Goal: Task Accomplishment & Management: Use online tool/utility

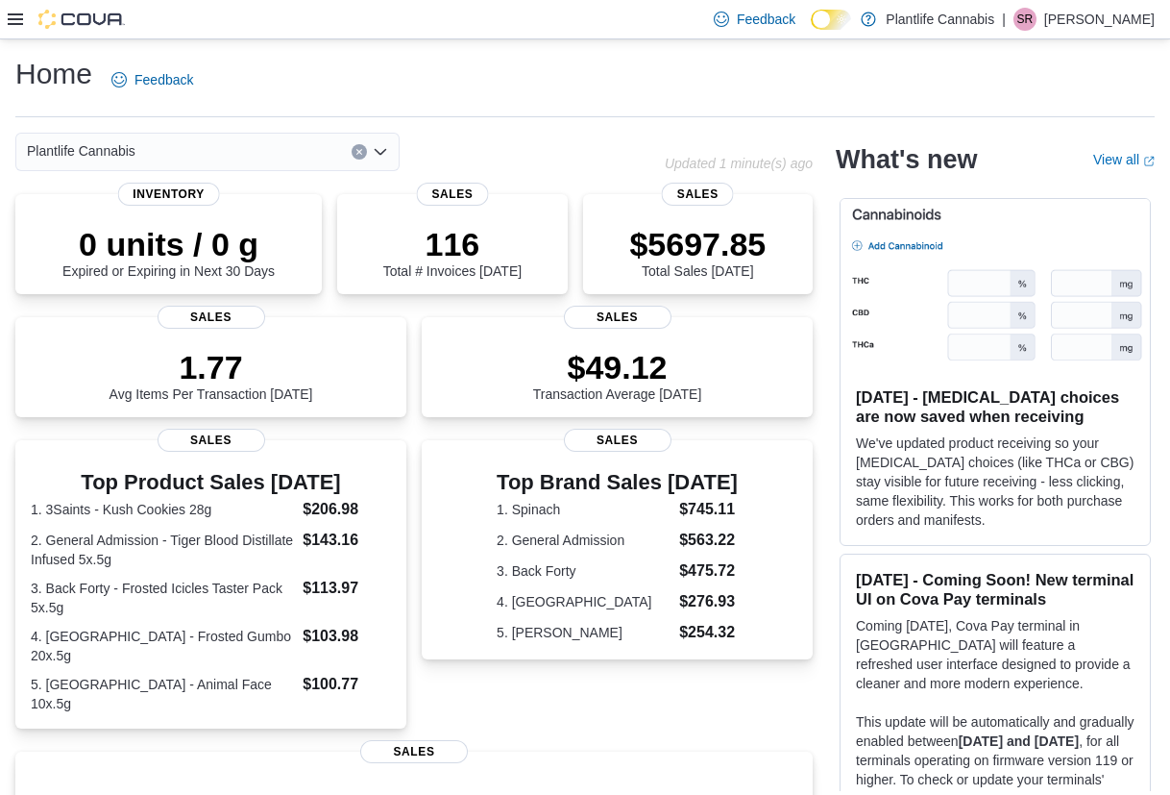
click at [14, 17] on icon at bounding box center [15, 19] width 15 height 15
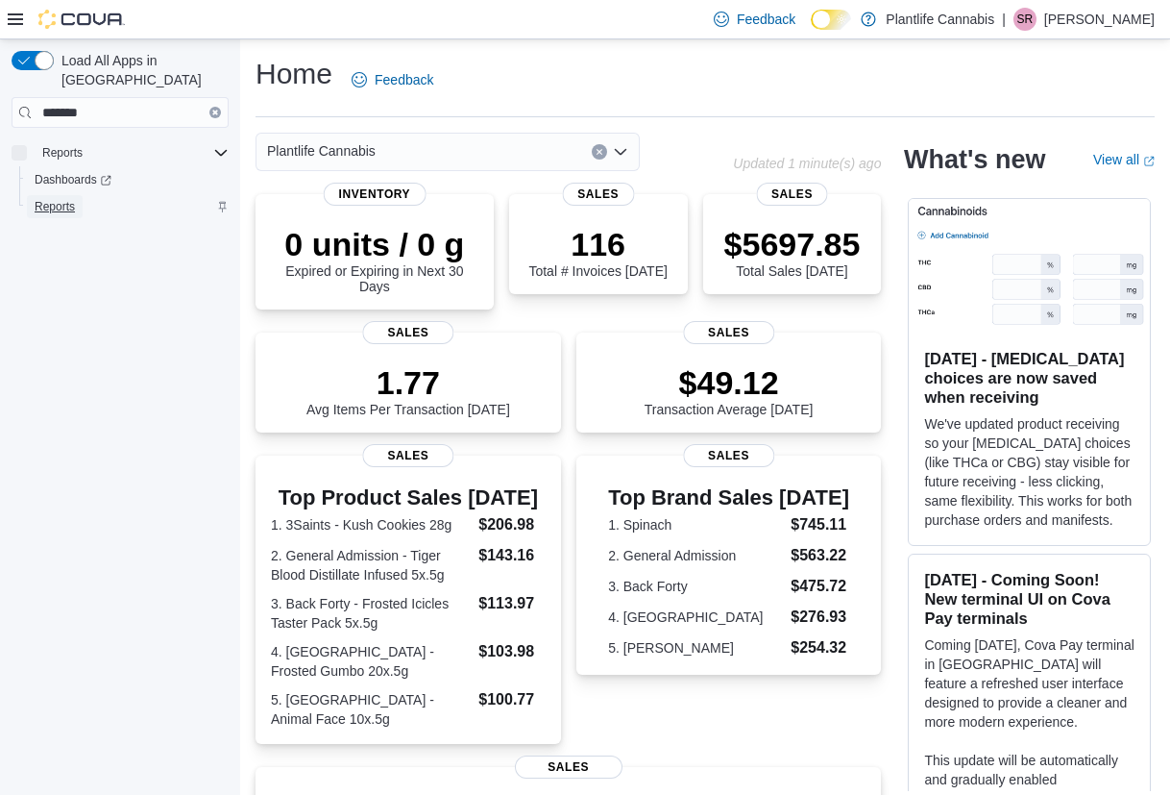
click at [74, 199] on span "Reports" at bounding box center [55, 206] width 40 height 15
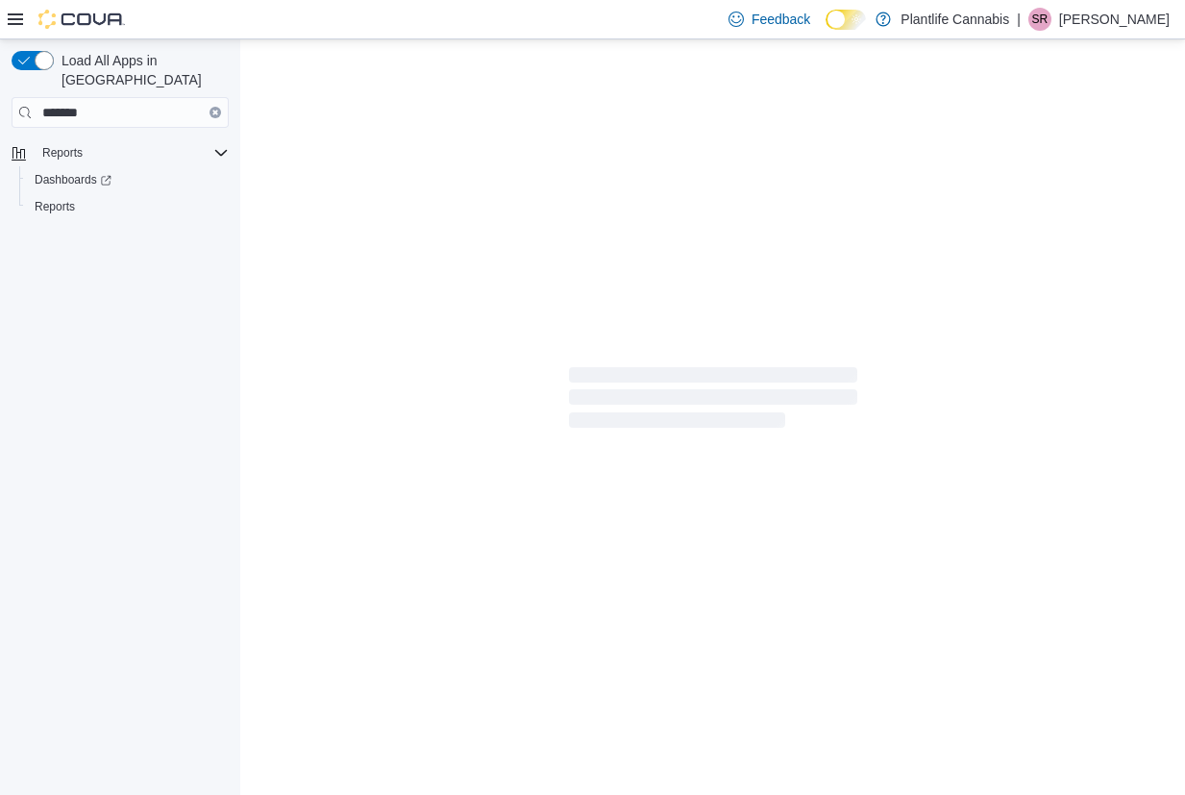
click at [17, 25] on icon at bounding box center [15, 19] width 15 height 12
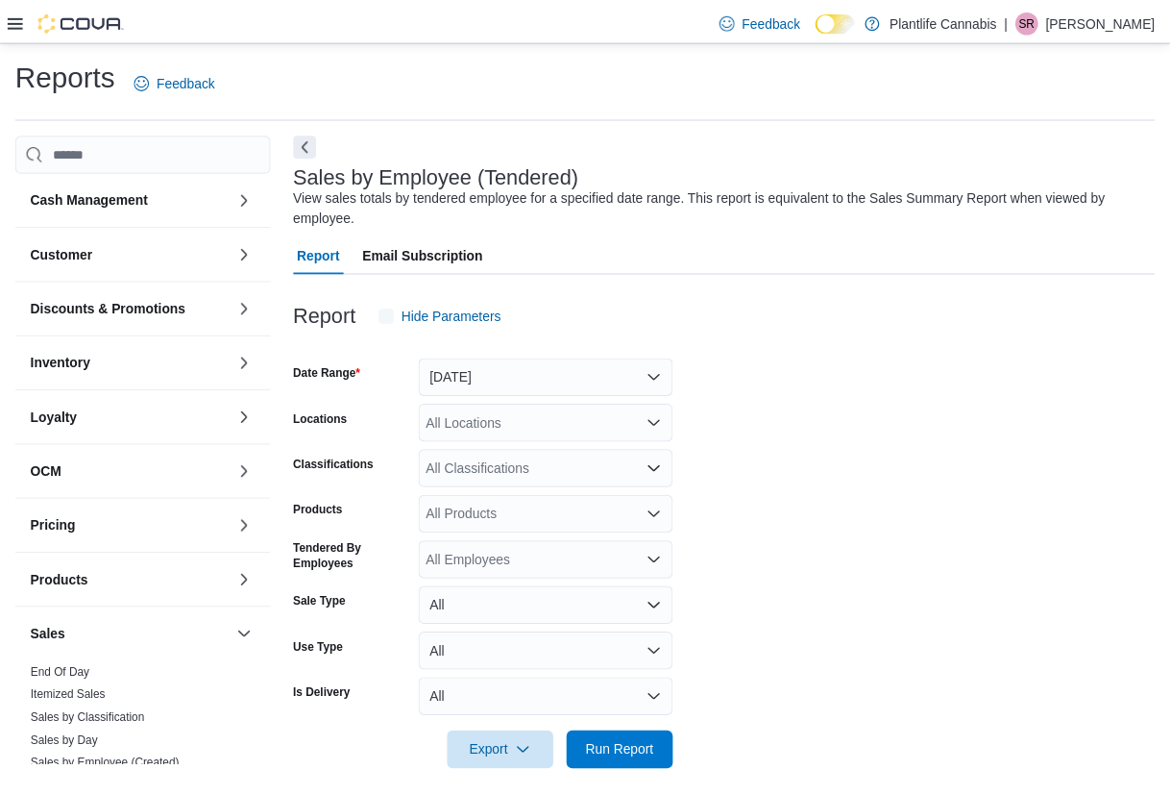
scroll to position [16, 0]
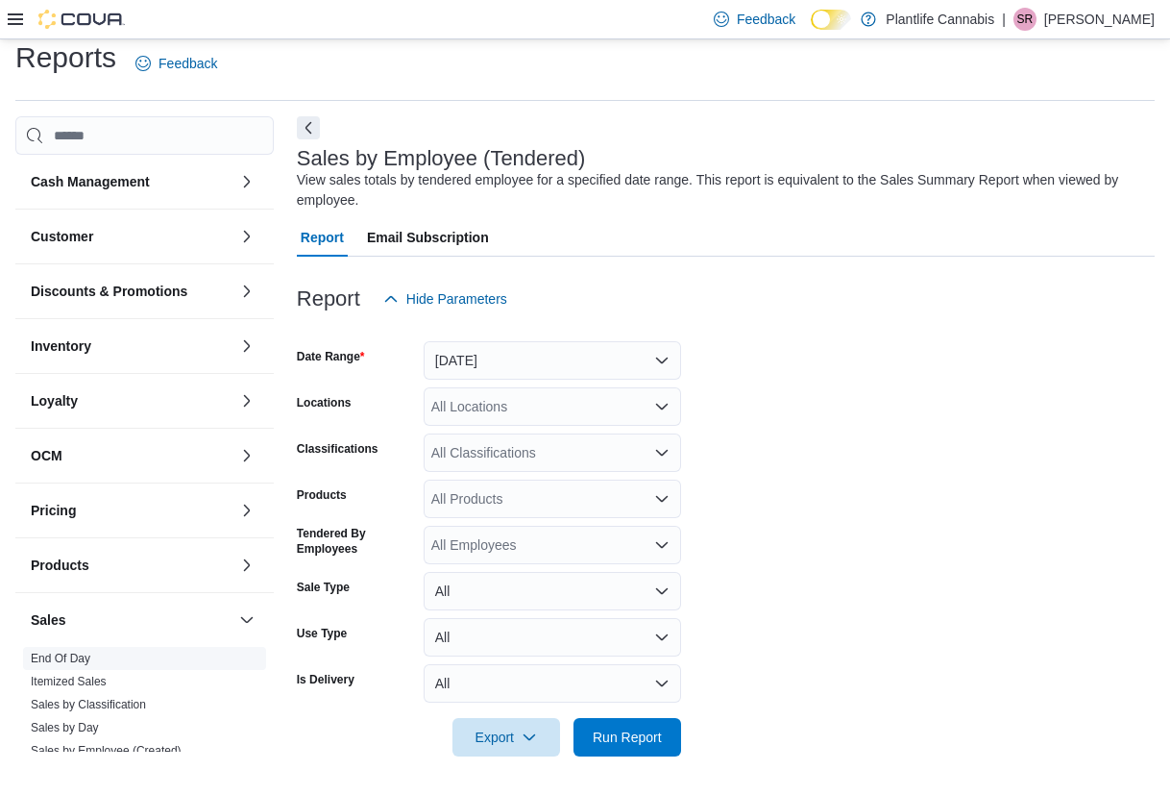
click at [83, 655] on link "End Of Day" at bounding box center [61, 657] width 60 height 13
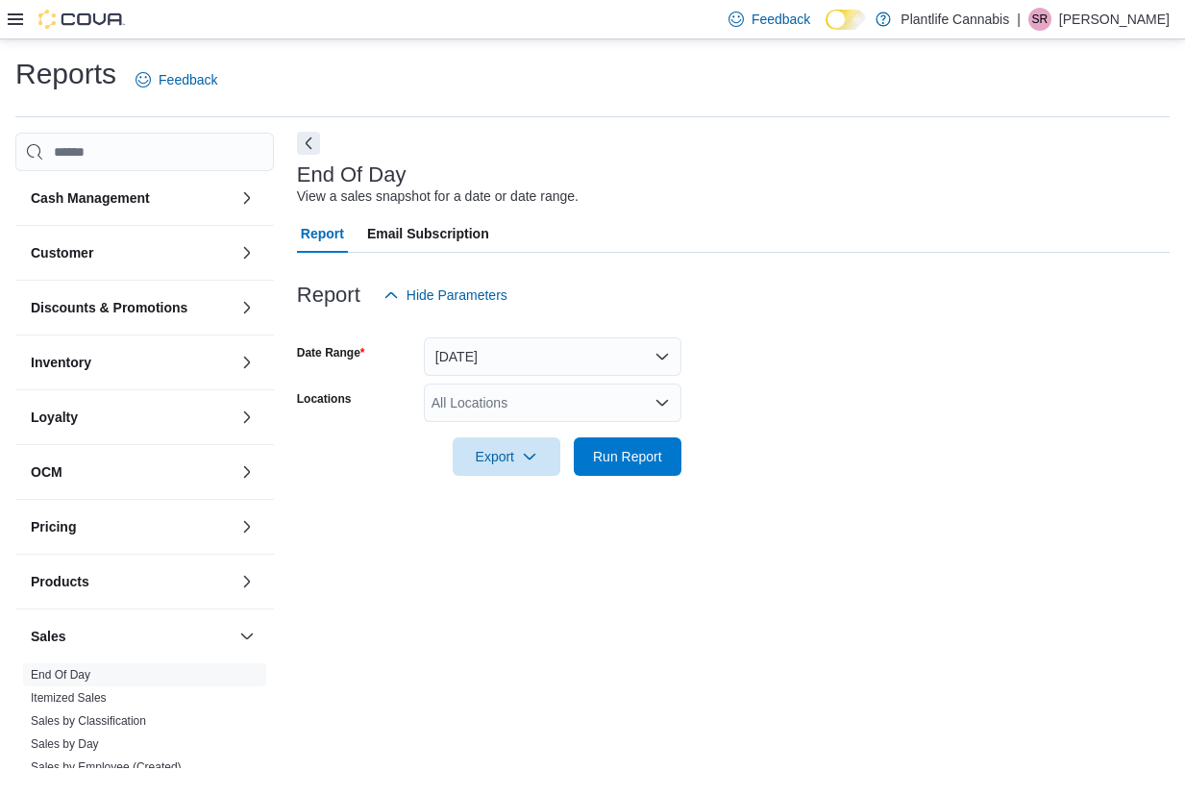
click at [312, 142] on button "Next" at bounding box center [308, 143] width 23 height 23
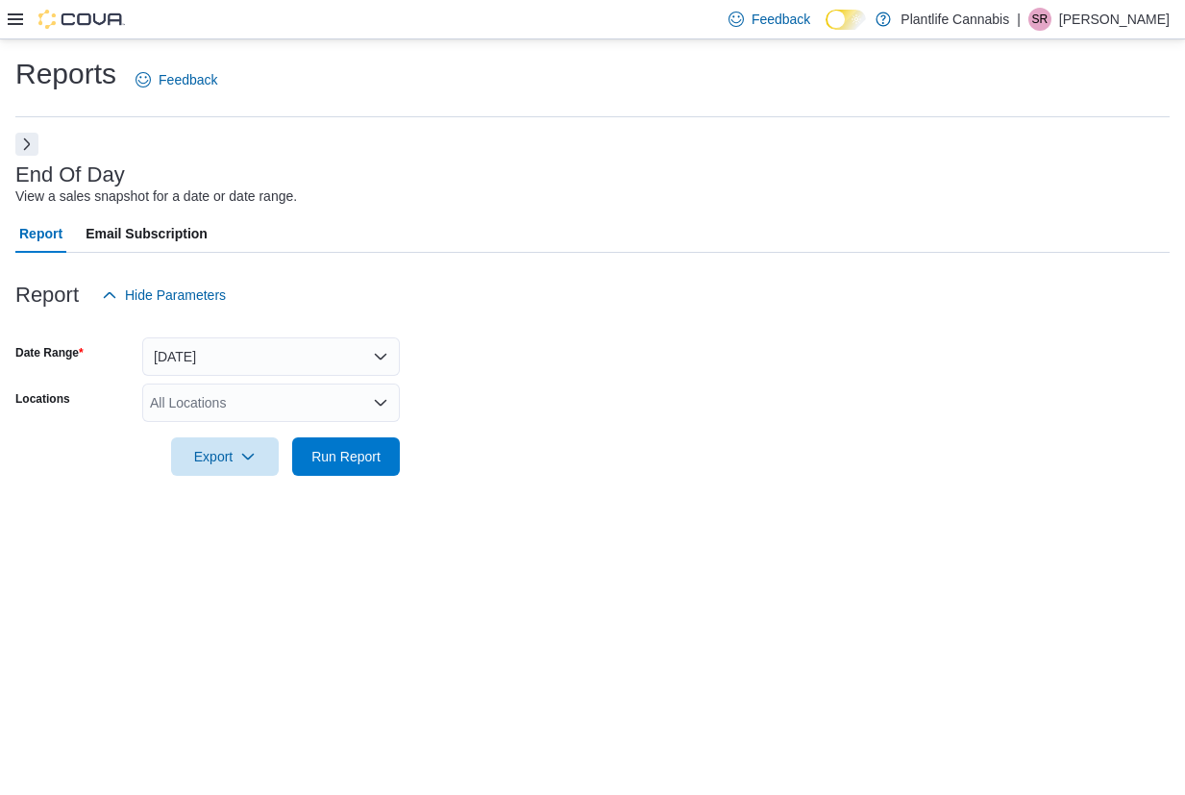
click at [214, 396] on div "All Locations" at bounding box center [270, 402] width 257 height 38
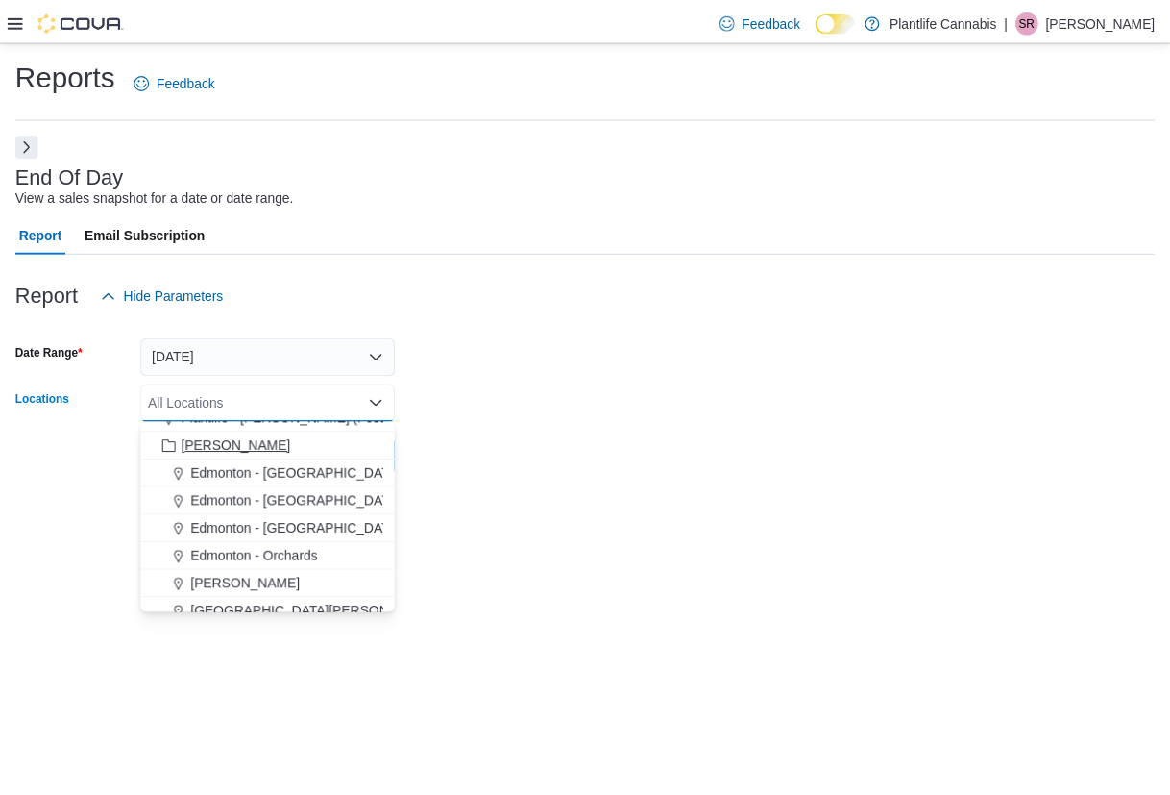
scroll to position [156, 0]
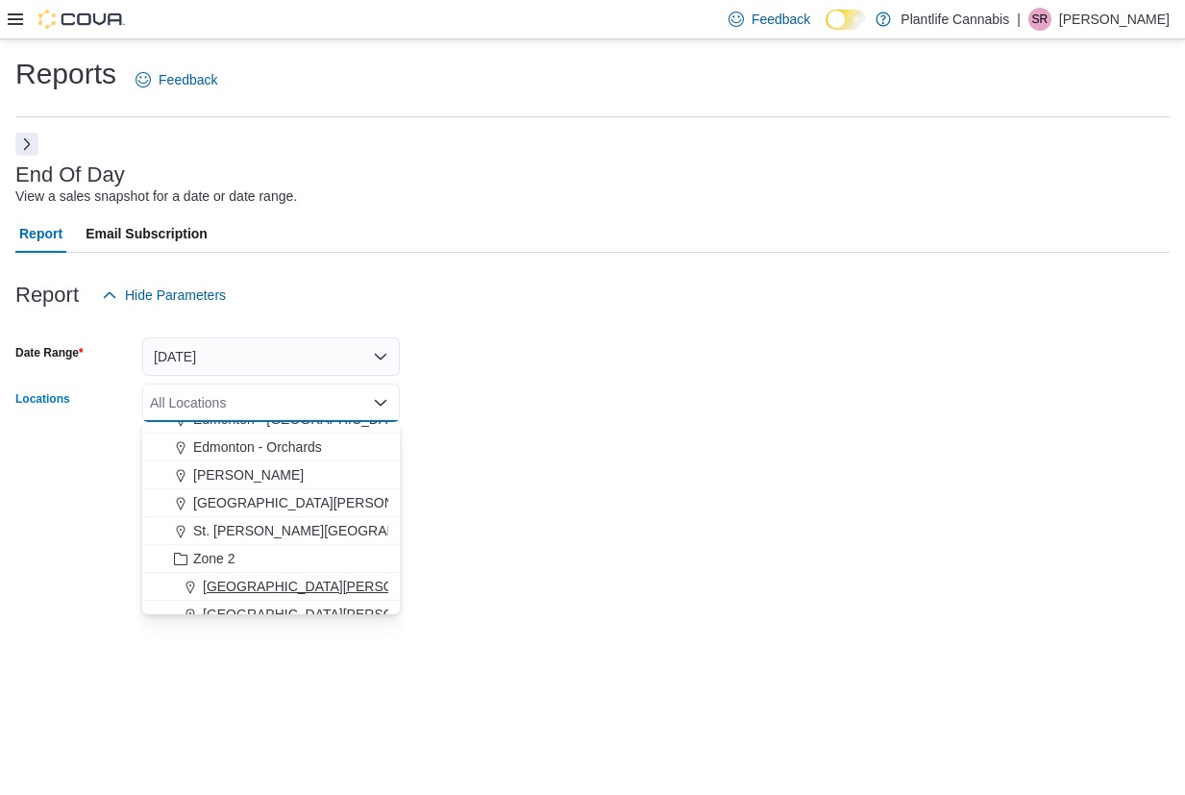
click at [331, 593] on span "[GEOGRAPHIC_DATA][PERSON_NAME] - [GEOGRAPHIC_DATA]" at bounding box center [404, 585] width 403 height 19
click at [505, 520] on div "Reports Feedback End Of Day View a sales snapshot for a date or date range. Rep…" at bounding box center [592, 416] width 1185 height 755
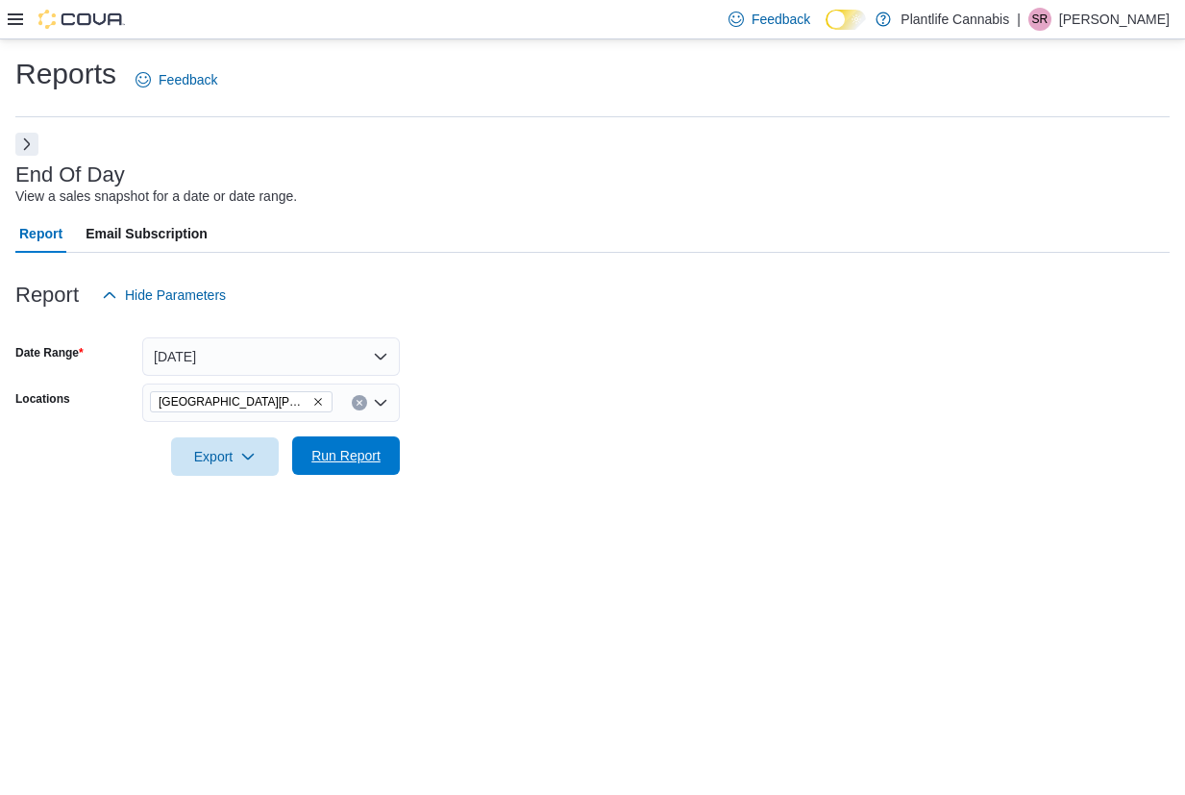
click at [343, 441] on span "Run Report" at bounding box center [346, 455] width 85 height 38
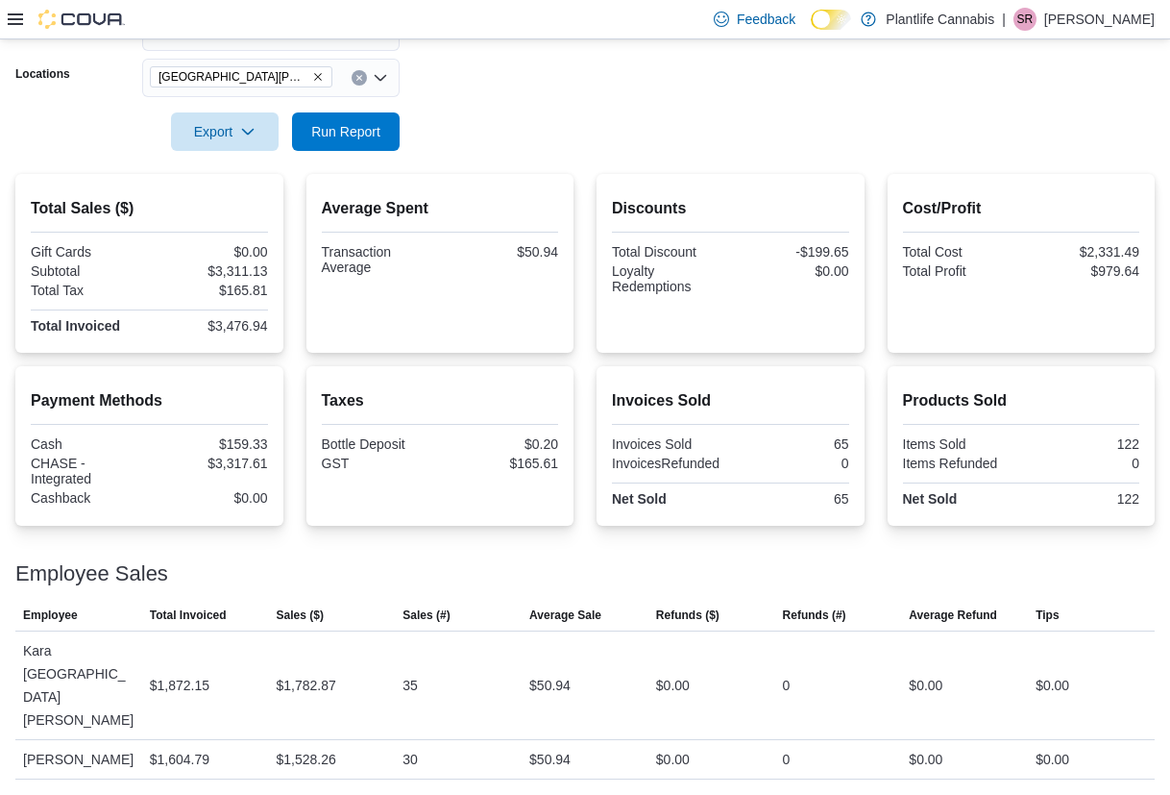
scroll to position [279, 0]
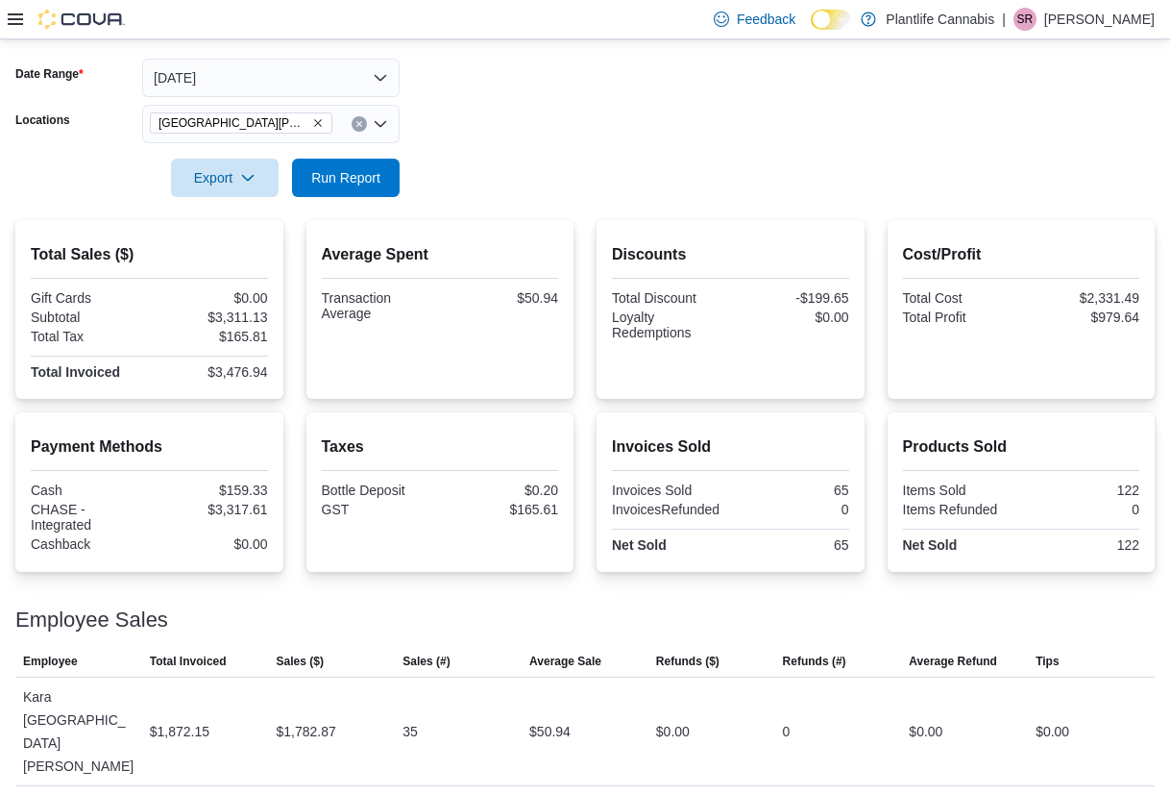
click at [298, 155] on div at bounding box center [584, 150] width 1139 height 15
click at [313, 176] on span "Run Report" at bounding box center [345, 176] width 69 height 19
click at [362, 166] on span "Run Report" at bounding box center [346, 177] width 85 height 38
click at [377, 159] on span "Run Report" at bounding box center [346, 178] width 85 height 38
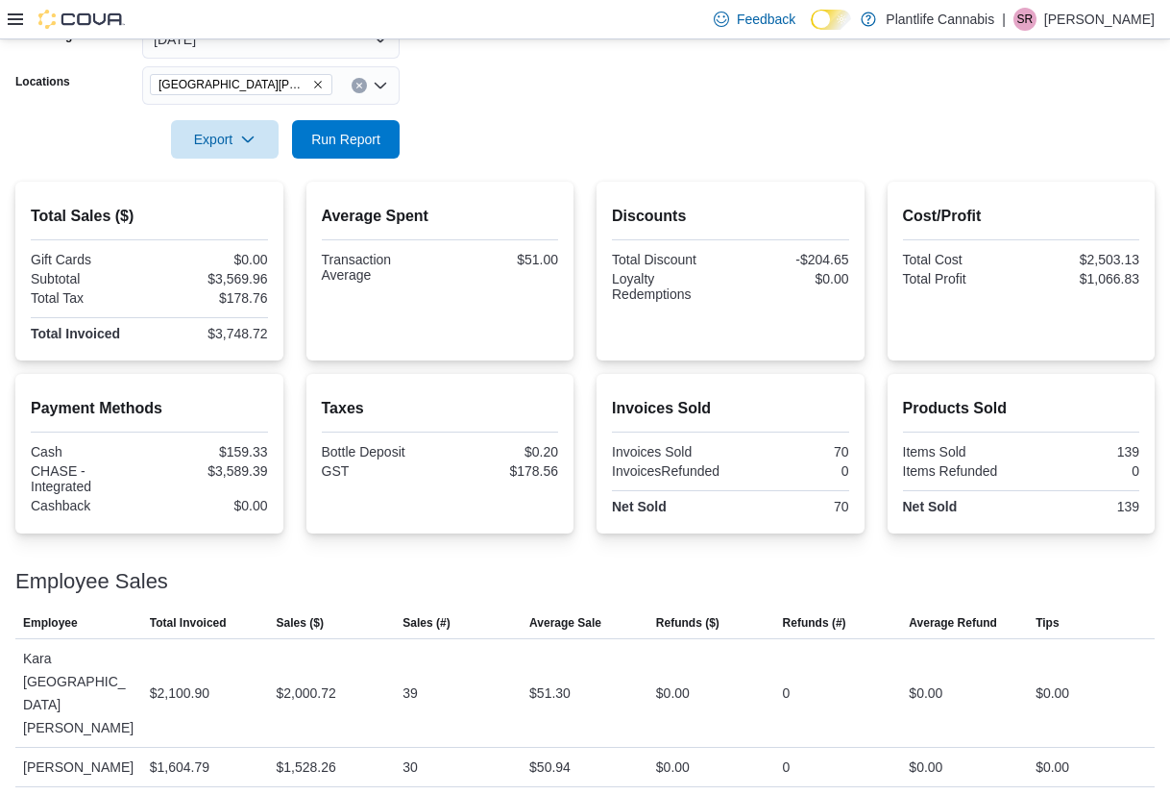
scroll to position [318, 0]
click at [356, 155] on span "Run Report" at bounding box center [346, 137] width 85 height 38
drag, startPoint x: 315, startPoint y: 134, endPoint x: 471, endPoint y: 105, distance: 158.5
click at [316, 134] on span "Run Report" at bounding box center [345, 138] width 69 height 19
click at [323, 120] on span "Run Report" at bounding box center [346, 137] width 85 height 38
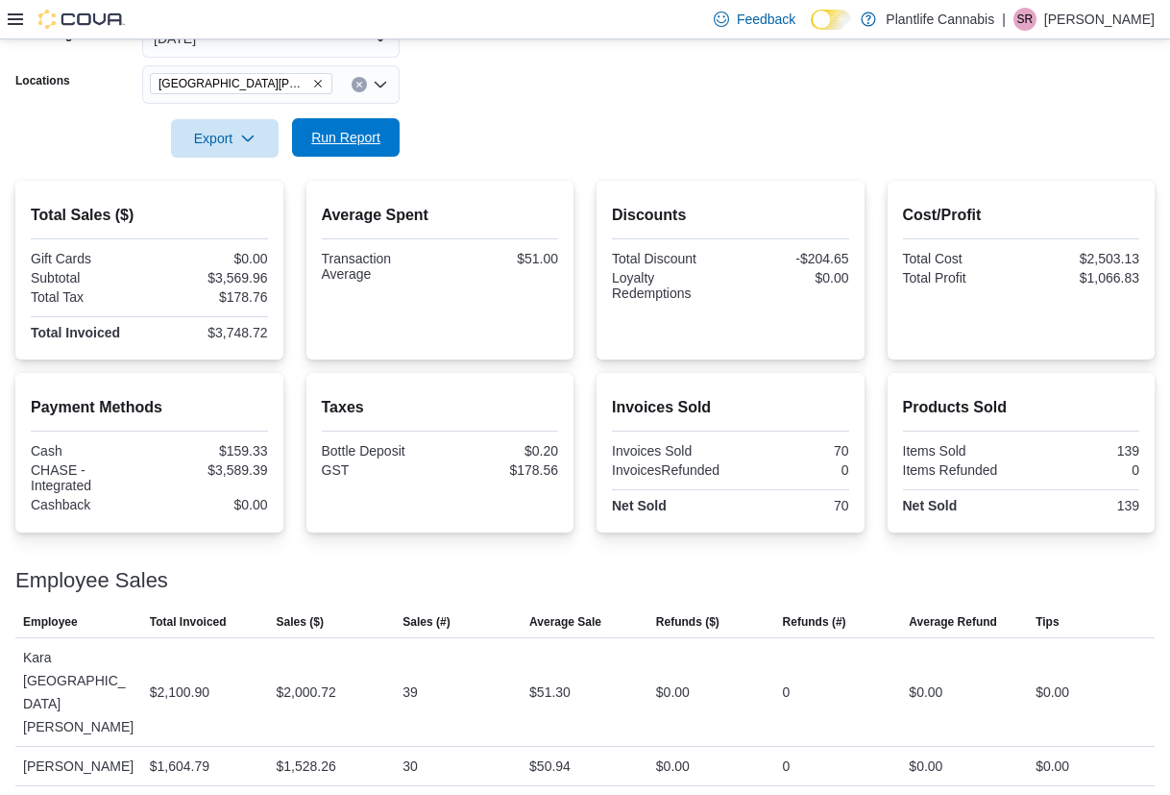
click at [345, 140] on span "Run Report" at bounding box center [345, 137] width 69 height 19
click at [327, 142] on span "Run Report" at bounding box center [345, 137] width 69 height 19
click at [319, 38] on div "Feedback Dark Mode Plantlife Cannabis | SR Skyler Rowsell" at bounding box center [585, 19] width 1170 height 39
click at [316, 42] on button "Today" at bounding box center [270, 38] width 257 height 38
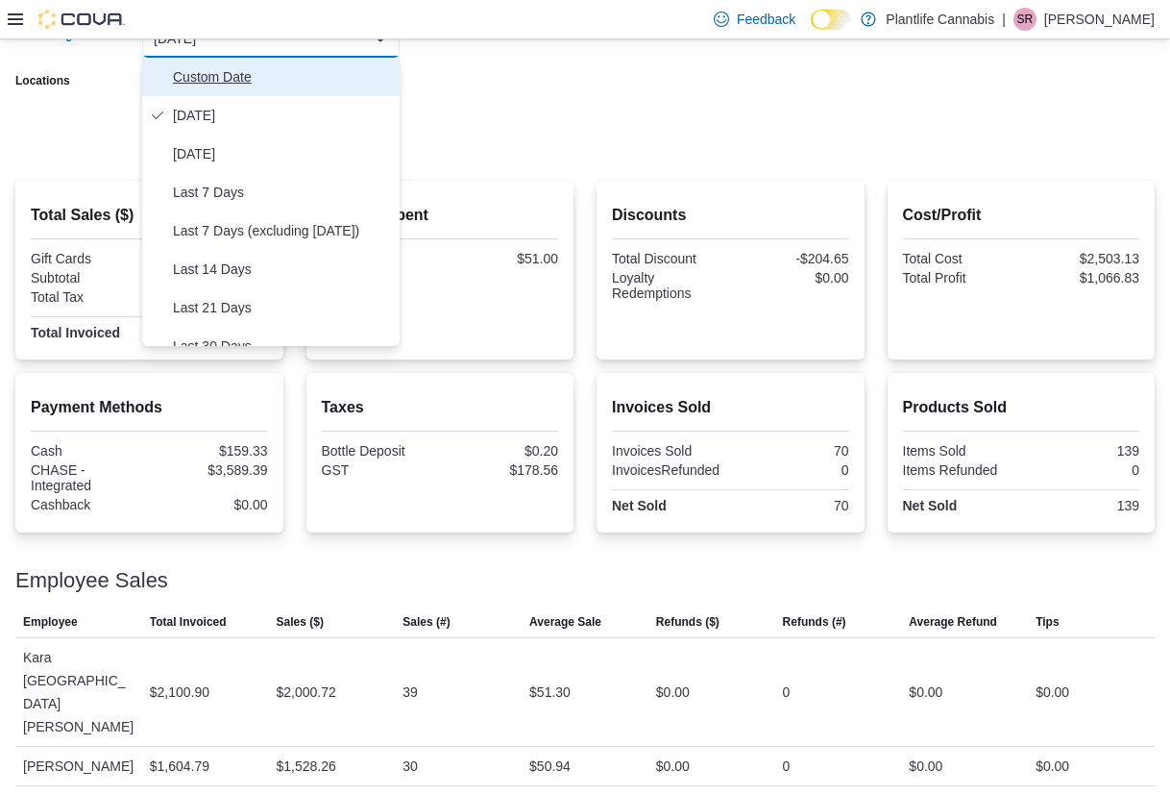
click at [270, 74] on span "Custom Date" at bounding box center [282, 76] width 219 height 23
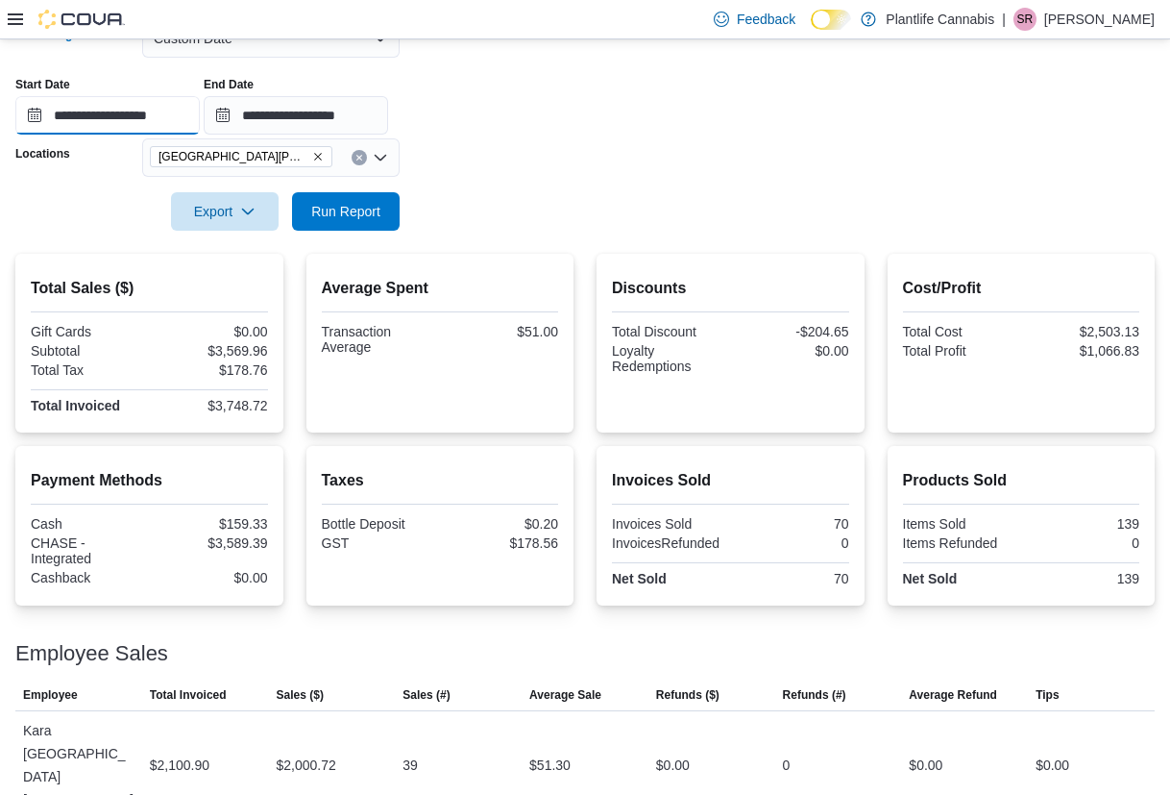
click at [172, 123] on input "**********" at bounding box center [107, 115] width 184 height 38
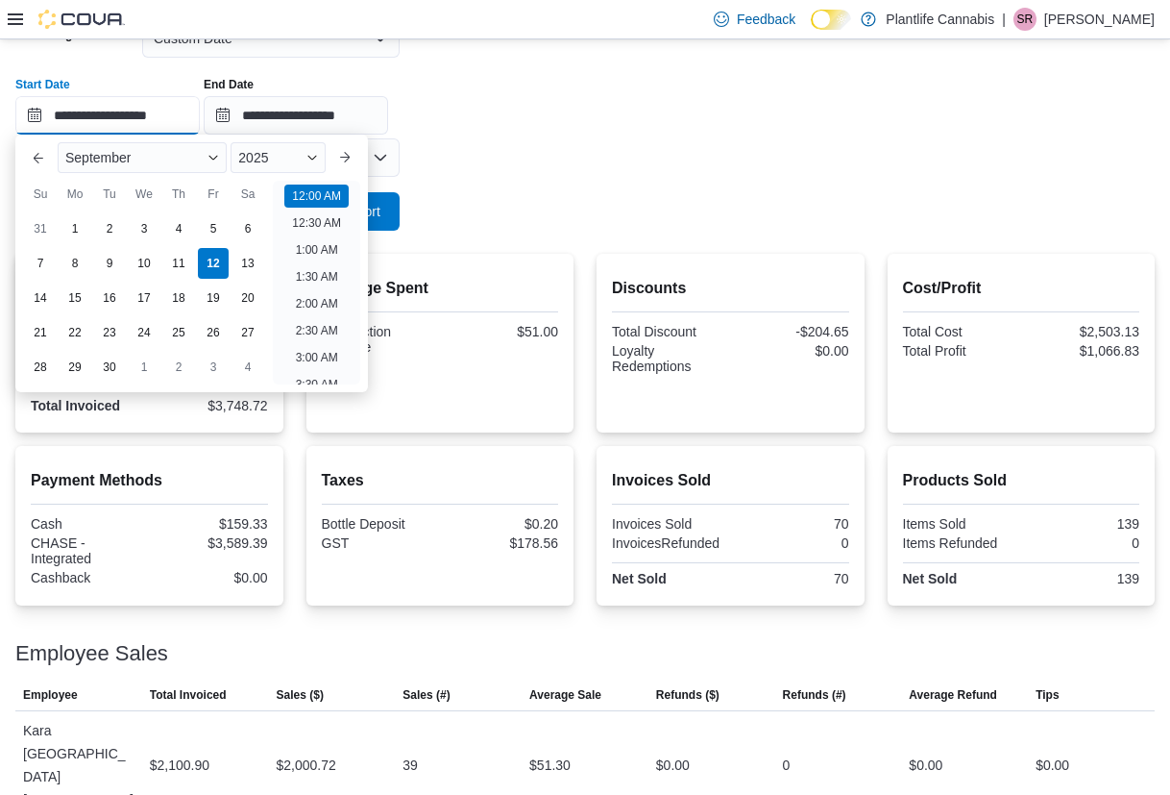
scroll to position [60, 0]
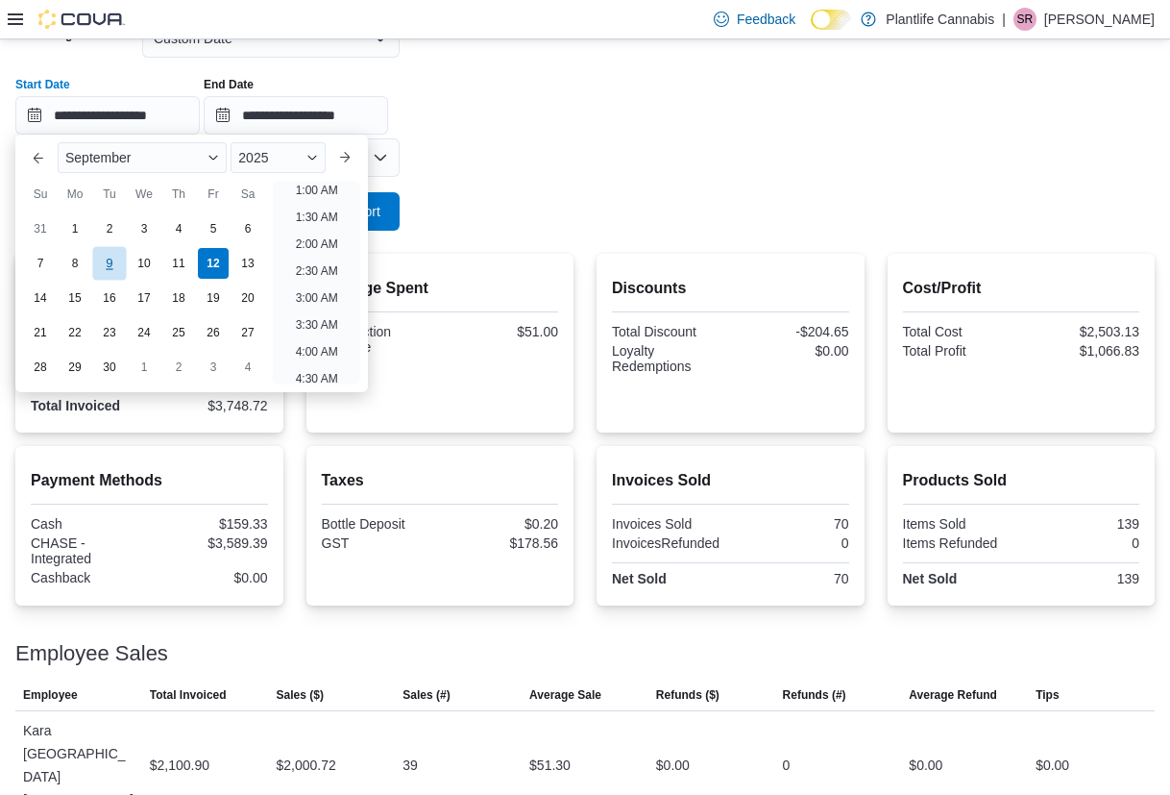
click at [119, 254] on div "9" at bounding box center [109, 264] width 34 height 34
type input "**********"
click at [497, 235] on div at bounding box center [584, 242] width 1139 height 23
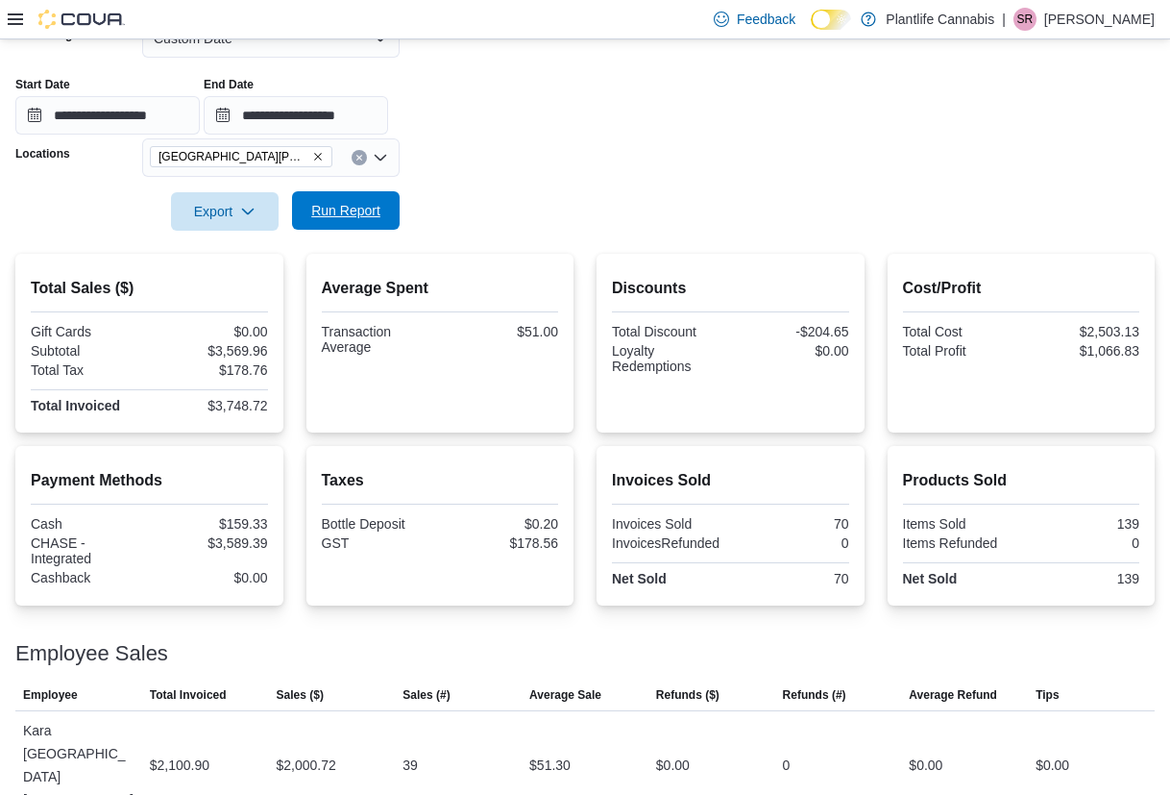
click at [393, 201] on button "Run Report" at bounding box center [346, 210] width 108 height 38
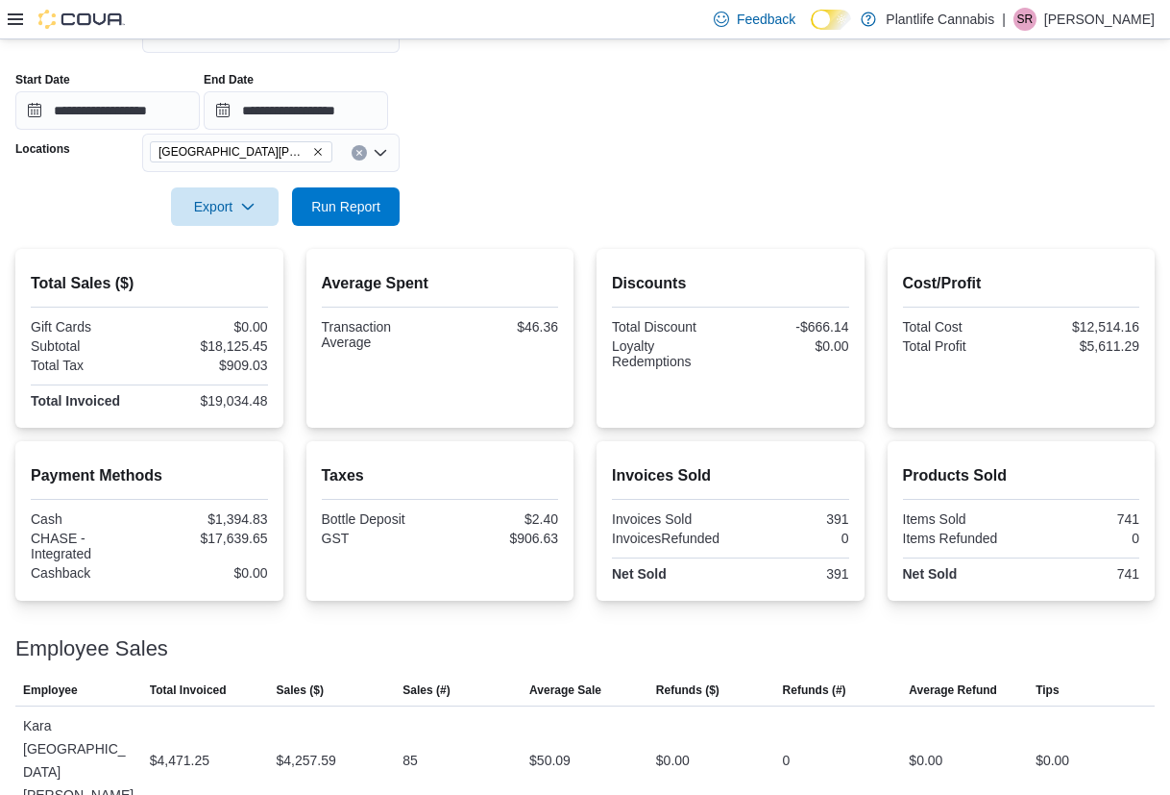
scroll to position [318, 0]
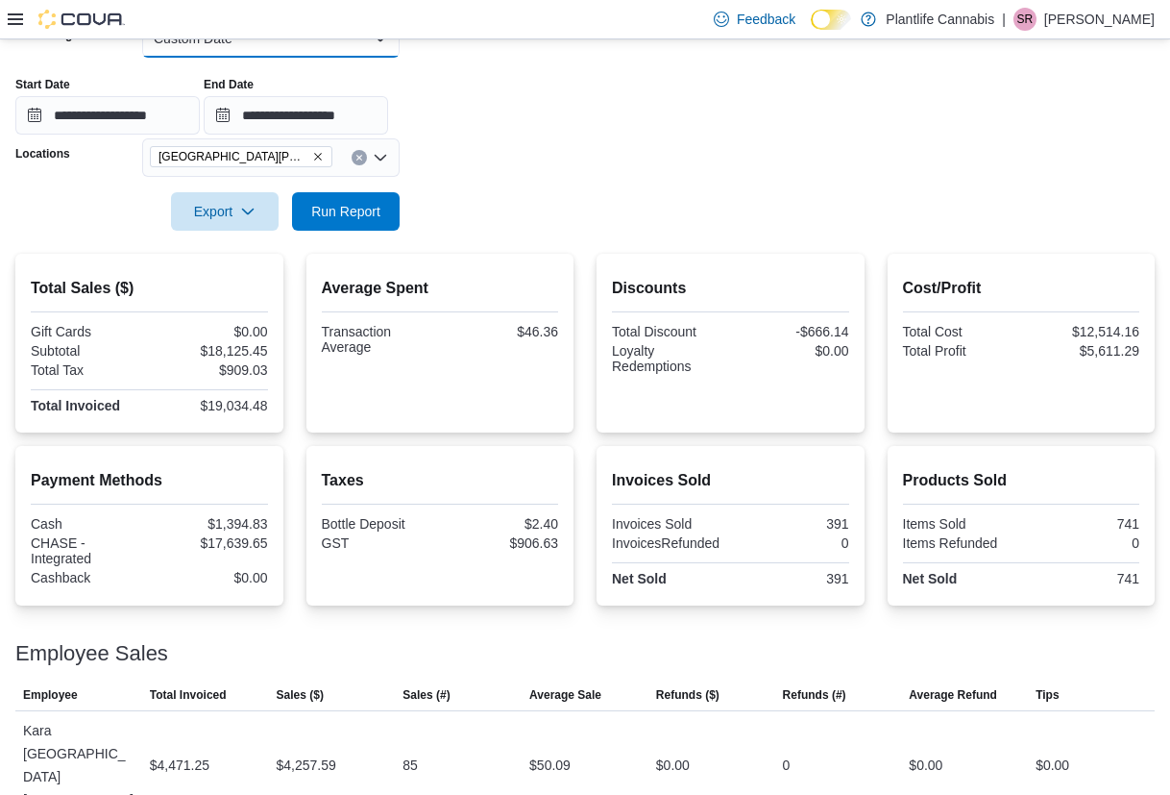
click at [295, 49] on button "Custom Date" at bounding box center [270, 38] width 257 height 38
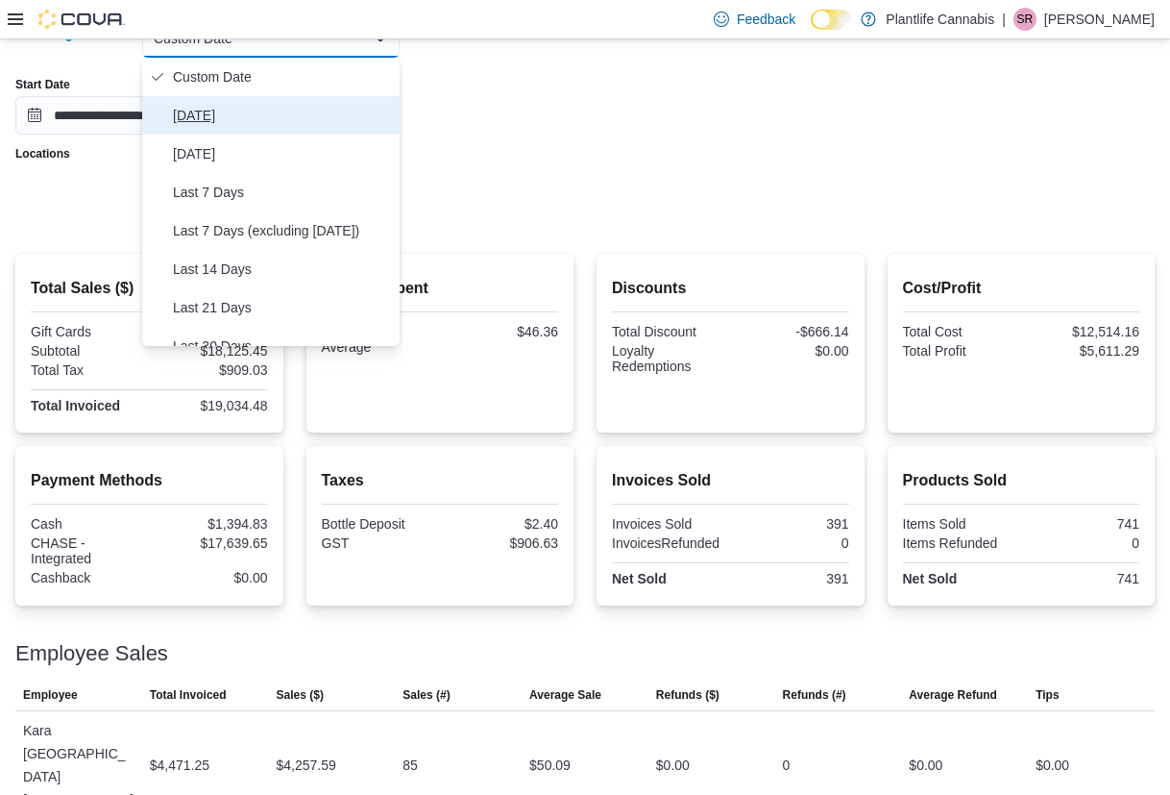
click at [201, 99] on button "Today" at bounding box center [270, 115] width 257 height 38
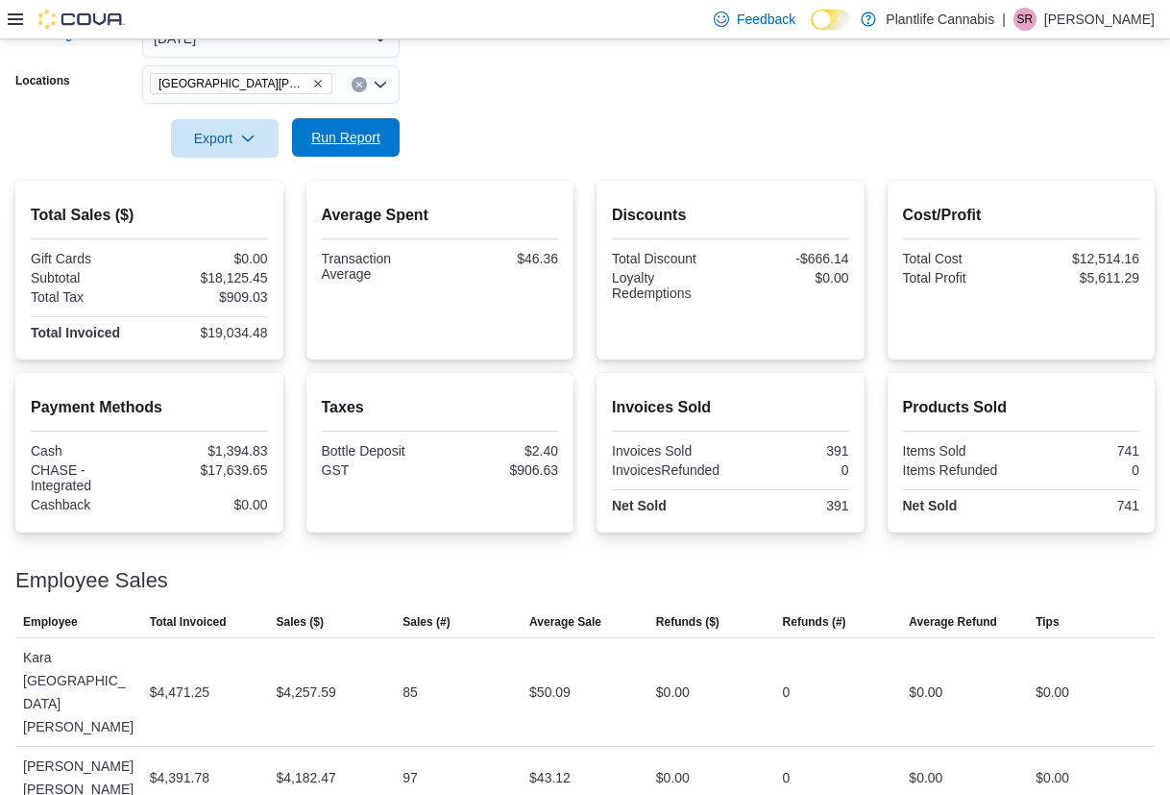
click at [342, 128] on span "Run Report" at bounding box center [346, 137] width 85 height 38
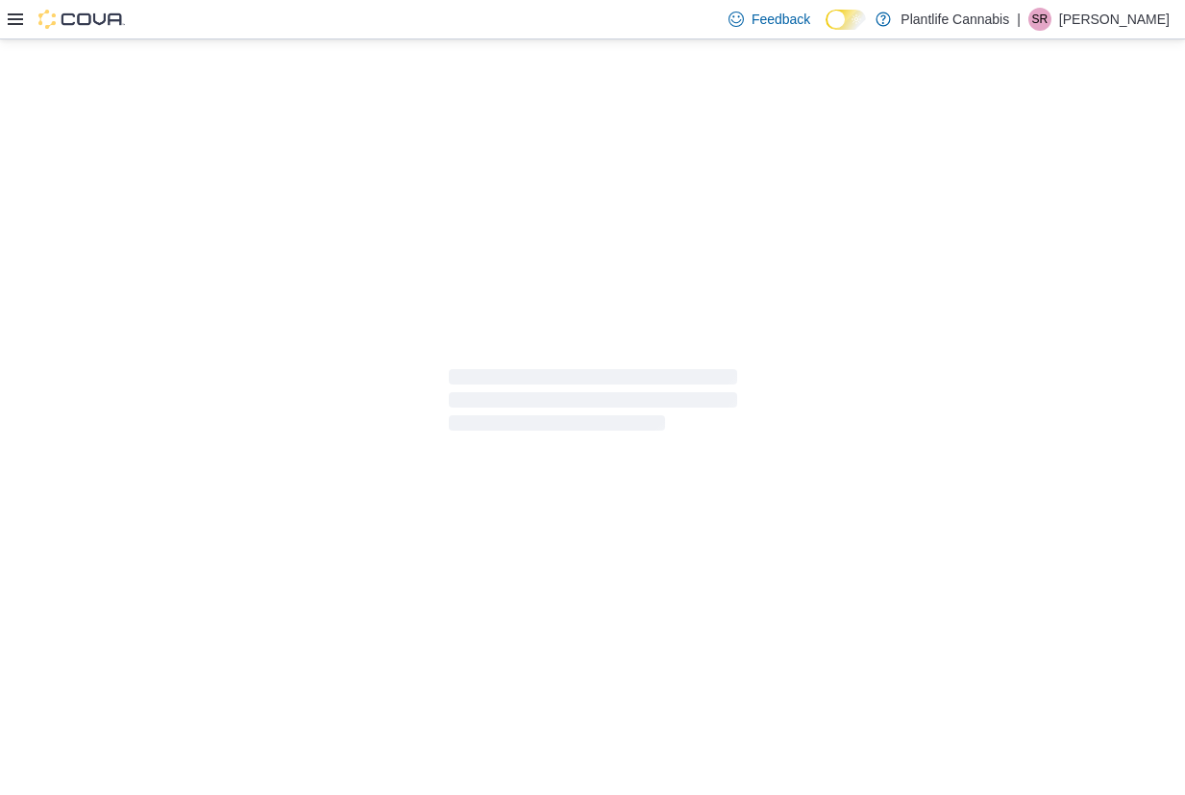
click at [23, 14] on div at bounding box center [66, 19] width 117 height 19
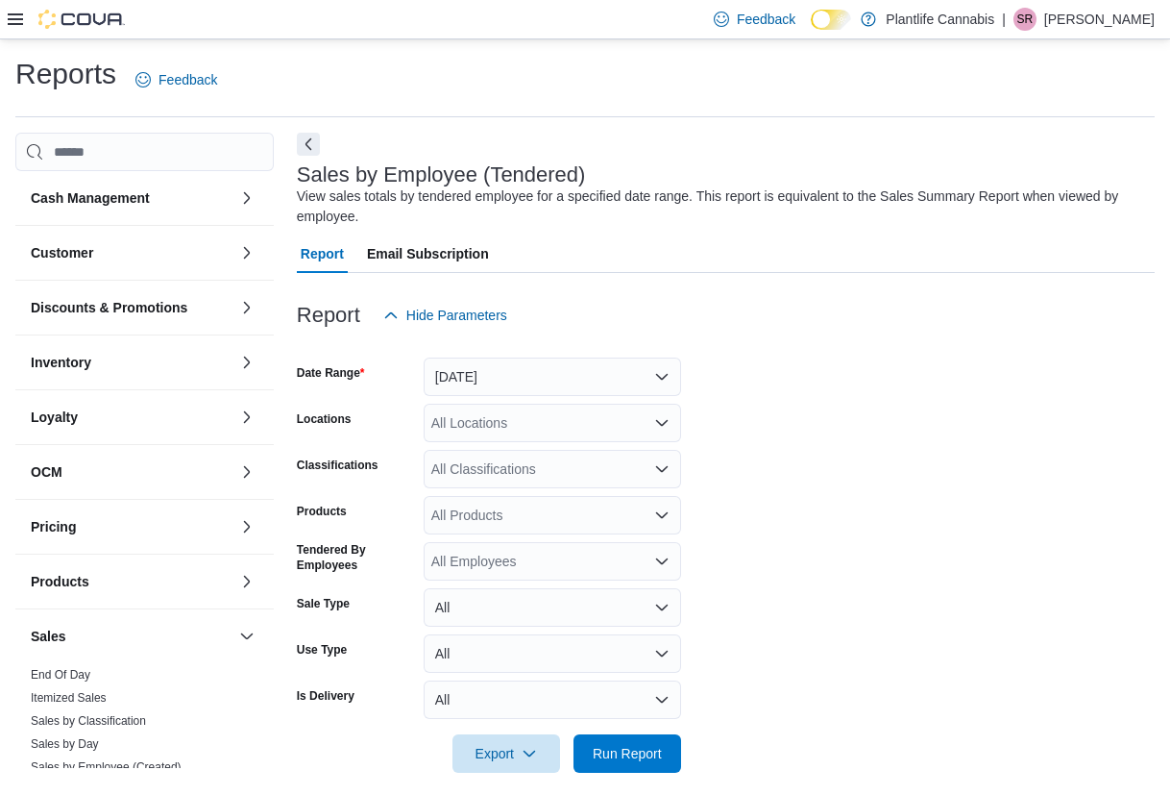
scroll to position [16, 0]
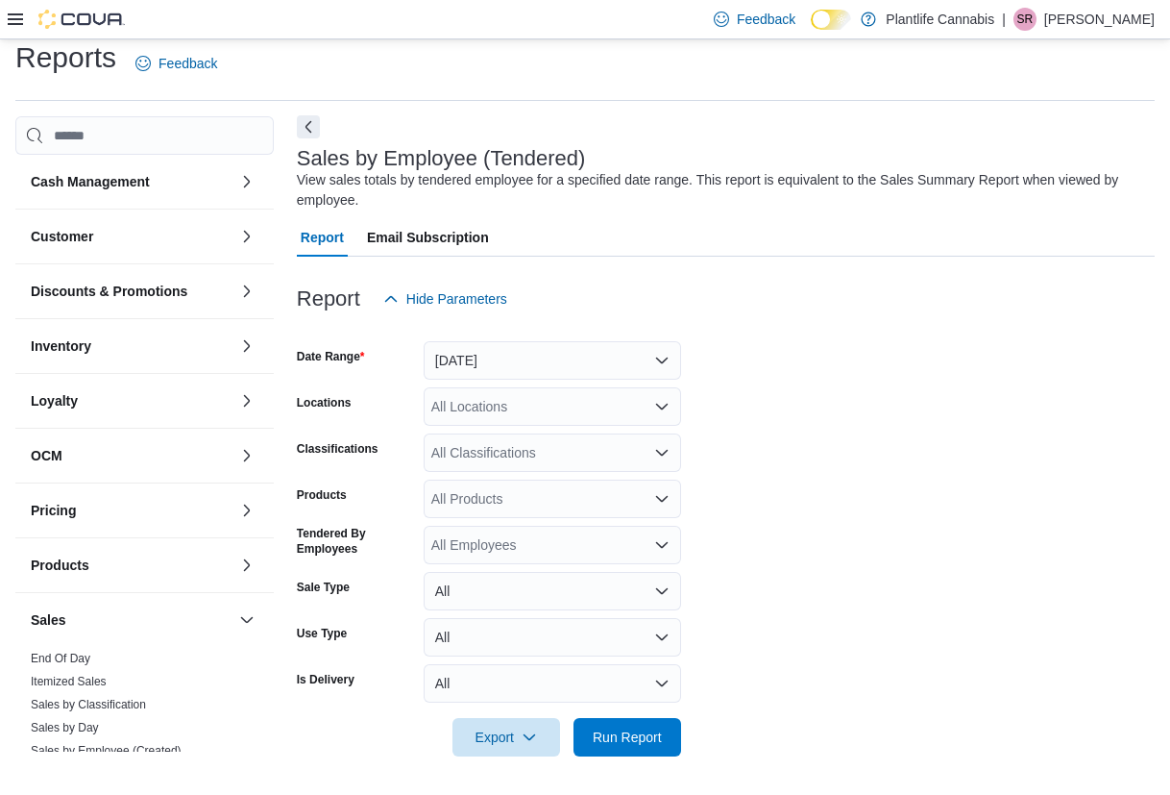
click at [306, 127] on button "Next" at bounding box center [308, 126] width 23 height 23
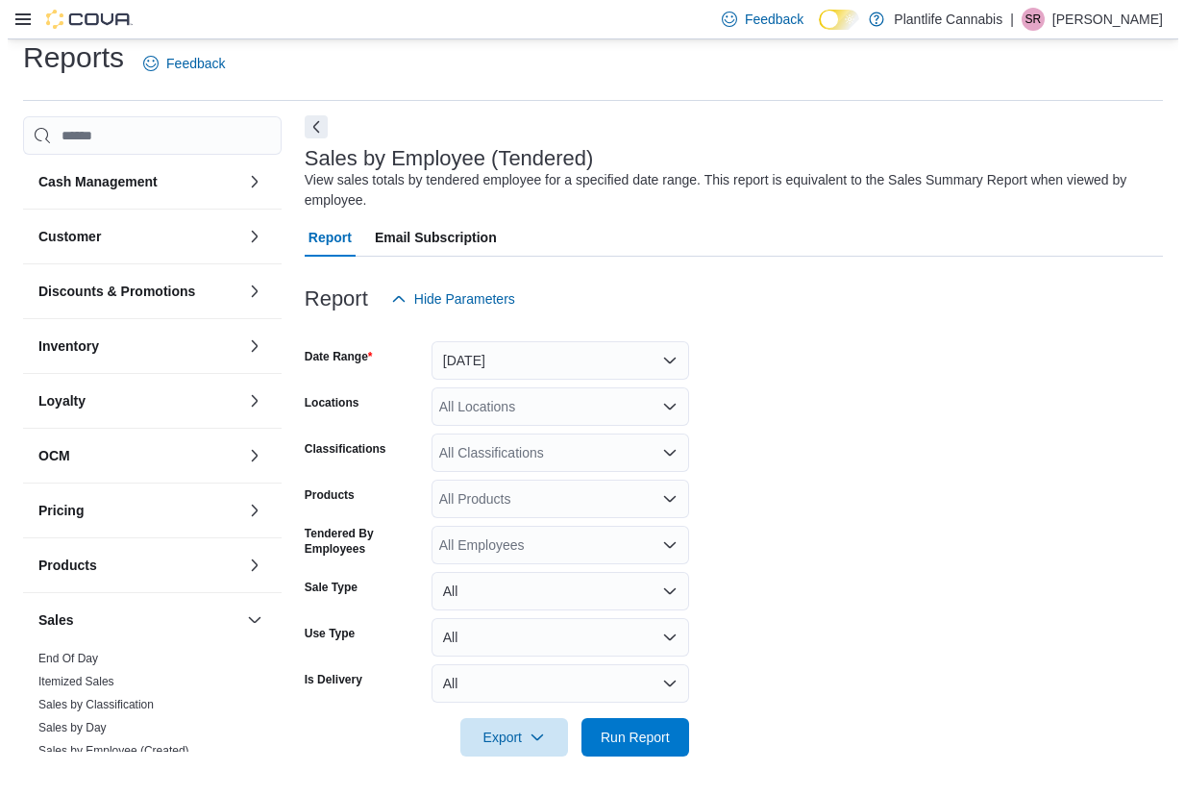
scroll to position [0, 0]
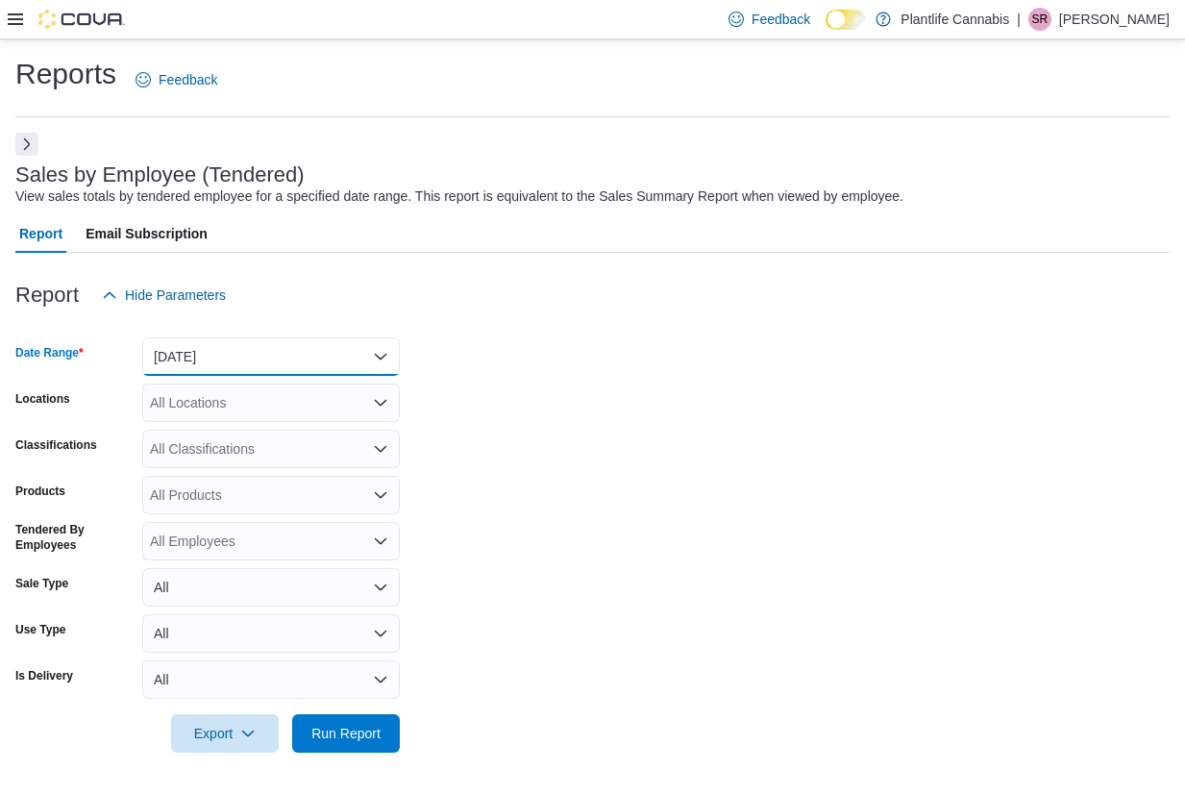
click at [282, 375] on button "Yesterday" at bounding box center [270, 356] width 257 height 38
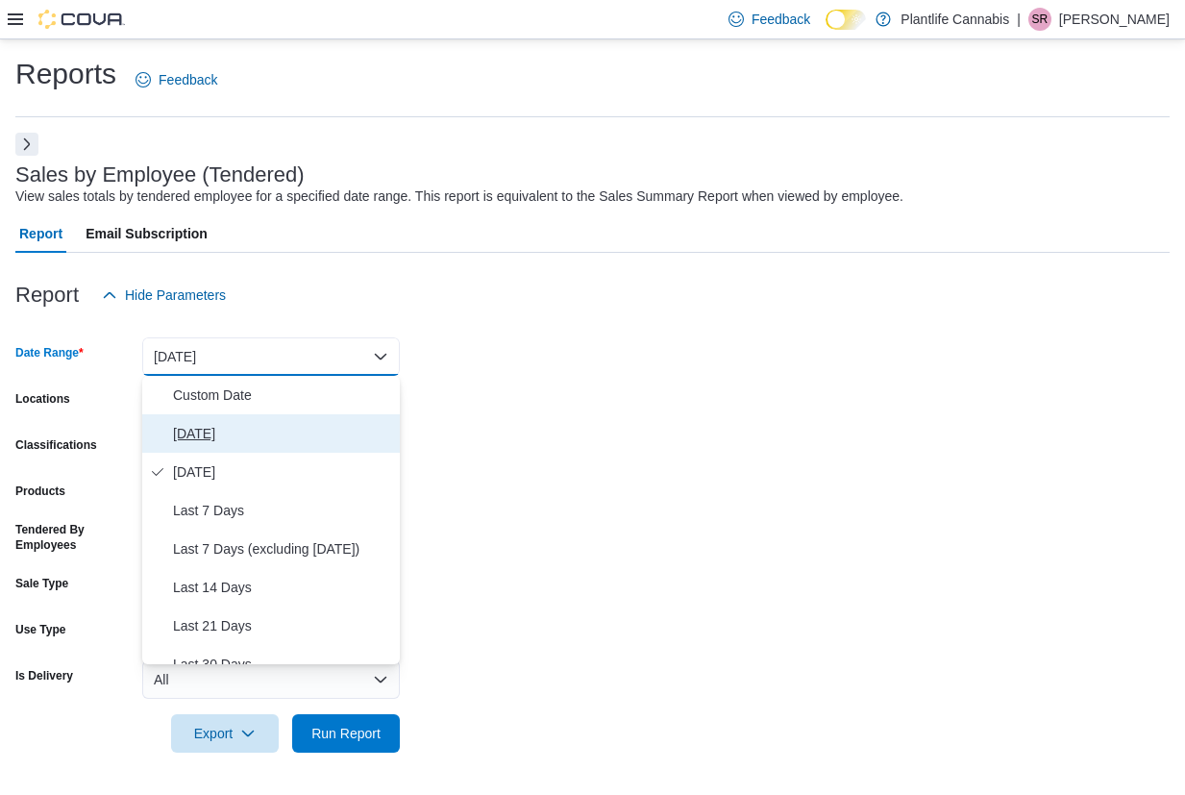
click at [230, 431] on span "Today" at bounding box center [282, 433] width 219 height 23
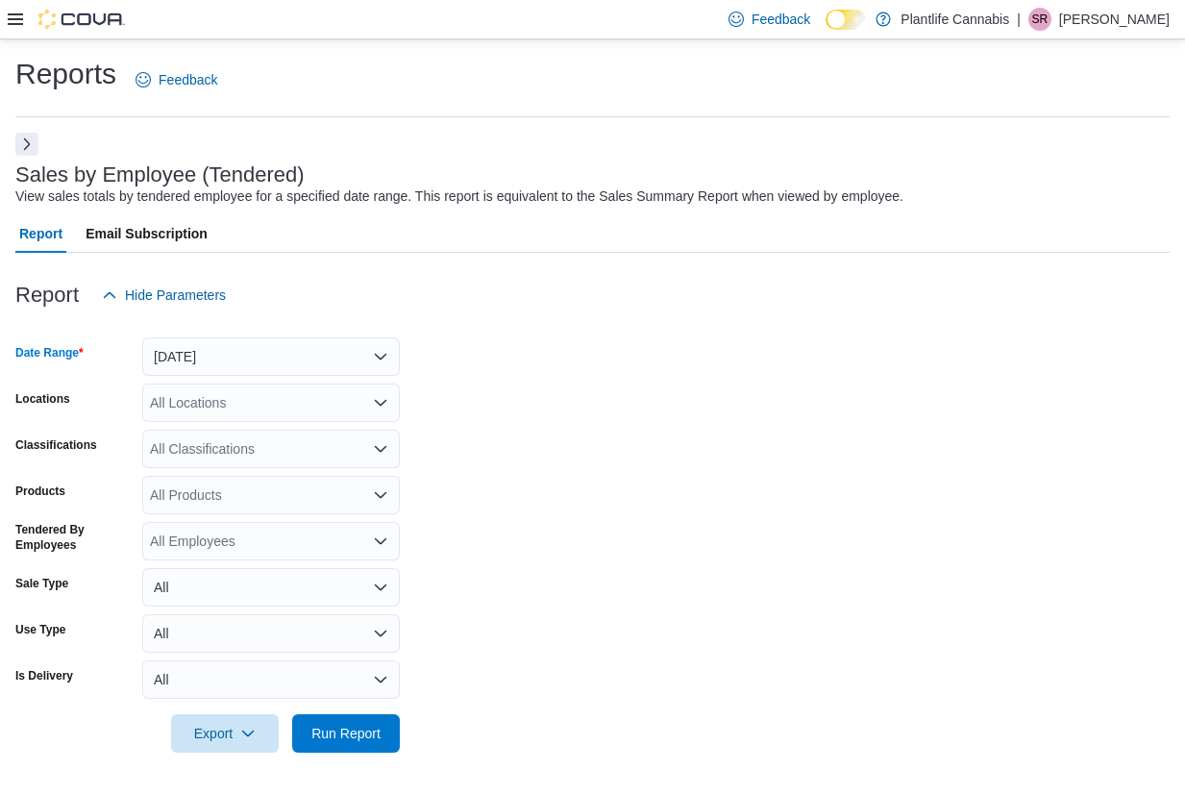
click at [228, 404] on div "All Locations" at bounding box center [270, 402] width 257 height 38
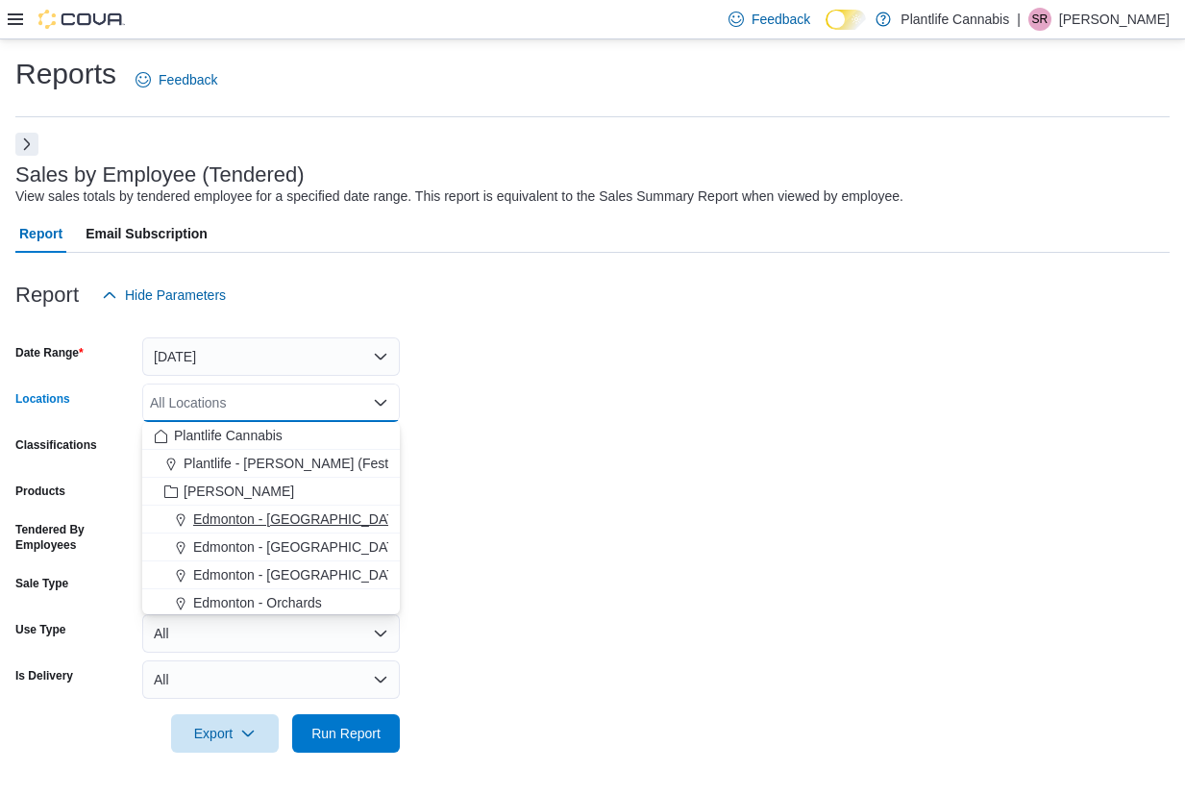
scroll to position [161, 0]
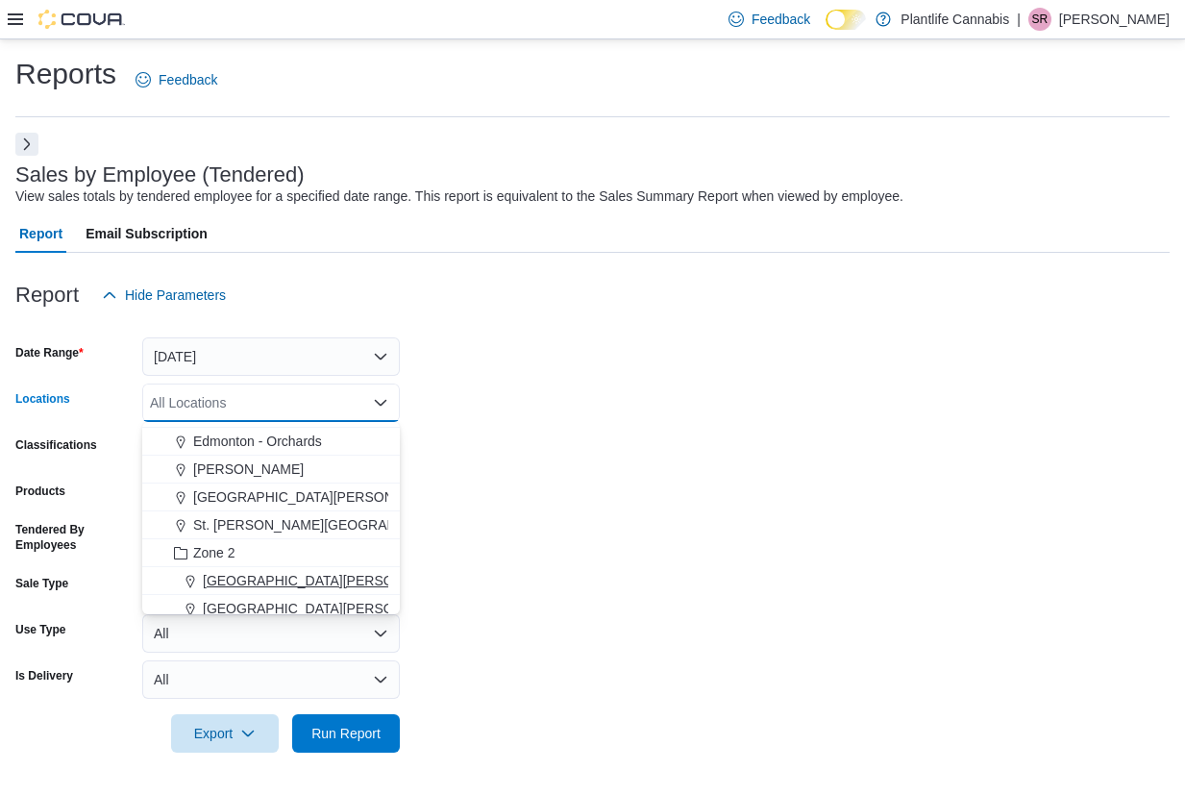
click at [317, 578] on span "Fort McMurray - Eagle Ridge" at bounding box center [404, 580] width 403 height 19
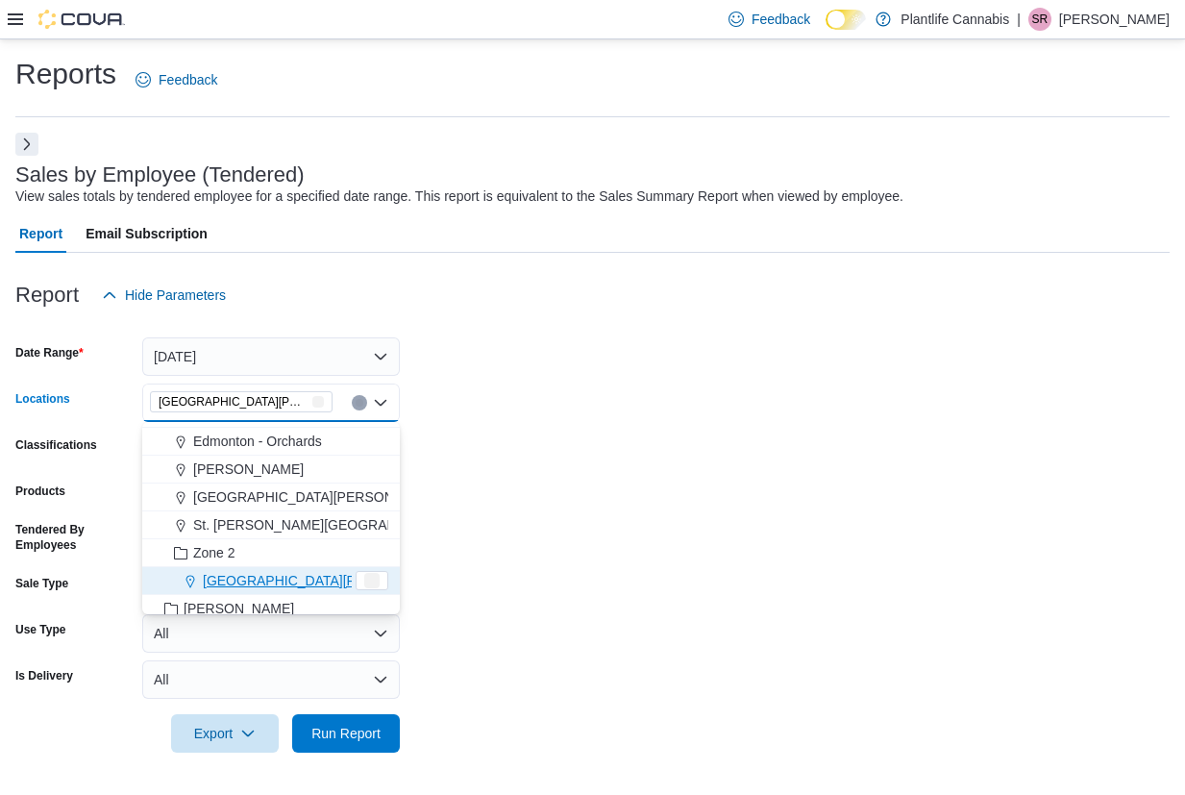
click at [517, 545] on form "Date Range Today Locations Fort McMurray - Eagle Ridge Combo box. Selected. For…" at bounding box center [592, 533] width 1154 height 438
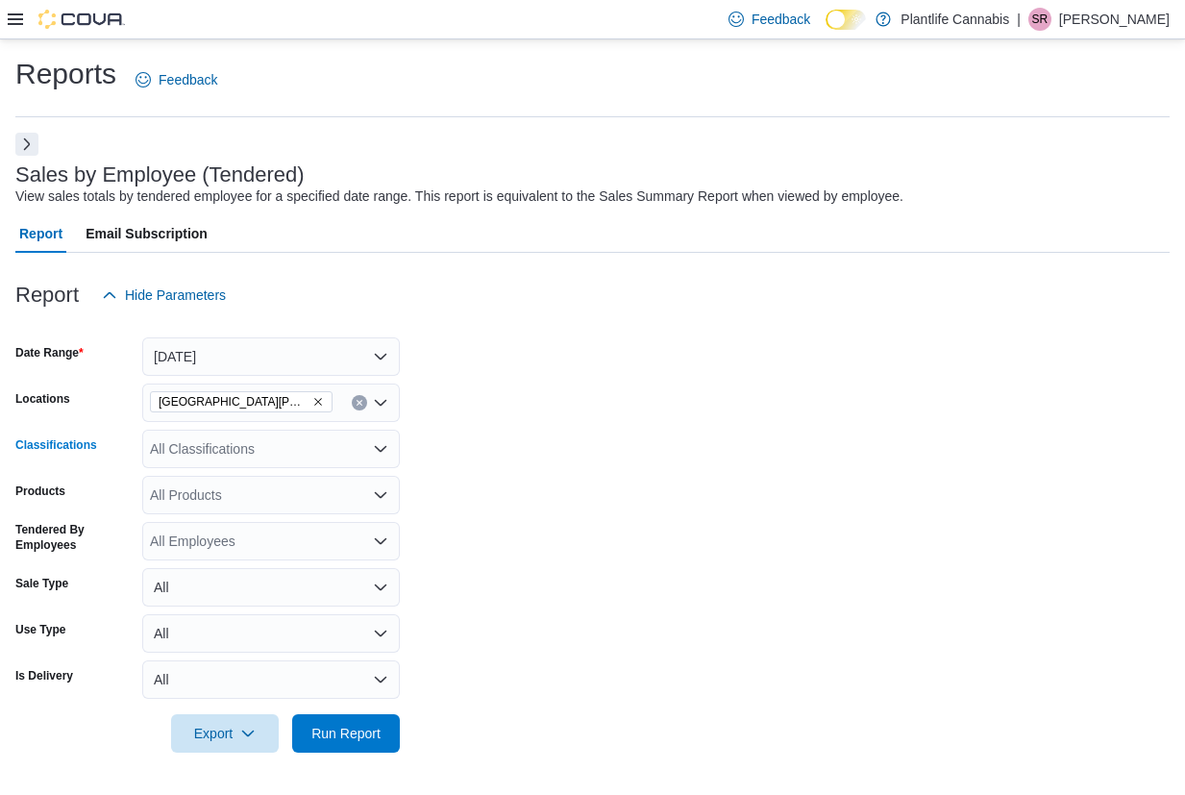
click at [303, 437] on div "All Classifications" at bounding box center [270, 448] width 257 height 38
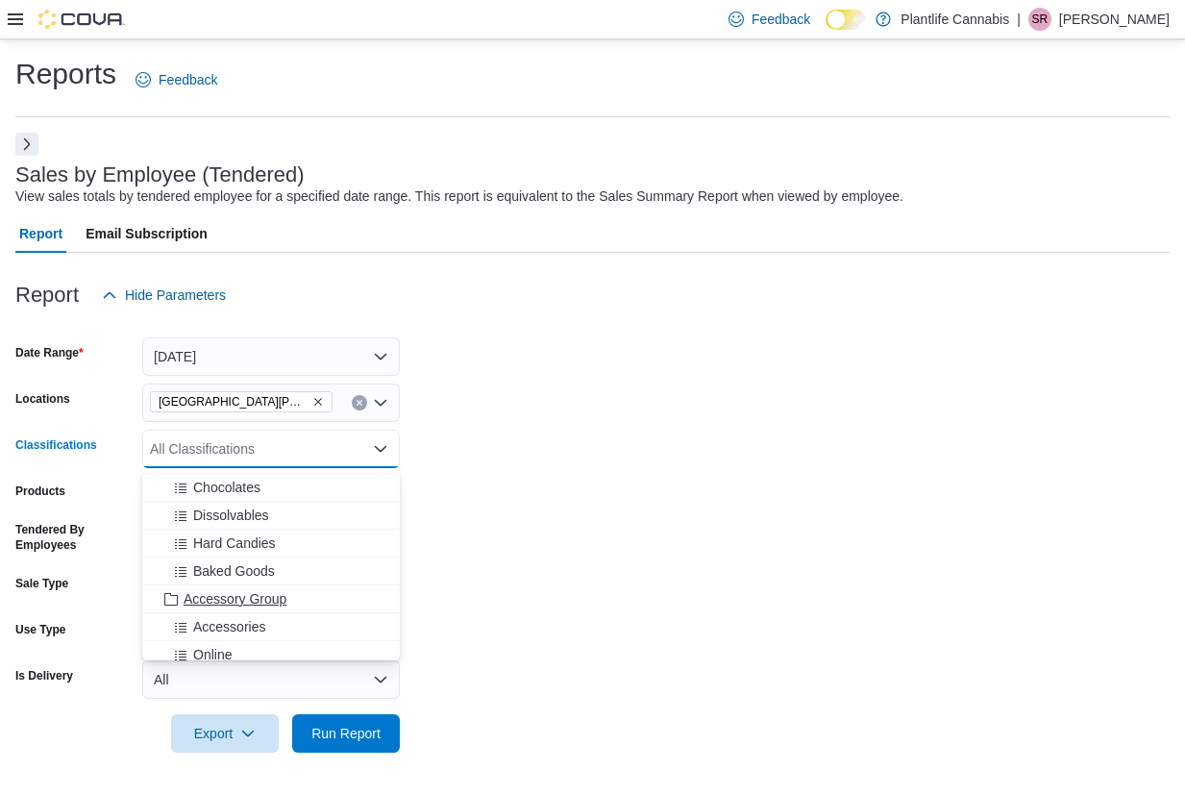
click at [292, 589] on div "Accessory Group" at bounding box center [271, 598] width 234 height 19
click at [271, 600] on div "Accessories" at bounding box center [253, 598] width 198 height 19
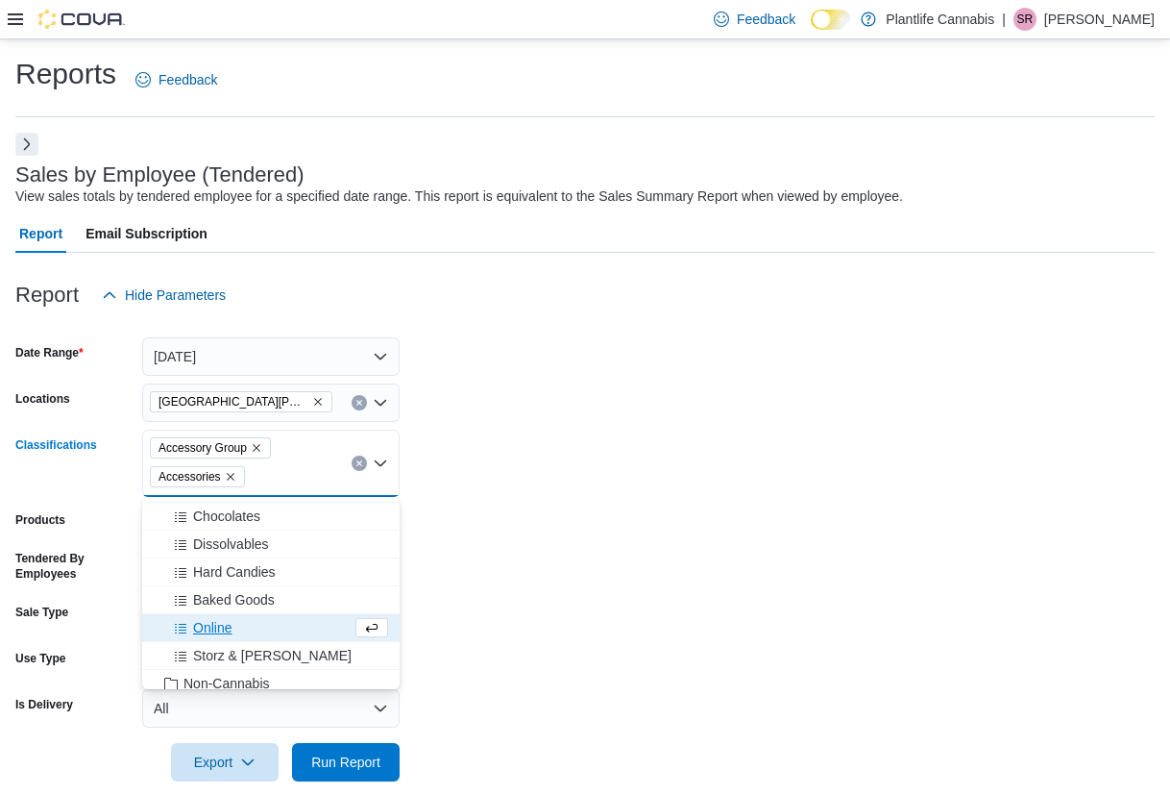
click at [530, 593] on form "Date Range Today Locations Fort McMurray - Eagle Ridge Classifications Accessor…" at bounding box center [584, 547] width 1139 height 467
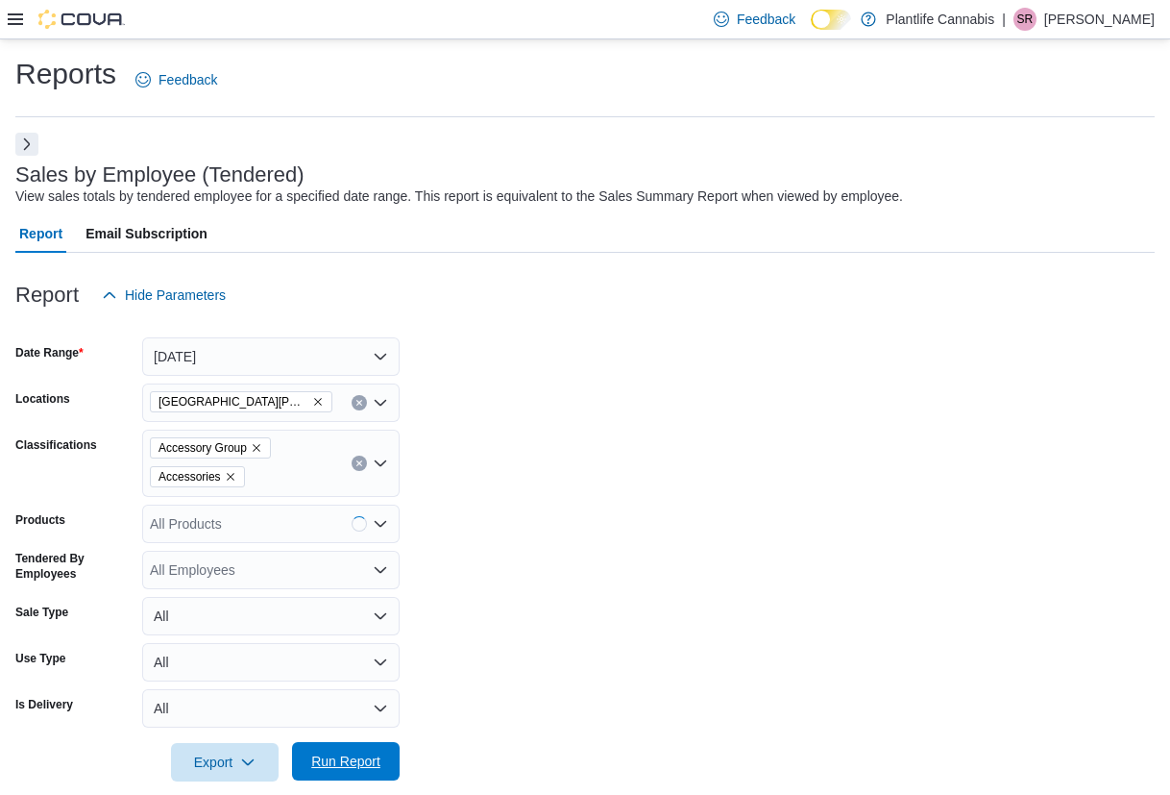
click at [348, 757] on span "Run Report" at bounding box center [345, 760] width 69 height 19
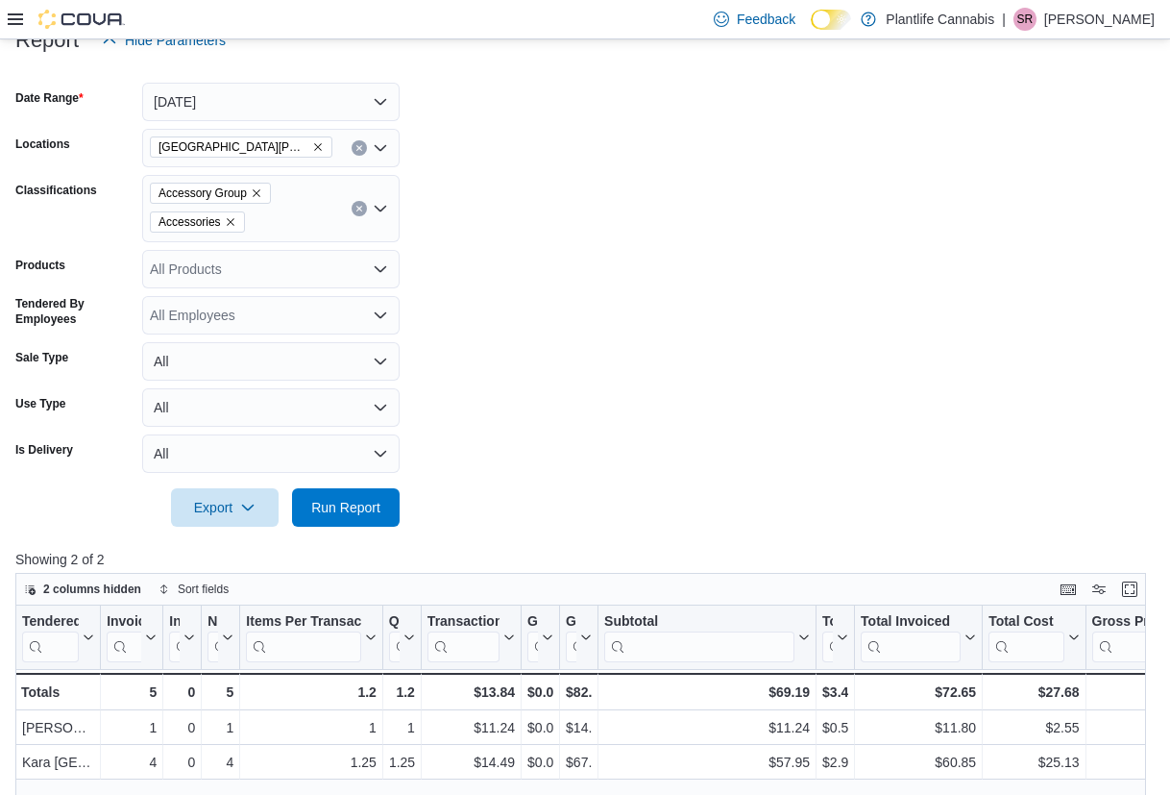
scroll to position [243, 0]
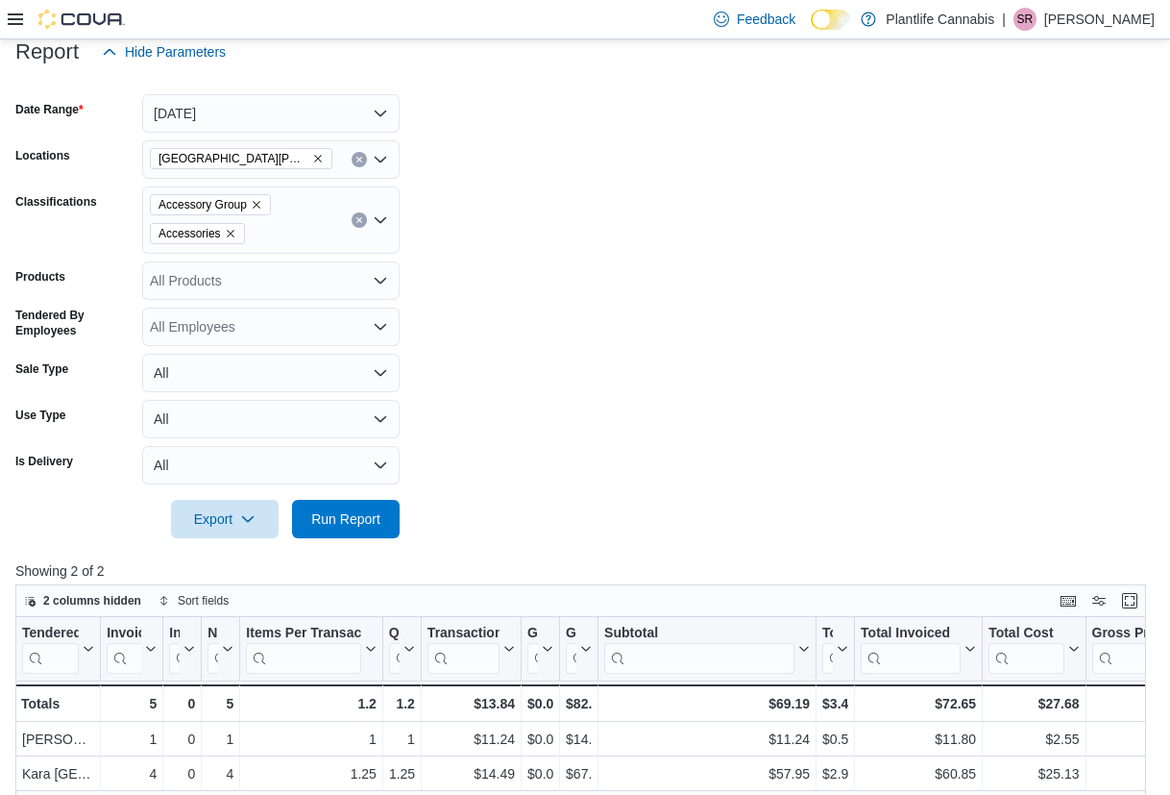
click at [355, 539] on div at bounding box center [584, 549] width 1139 height 23
click at [353, 535] on span "Run Report" at bounding box center [346, 518] width 85 height 38
drag, startPoint x: 316, startPoint y: 511, endPoint x: 703, endPoint y: 426, distance: 396.5
click at [316, 511] on span "Run Report" at bounding box center [345, 518] width 69 height 19
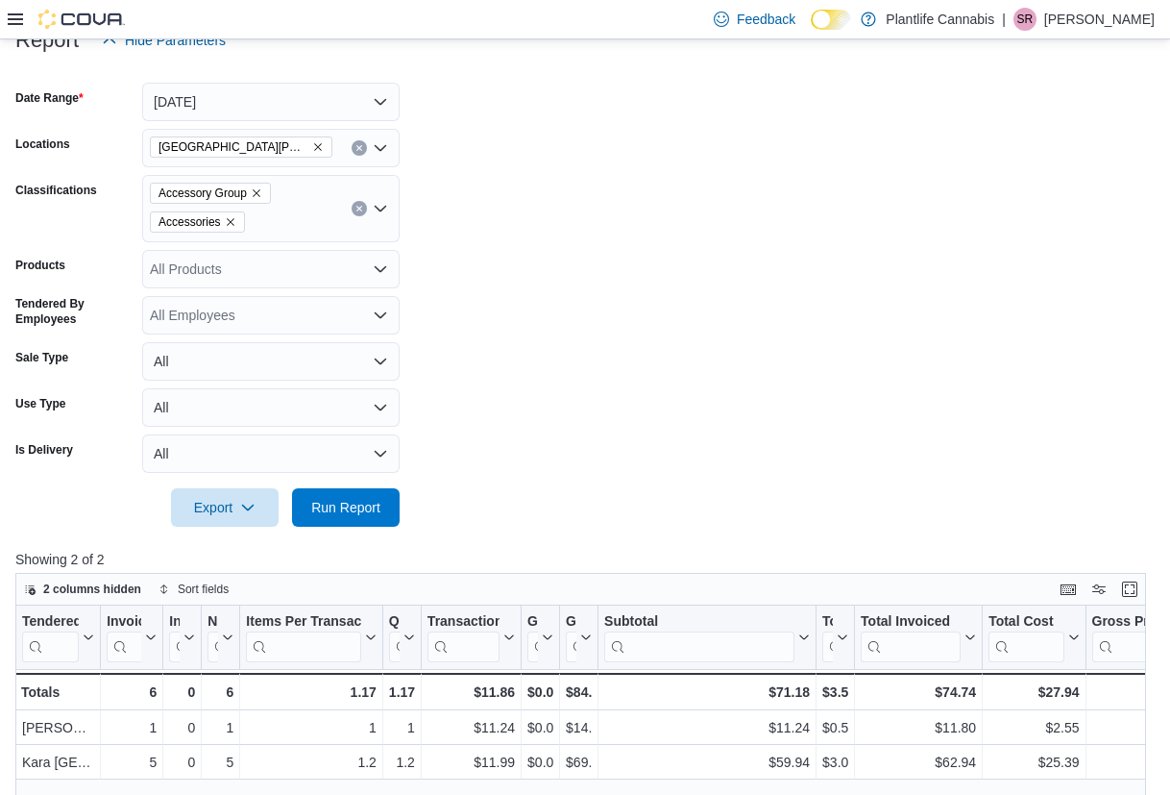
scroll to position [287, 0]
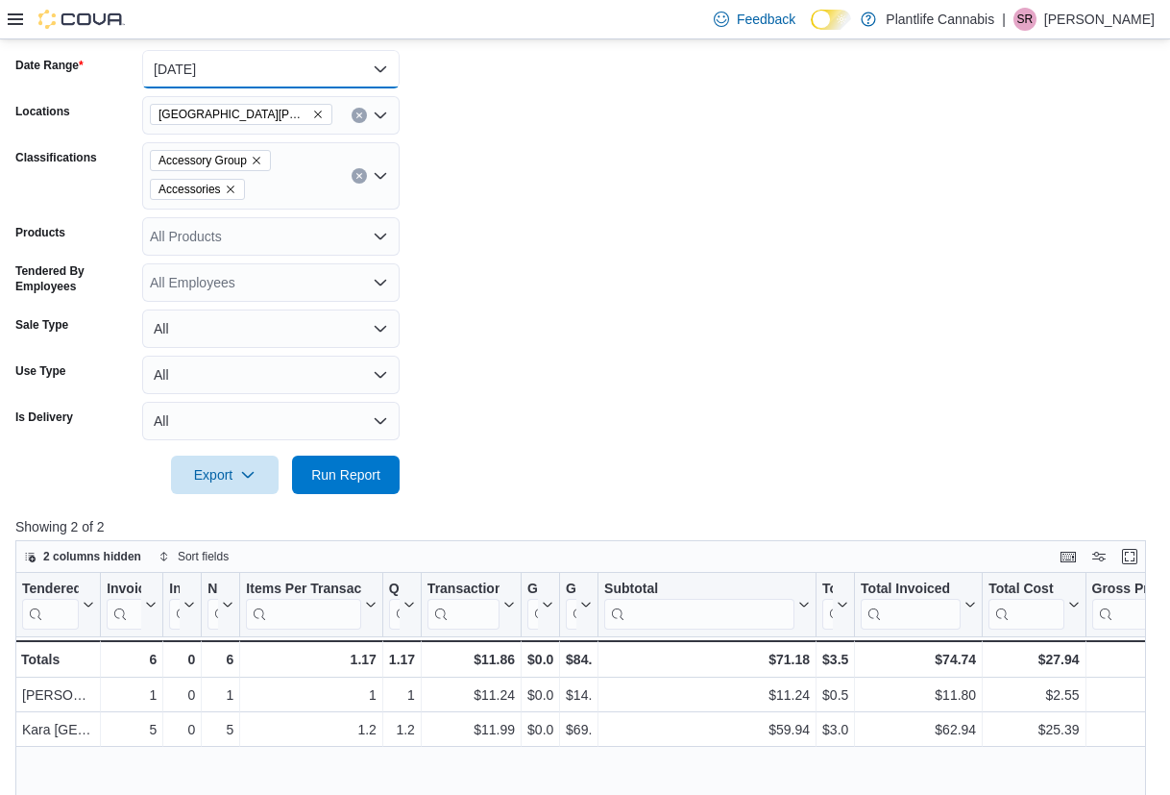
click at [240, 63] on button "Today" at bounding box center [270, 69] width 257 height 38
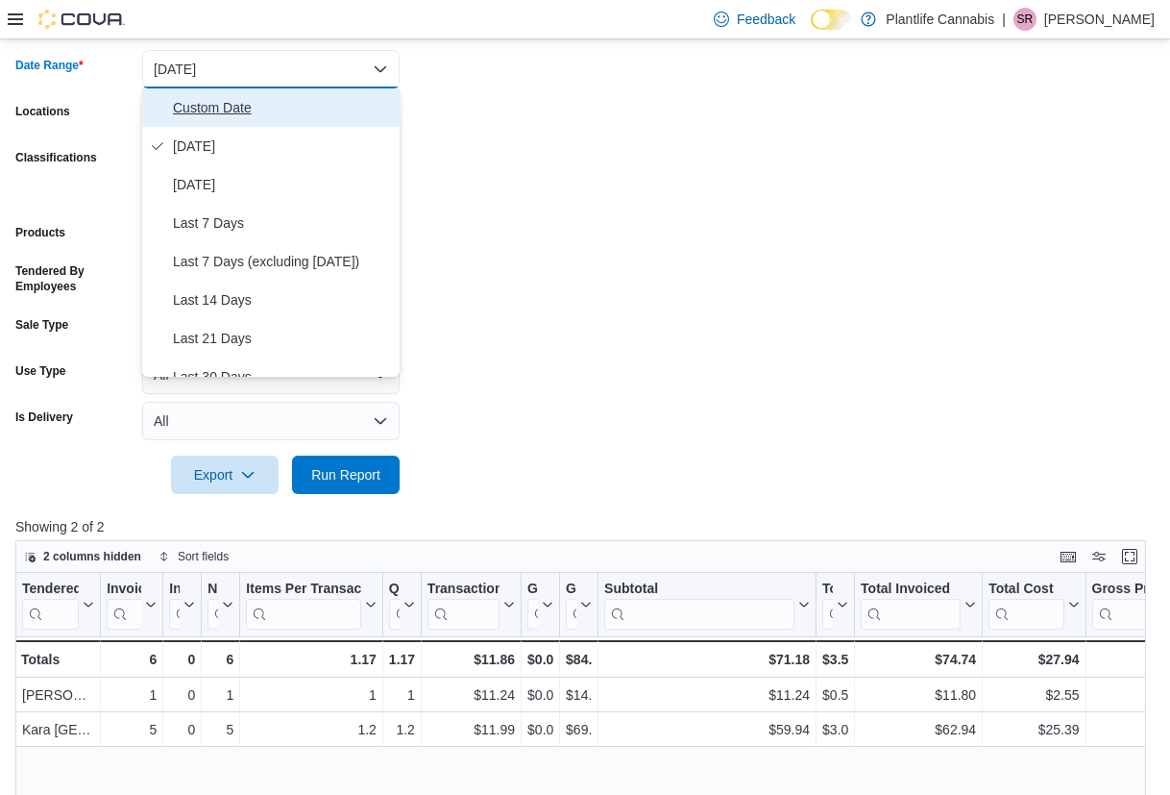
click at [192, 110] on span "Custom Date" at bounding box center [282, 107] width 219 height 23
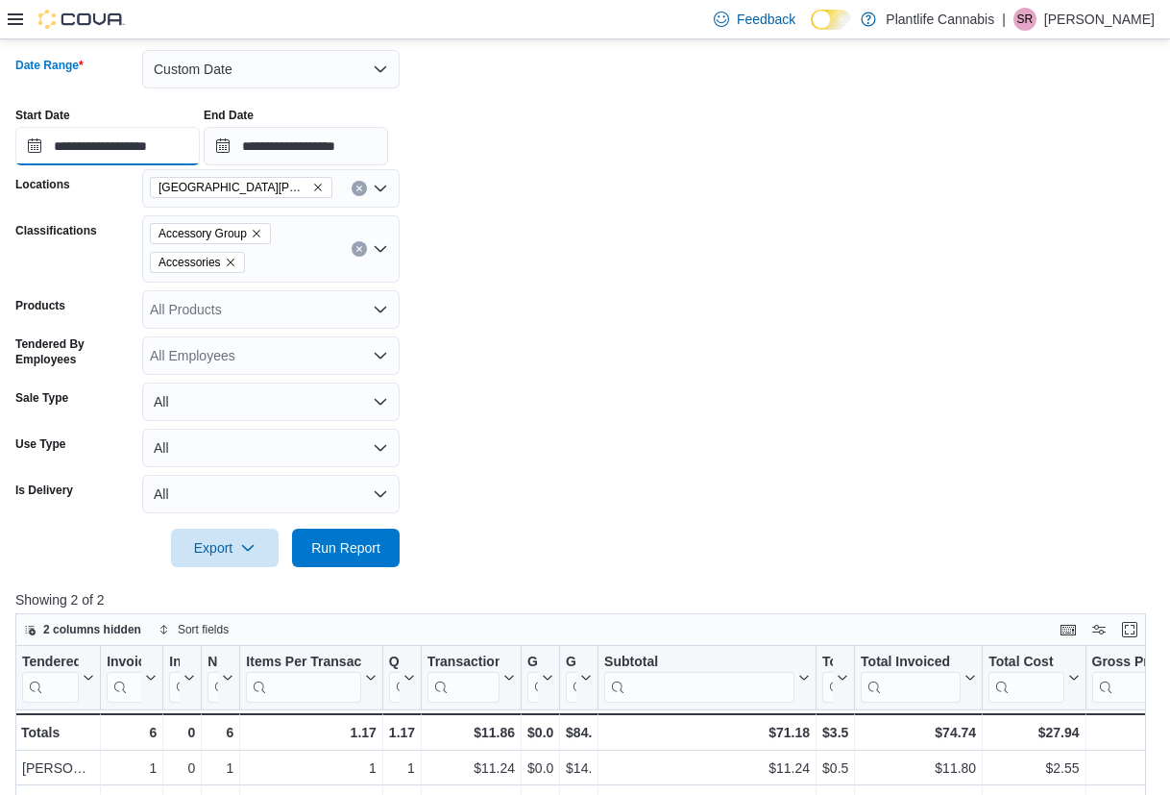
click at [149, 129] on input "**********" at bounding box center [107, 146] width 184 height 38
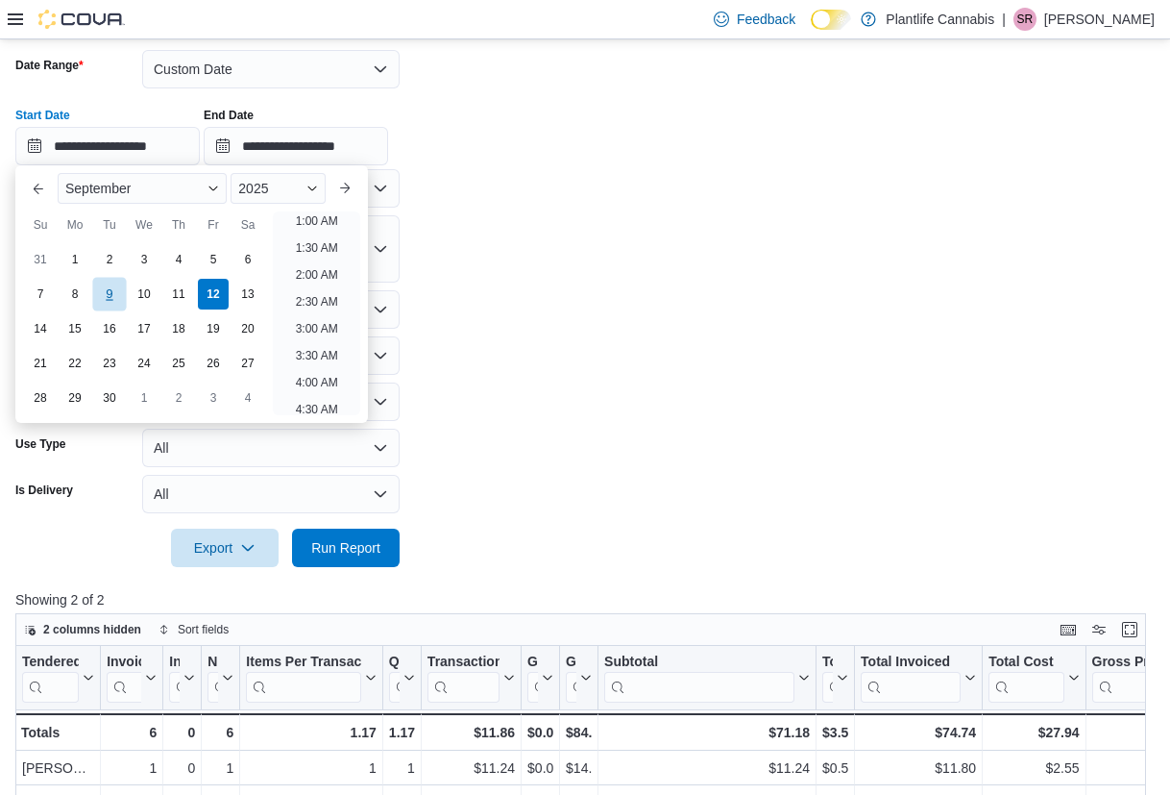
click at [99, 303] on div "9" at bounding box center [109, 295] width 34 height 34
type input "**********"
click at [505, 540] on form "**********" at bounding box center [584, 297] width 1139 height 540
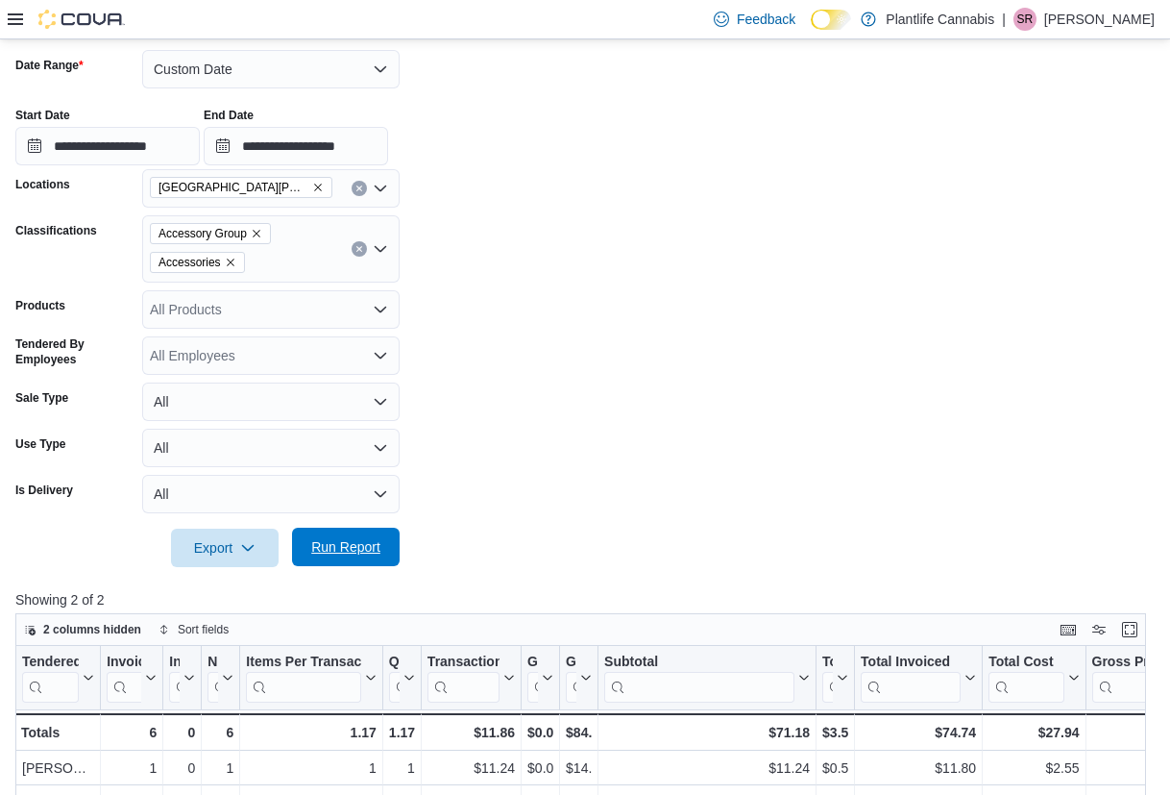
click at [369, 561] on span "Run Report" at bounding box center [346, 546] width 85 height 38
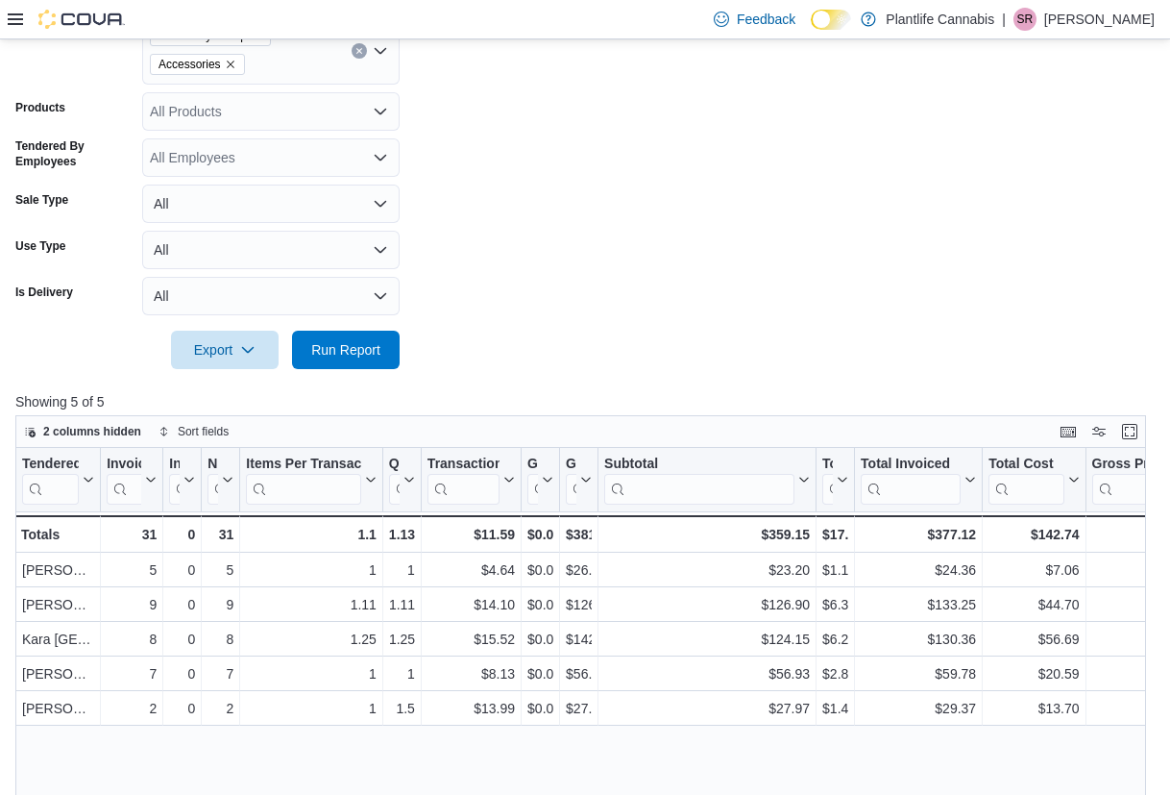
scroll to position [346, 0]
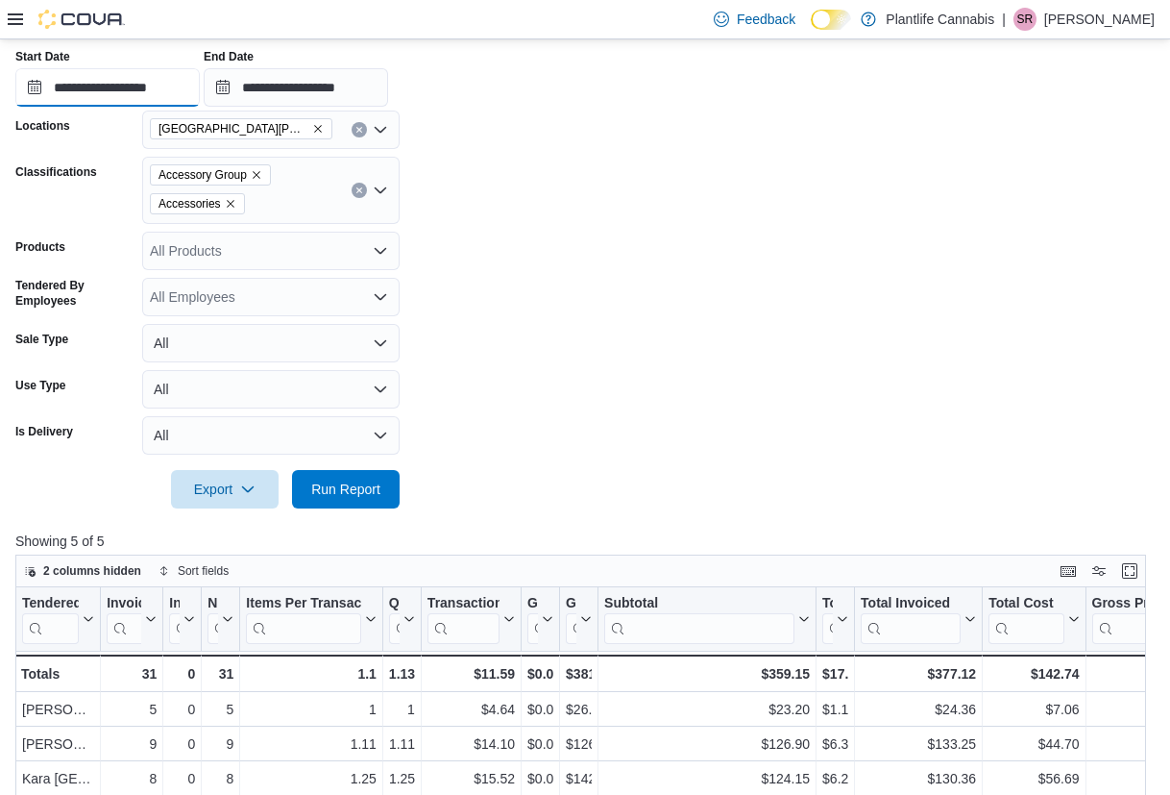
click at [175, 71] on input "**********" at bounding box center [107, 87] width 184 height 38
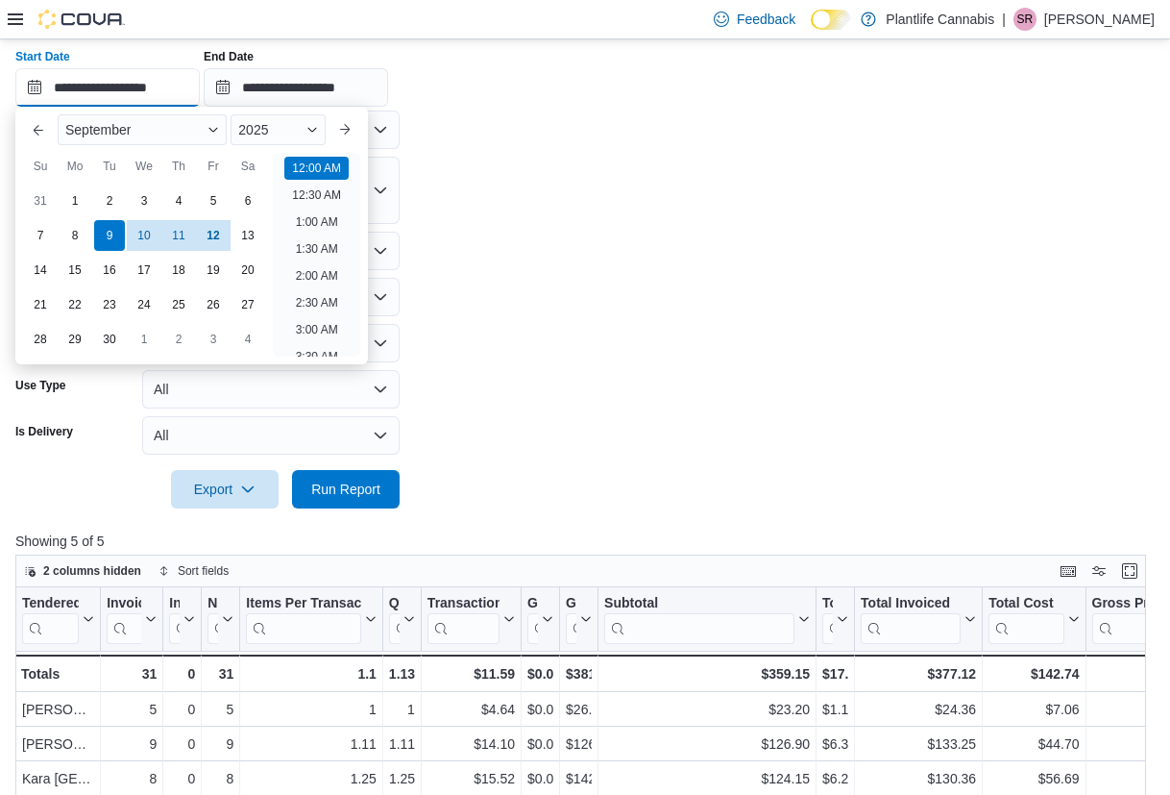
scroll to position [60, 0]
click at [553, 135] on form "**********" at bounding box center [584, 238] width 1139 height 540
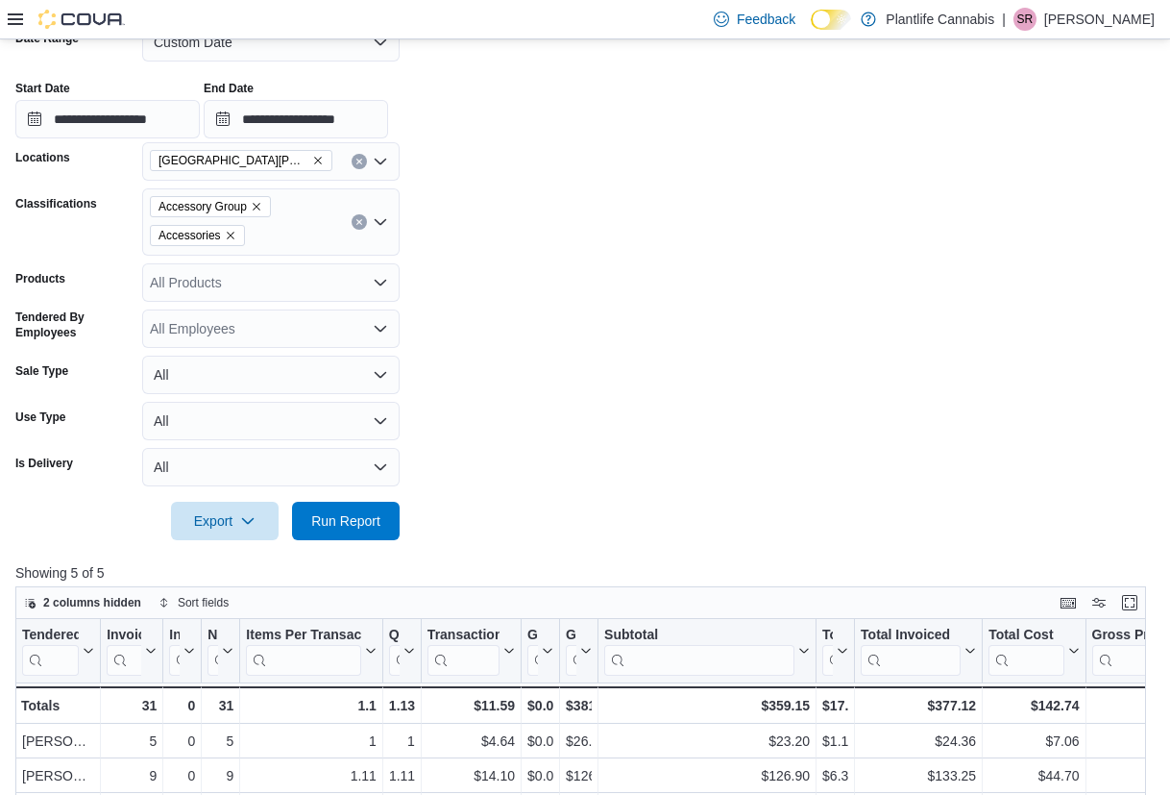
scroll to position [203, 0]
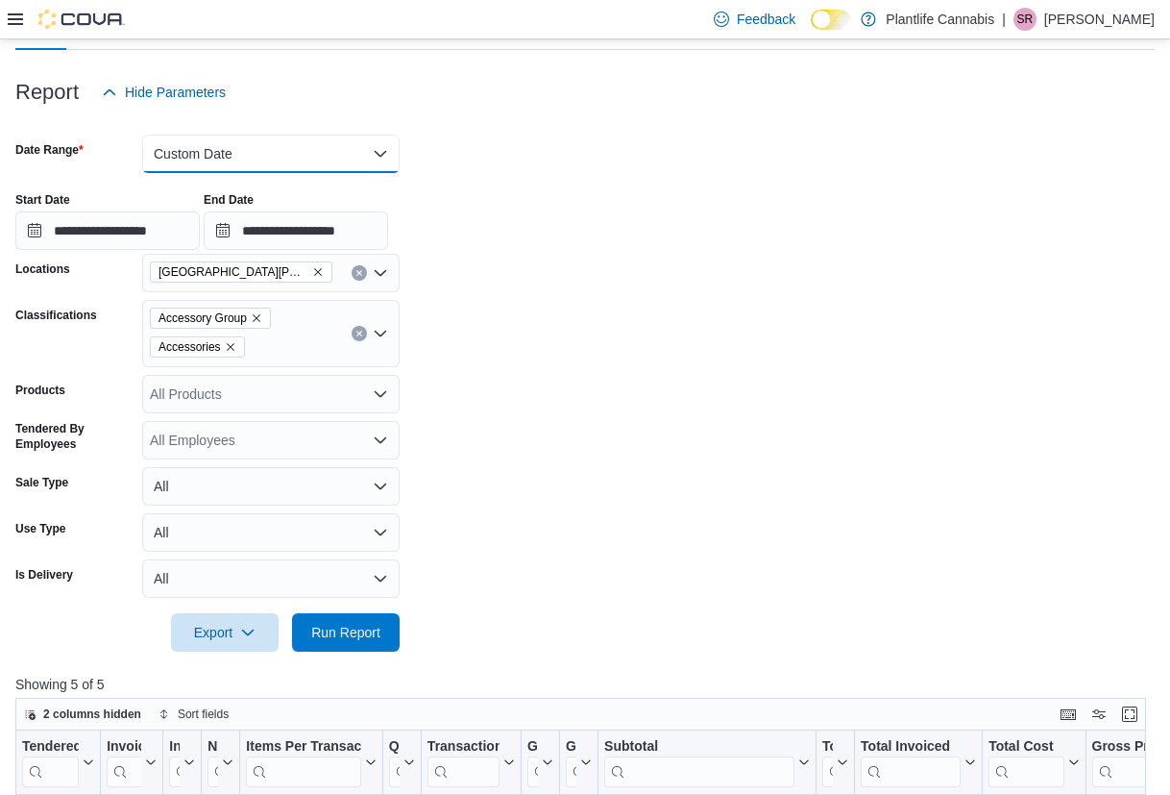
click at [292, 144] on button "Custom Date" at bounding box center [270, 153] width 257 height 38
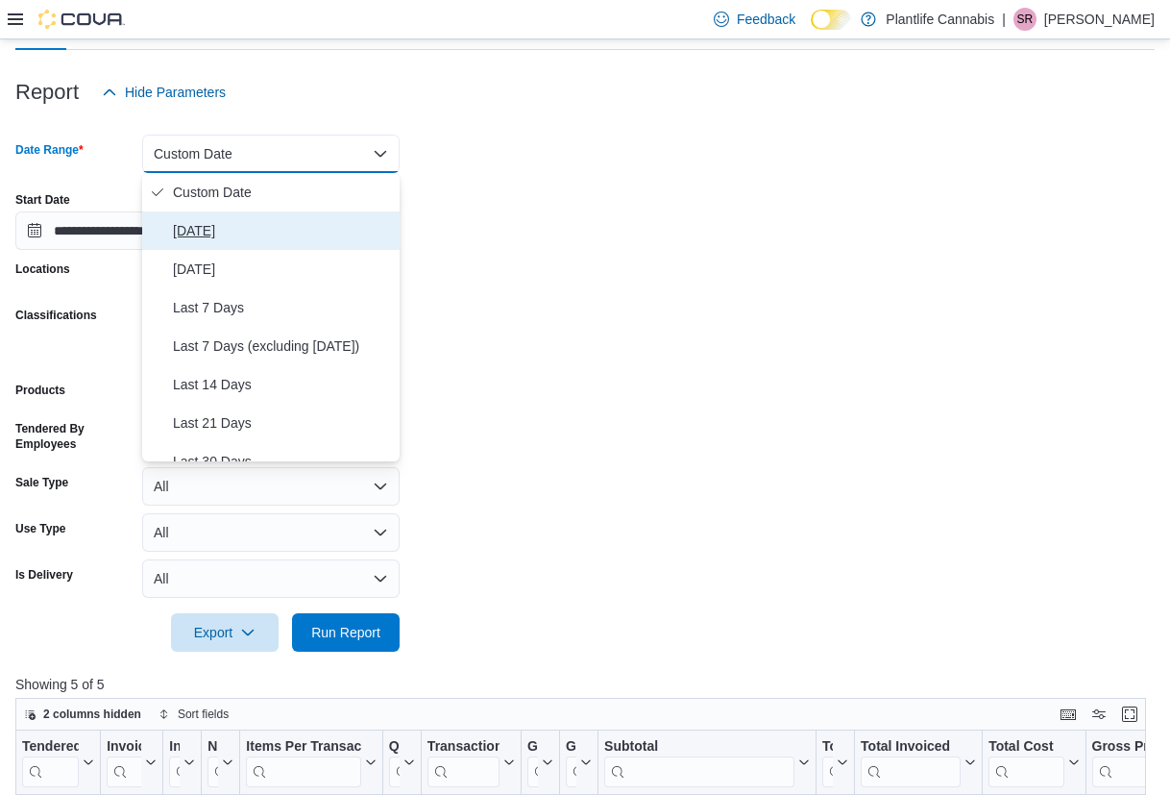
click at [212, 229] on span "Today" at bounding box center [282, 230] width 219 height 23
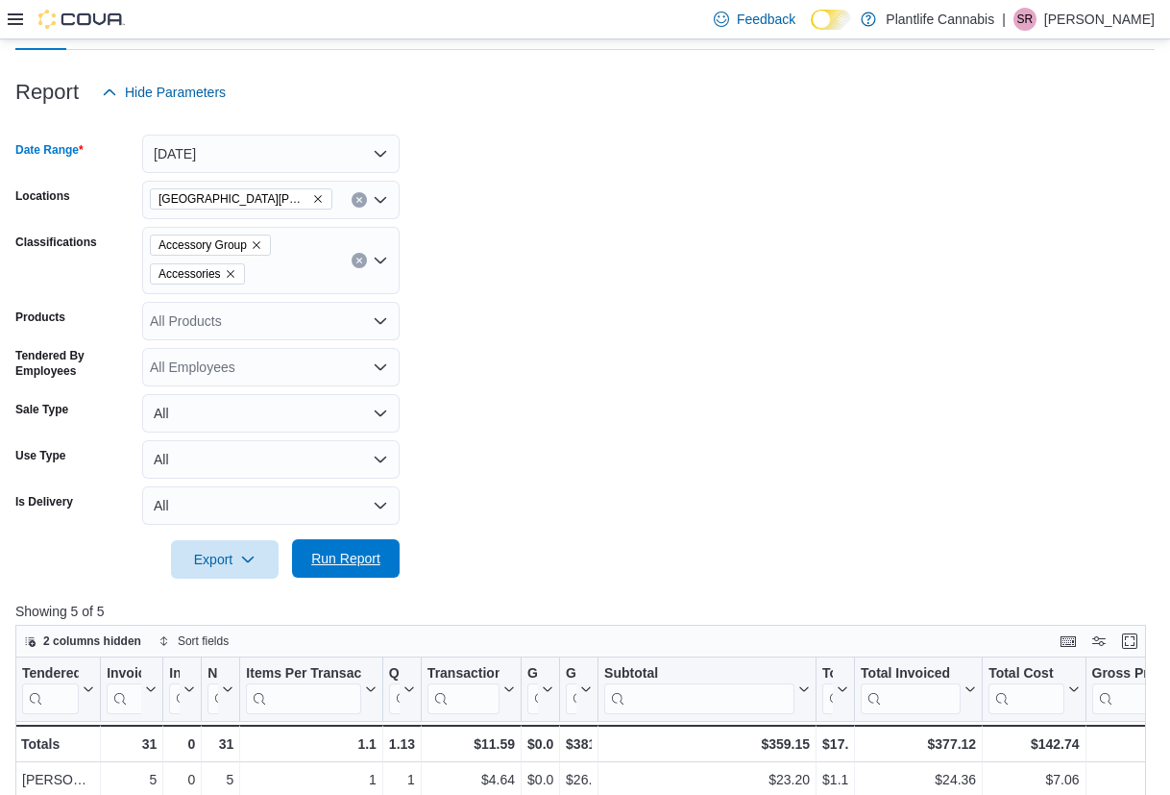
click at [348, 561] on span "Run Report" at bounding box center [345, 558] width 69 height 19
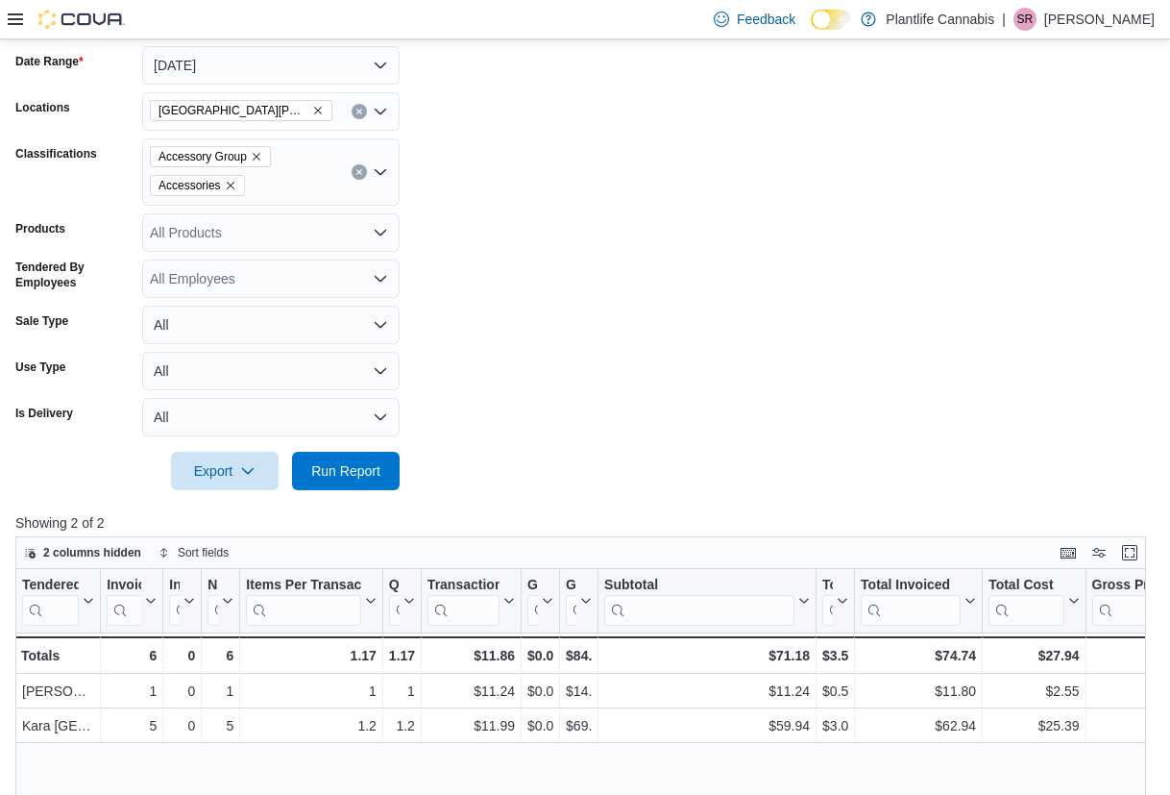
scroll to position [378, 0]
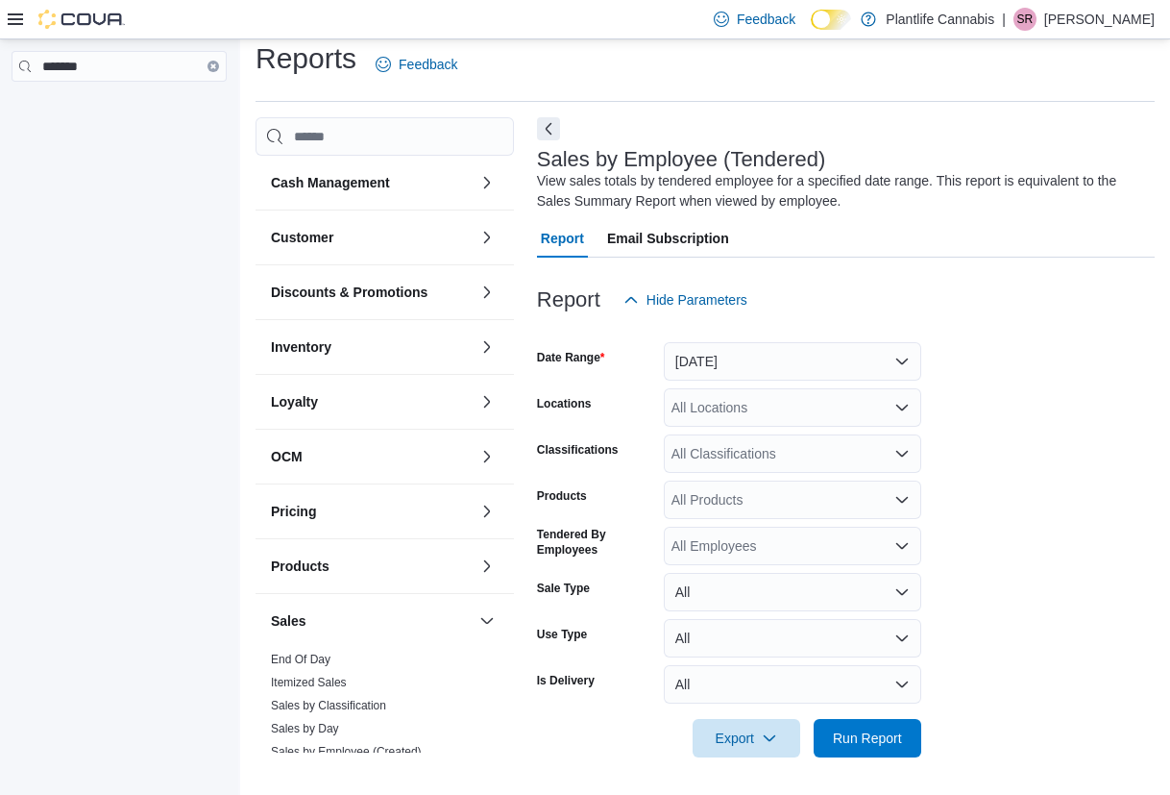
scroll to position [16, 0]
click at [561, 119] on div "Sales by Employee (Tendered) View sales totals by tendered employee for a speci…" at bounding box center [846, 447] width 618 height 663
click at [550, 121] on button "Next" at bounding box center [548, 127] width 23 height 23
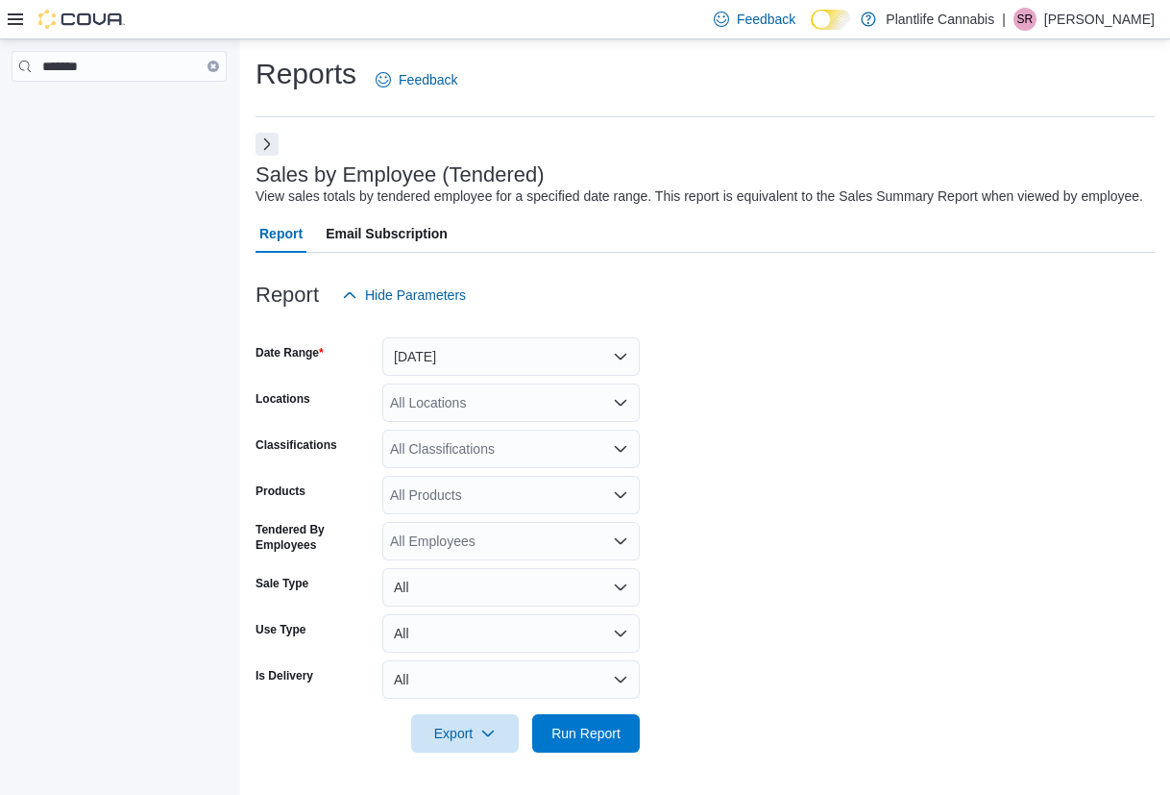
click at [12, 14] on icon at bounding box center [15, 19] width 15 height 12
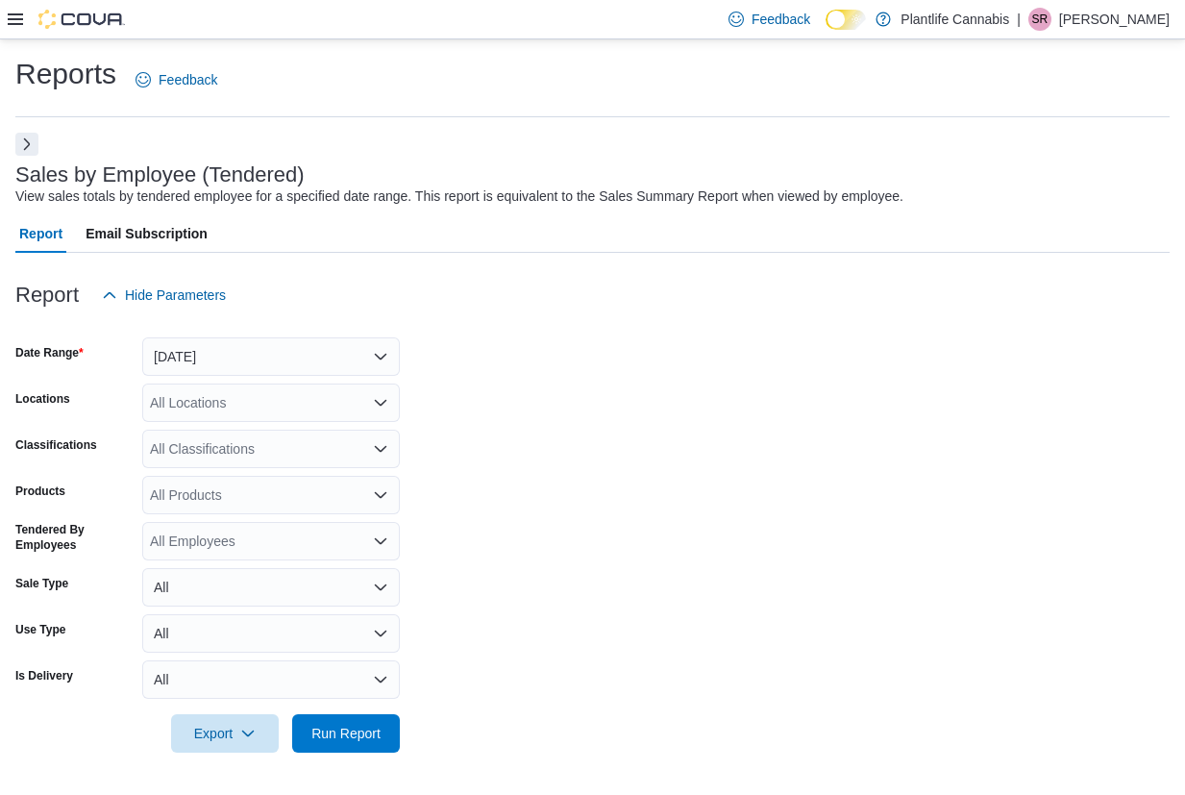
click at [325, 381] on form "Date Range Yesterday Locations All Locations Classifications All Classification…" at bounding box center [592, 533] width 1154 height 438
click at [316, 349] on button "Yesterday" at bounding box center [270, 356] width 257 height 38
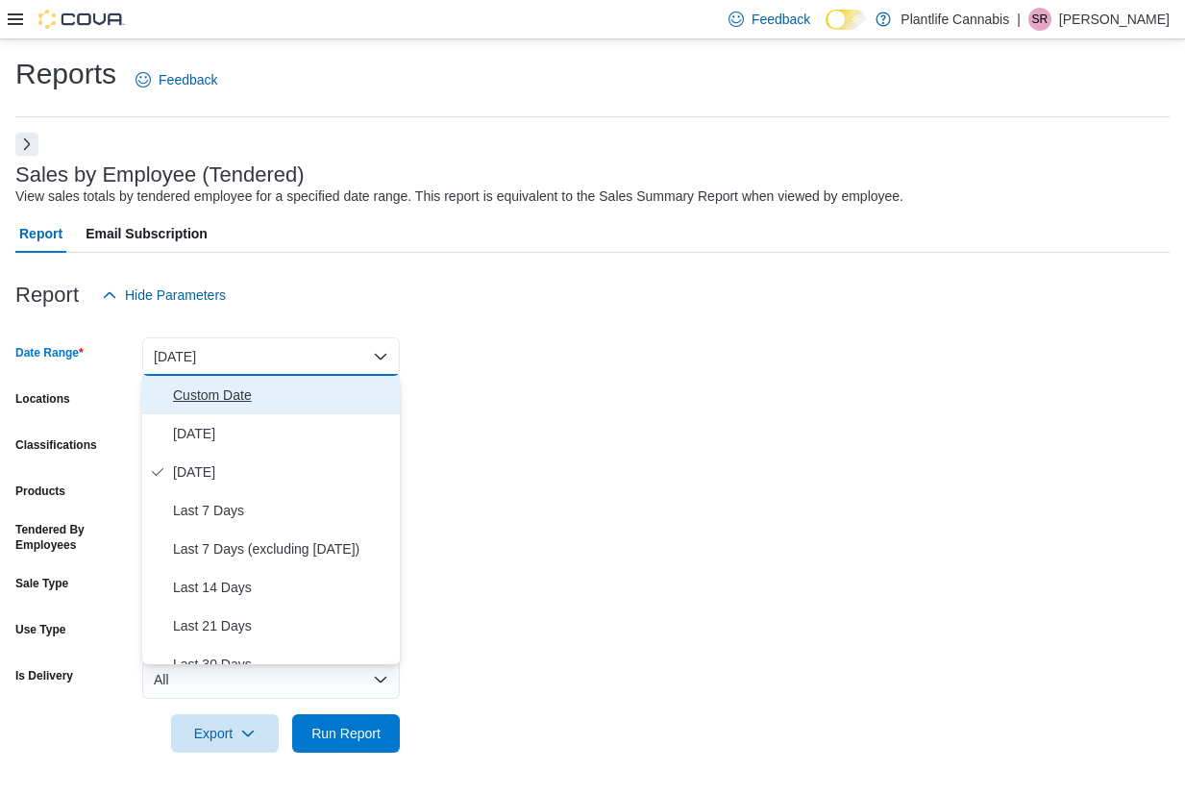
click at [174, 393] on span "Custom Date" at bounding box center [282, 394] width 219 height 23
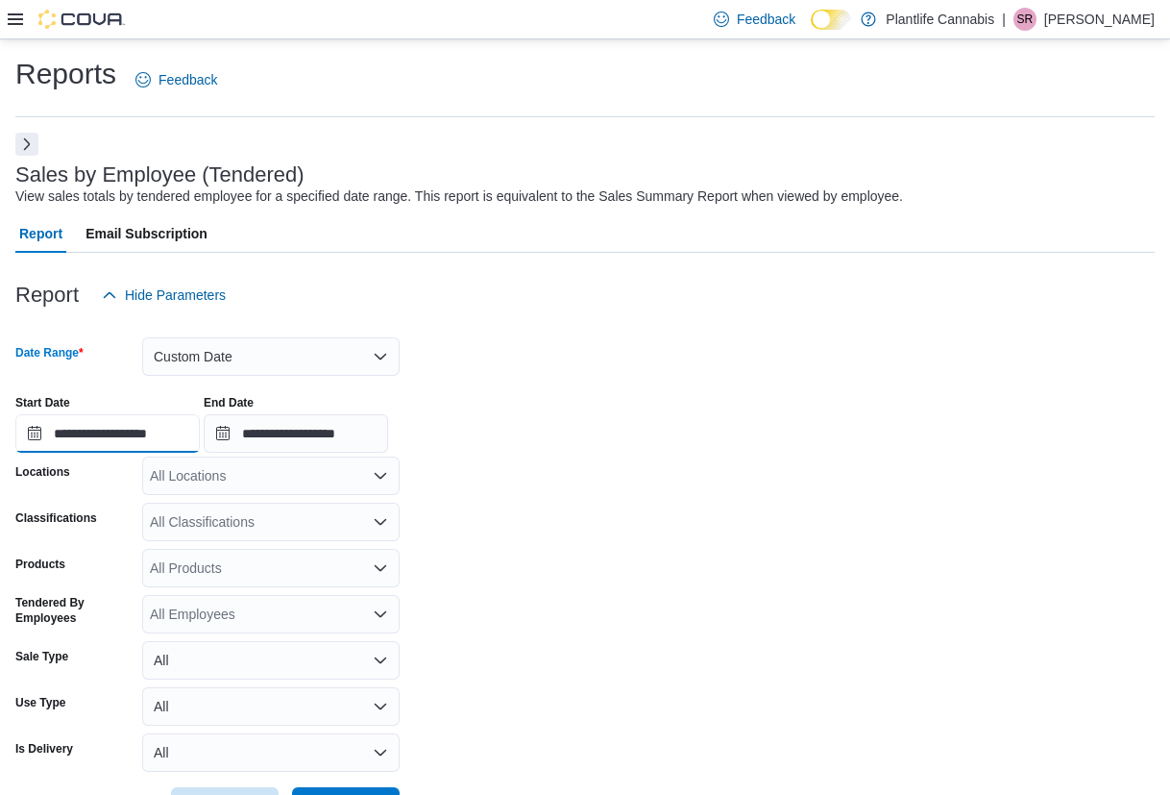
click at [196, 424] on input "**********" at bounding box center [107, 433] width 184 height 38
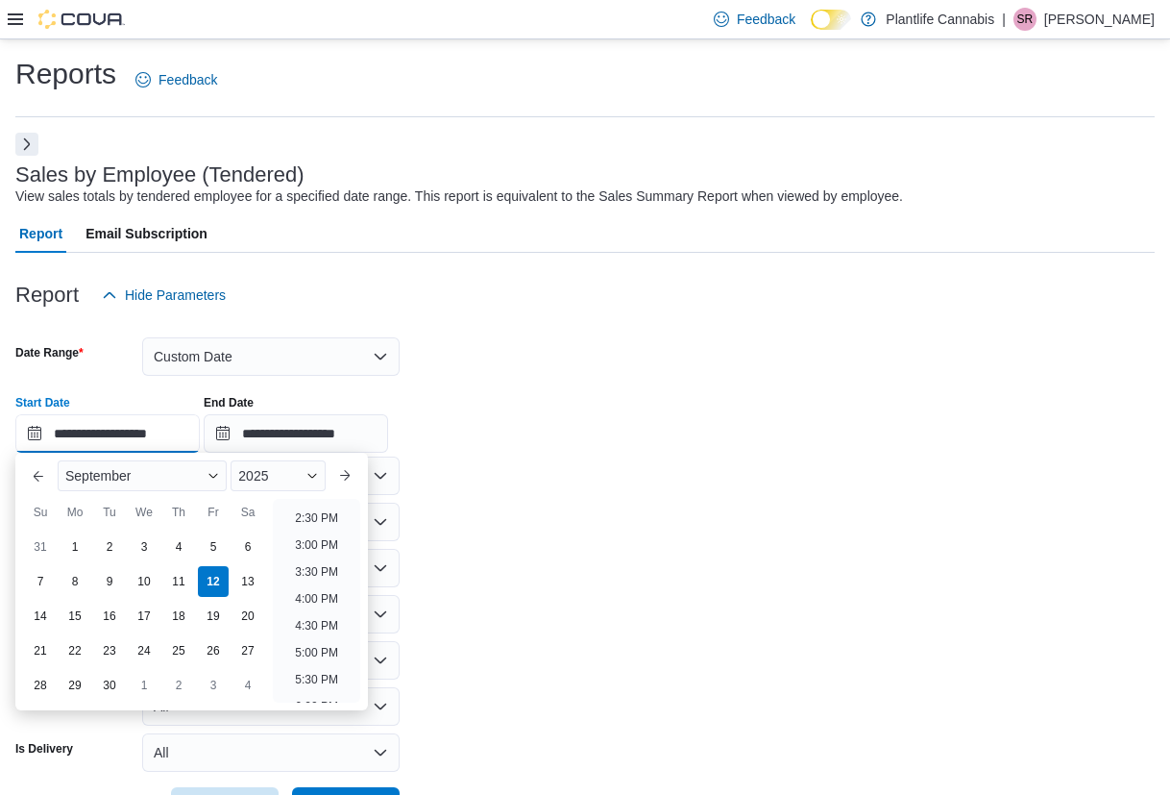
scroll to position [777, 0]
click at [333, 668] on li "5:30 PM" at bounding box center [316, 678] width 59 height 23
type input "**********"
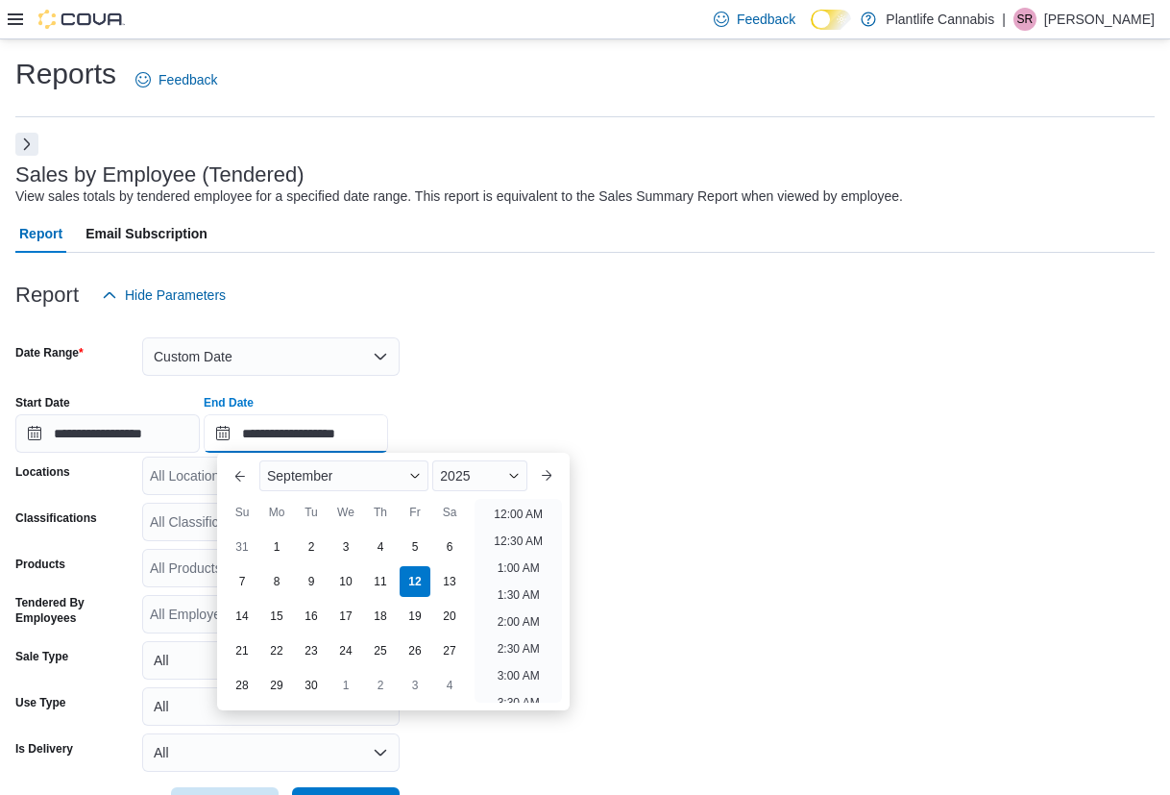
click at [325, 444] on input "**********" at bounding box center [296, 433] width 184 height 38
click at [515, 517] on li "8:30 PM" at bounding box center [518, 525] width 59 height 23
type input "**********"
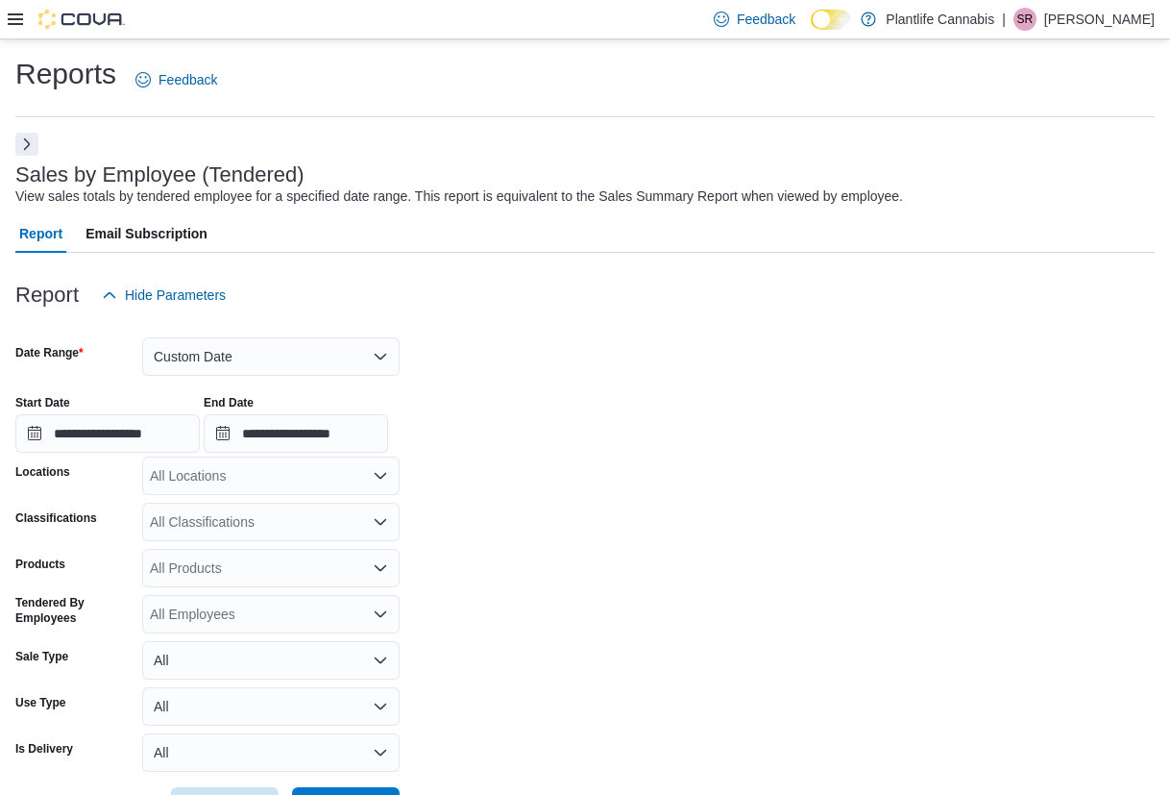
click at [338, 475] on div "All Locations" at bounding box center [270, 475] width 257 height 38
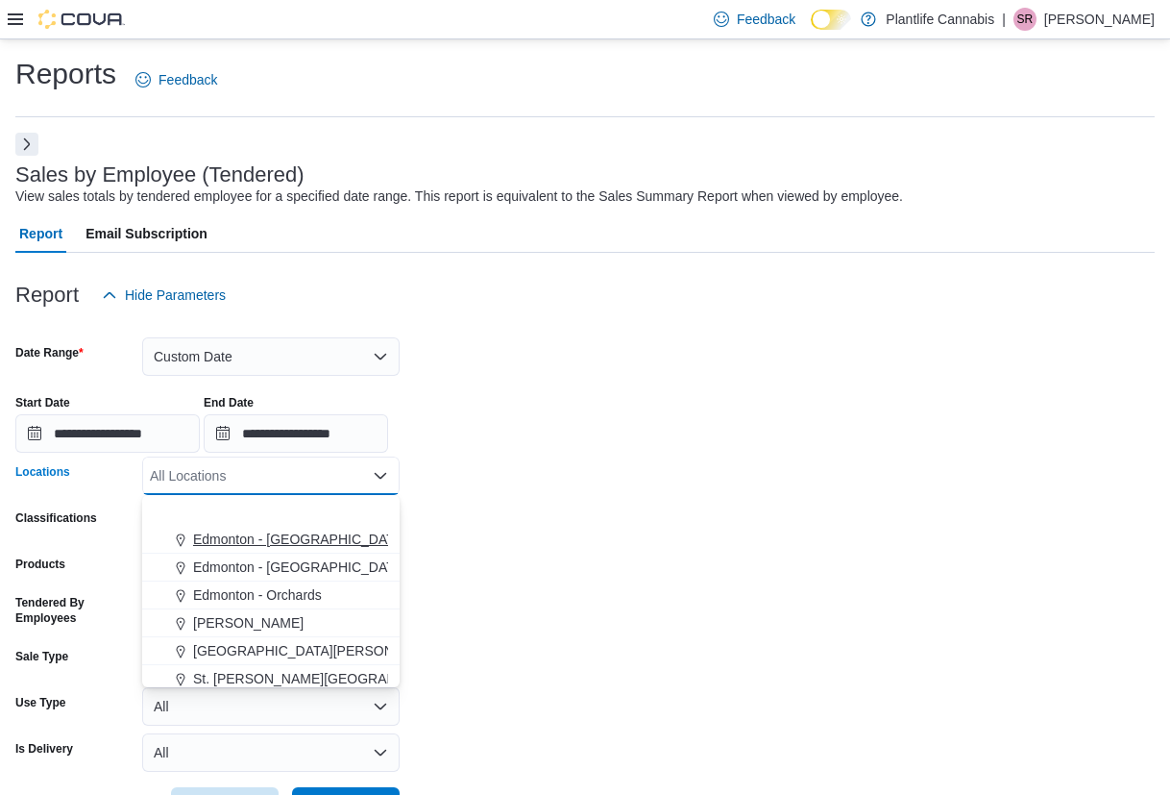
scroll to position [177, 0]
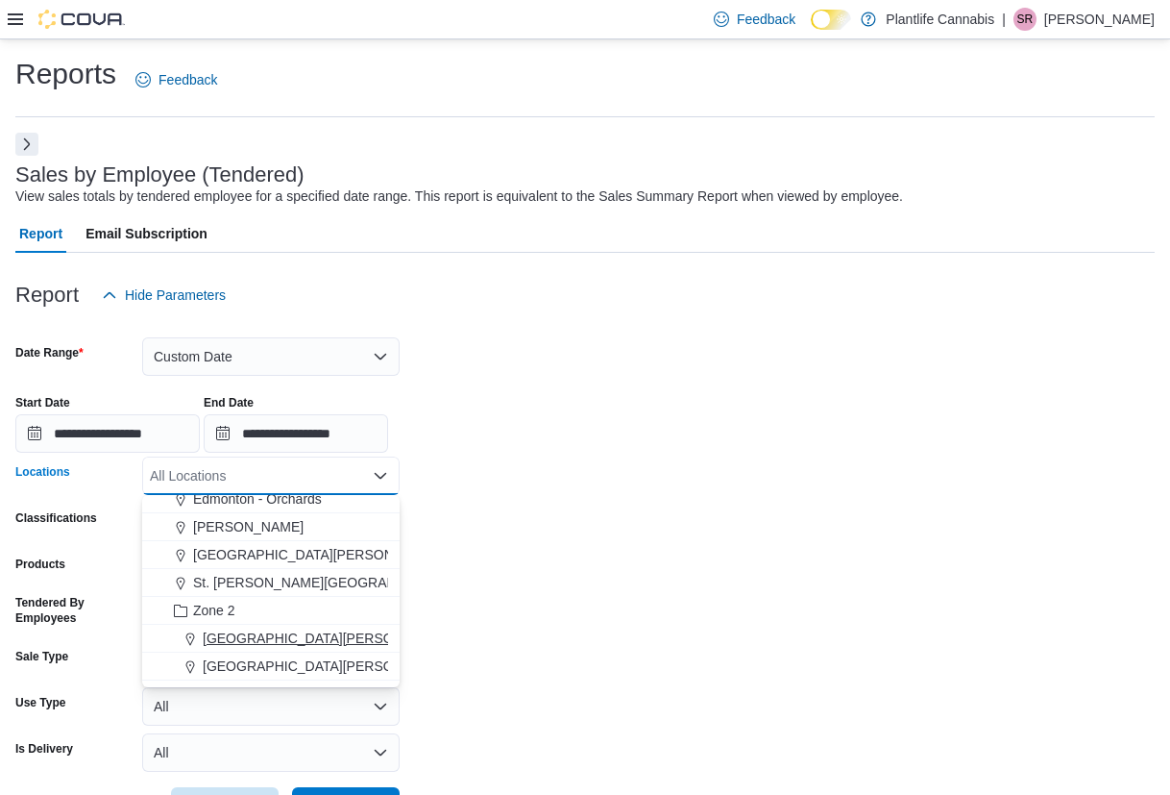
click at [316, 631] on span "Fort McMurray - Eagle Ridge" at bounding box center [404, 637] width 403 height 19
click at [533, 615] on form "**********" at bounding box center [584, 569] width 1139 height 511
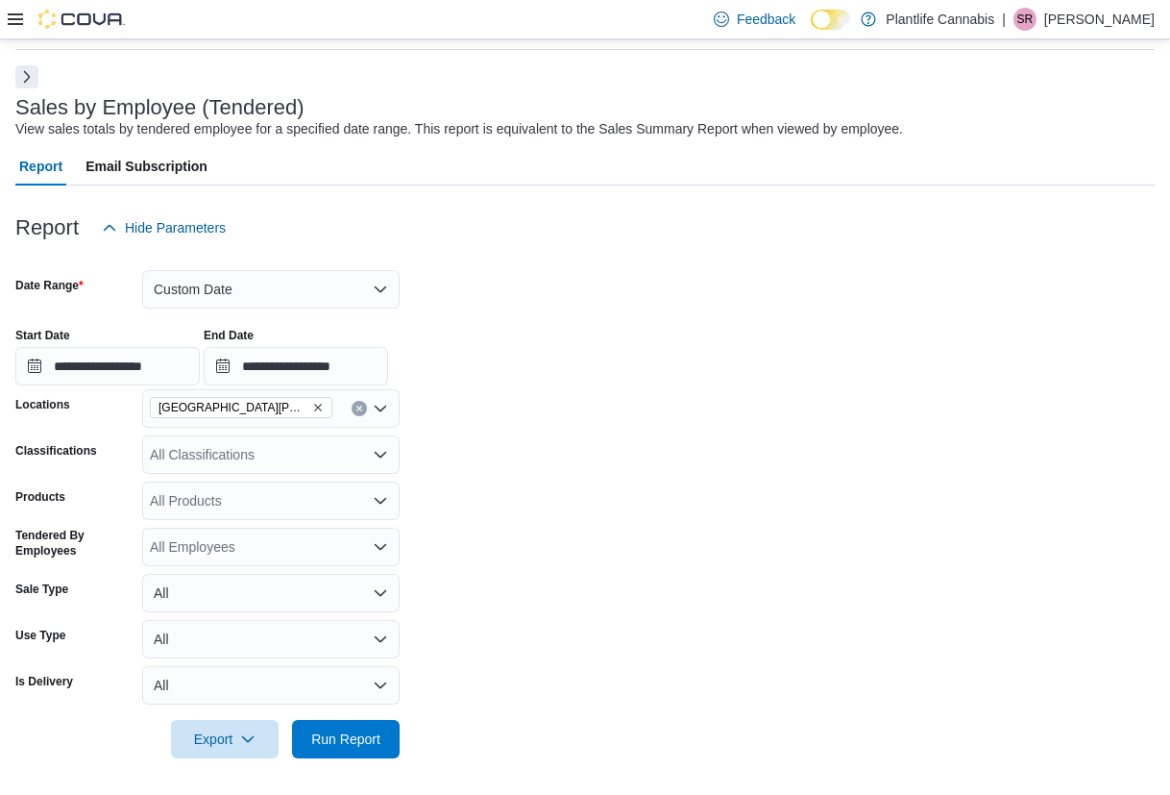
scroll to position [69, 0]
click at [391, 714] on div at bounding box center [584, 709] width 1139 height 15
click at [388, 720] on button "Run Report" at bounding box center [346, 736] width 108 height 38
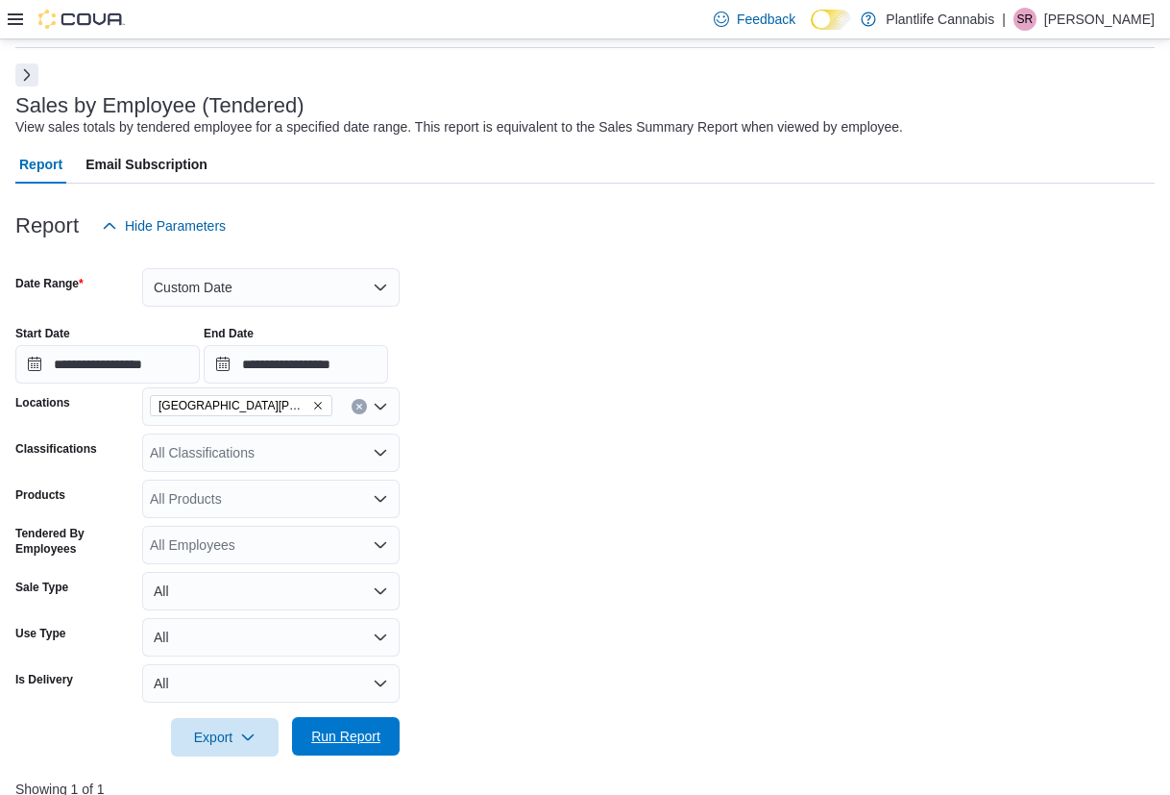
click at [349, 746] on span "Run Report" at bounding box center [346, 736] width 85 height 38
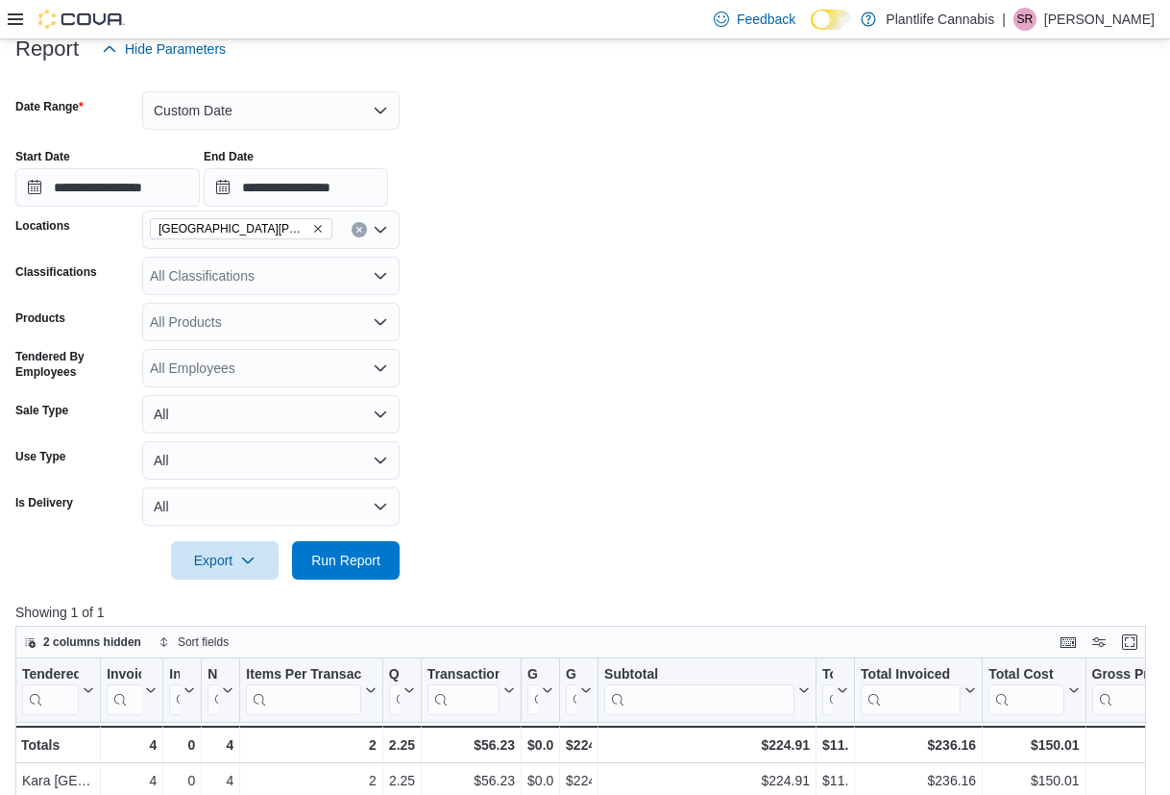
scroll to position [251, 0]
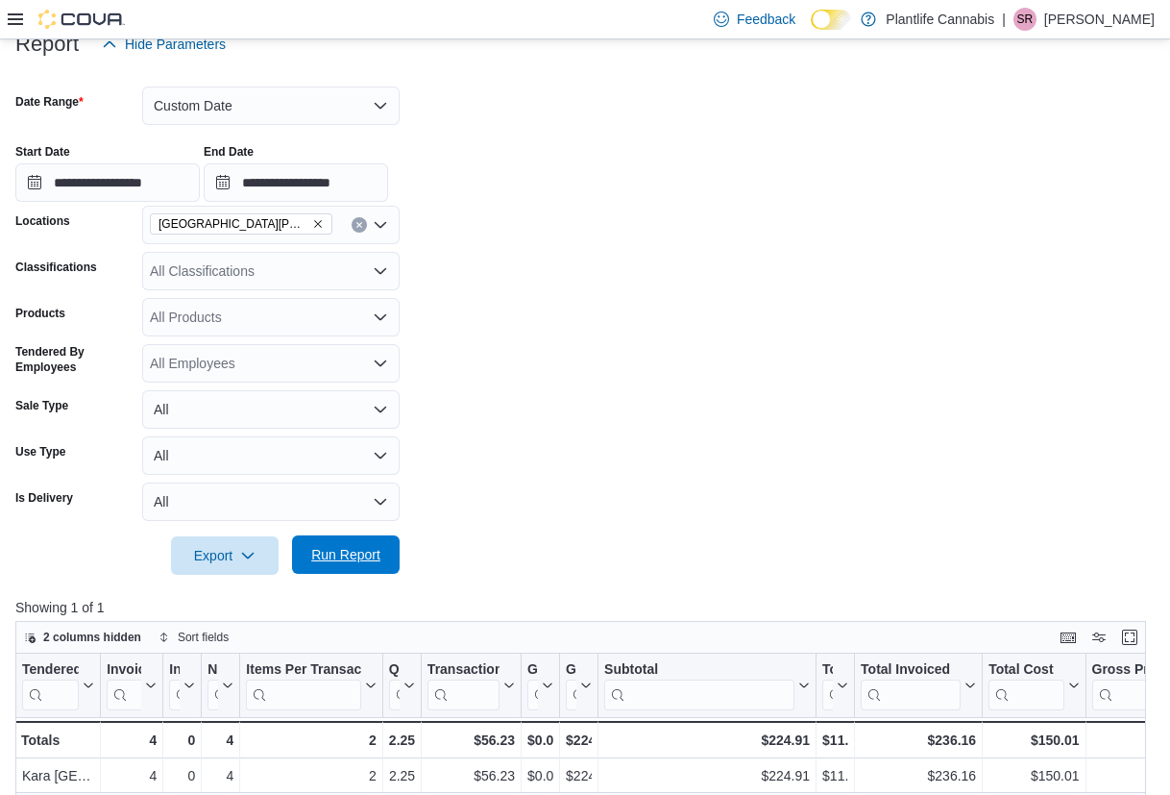
click at [392, 553] on button "Run Report" at bounding box center [346, 554] width 108 height 38
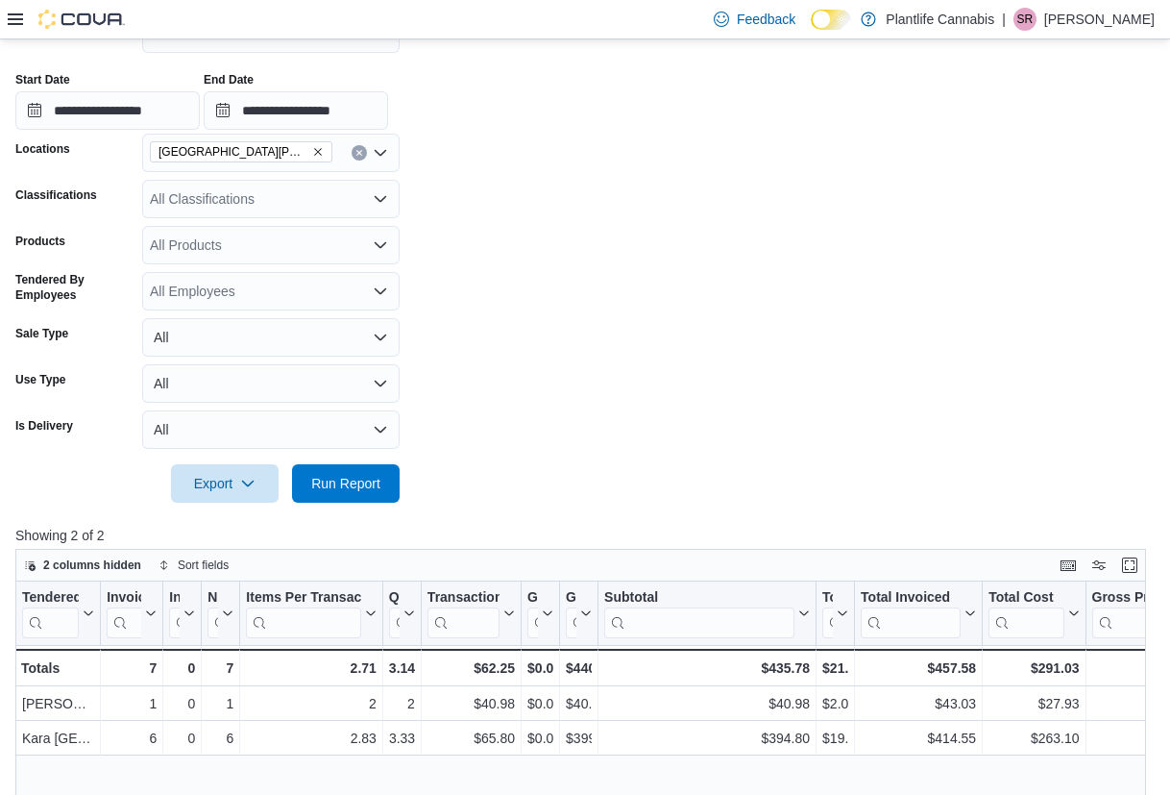
scroll to position [308, 0]
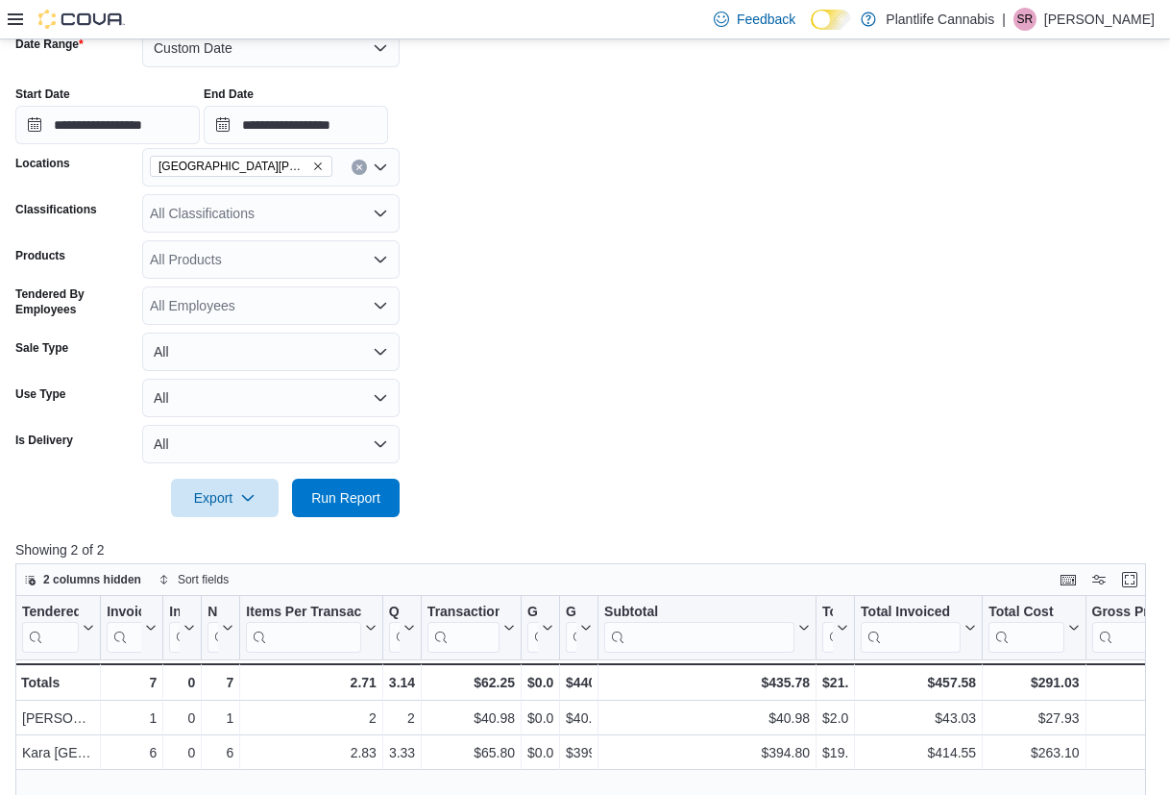
click at [136, 149] on div "Locations Fort McMurray - Eagle Ridge" at bounding box center [207, 167] width 384 height 38
click at [132, 138] on input "**********" at bounding box center [107, 125] width 184 height 38
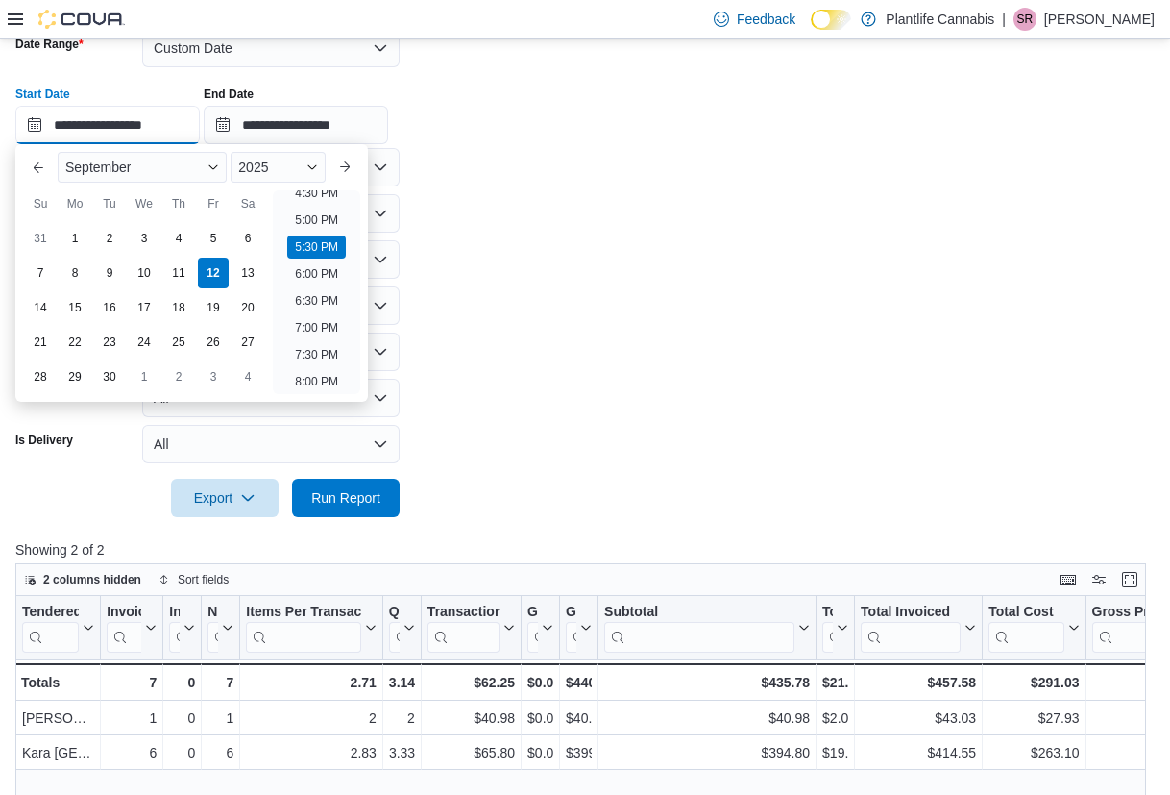
scroll to position [794, 0]
click at [304, 275] on li "4:00 PM" at bounding box center [316, 272] width 59 height 23
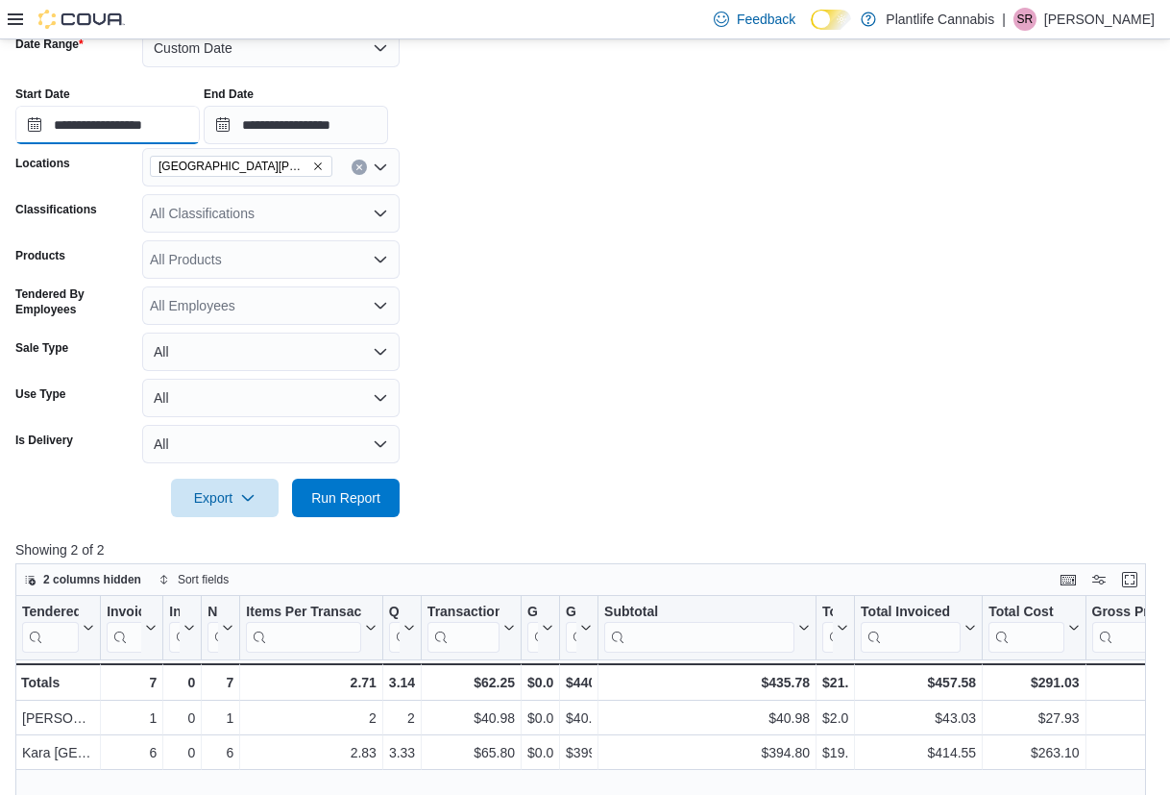
click at [153, 122] on input "**********" at bounding box center [107, 125] width 184 height 38
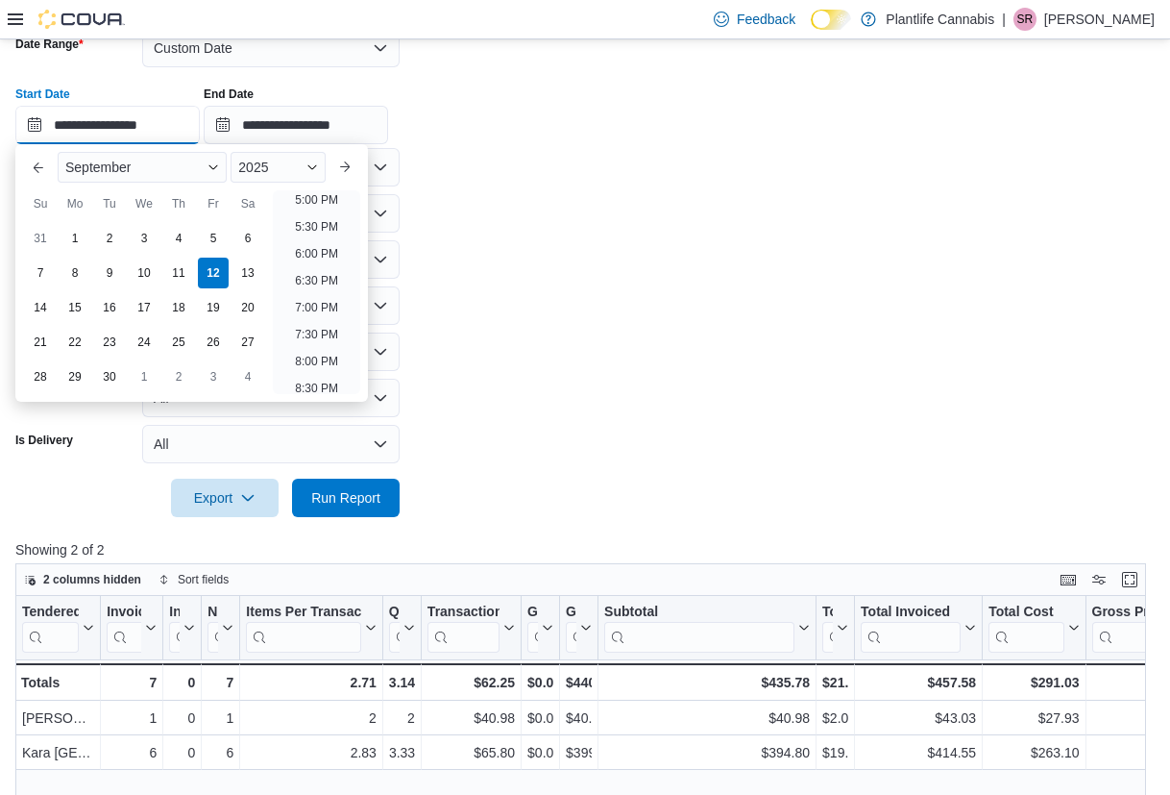
scroll to position [865, 0]
drag, startPoint x: 490, startPoint y: 237, endPoint x: 466, endPoint y: 261, distance: 34.0
click at [490, 238] on form "**********" at bounding box center [584, 261] width 1139 height 511
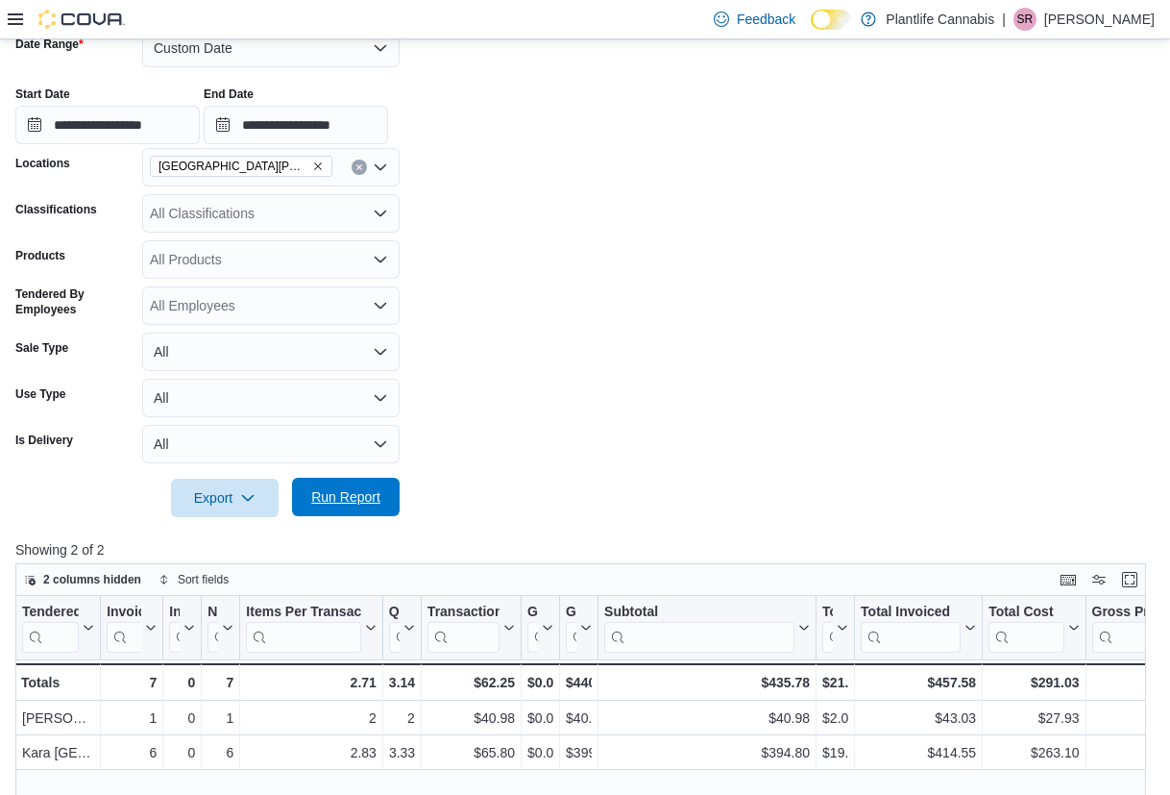
click at [330, 507] on span "Run Report" at bounding box center [346, 496] width 85 height 38
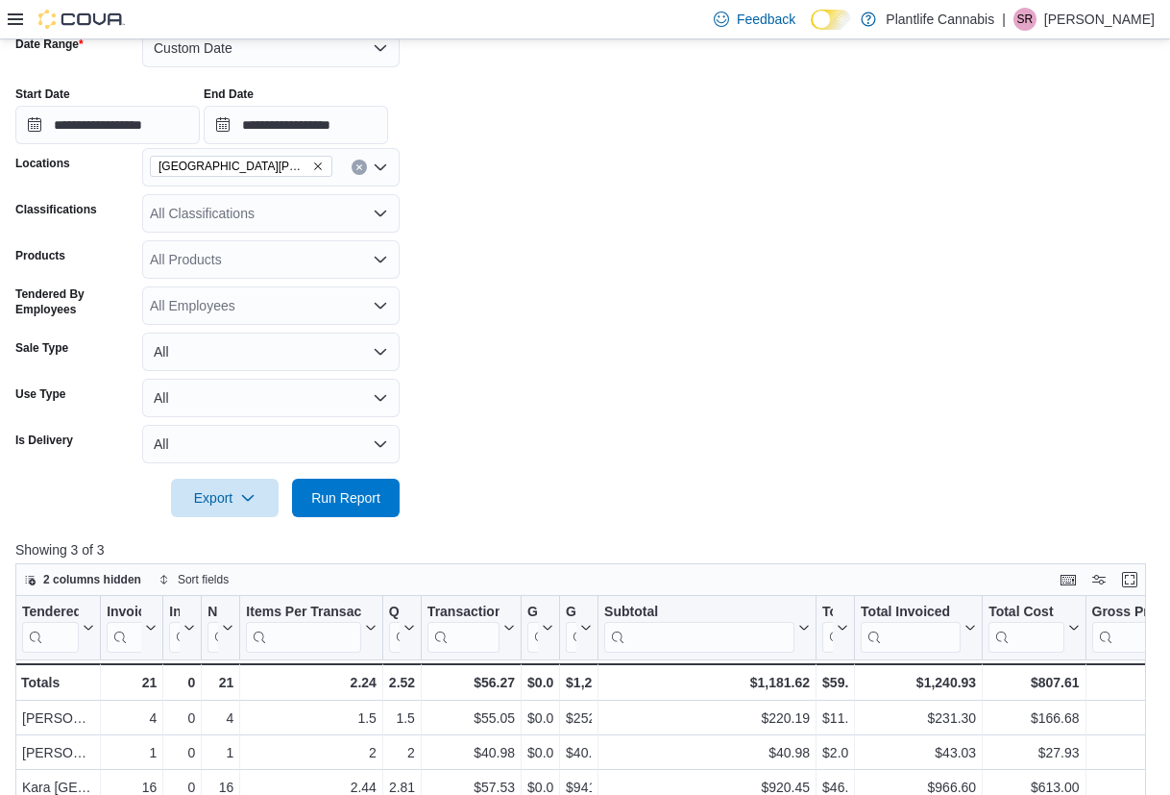
scroll to position [340, 0]
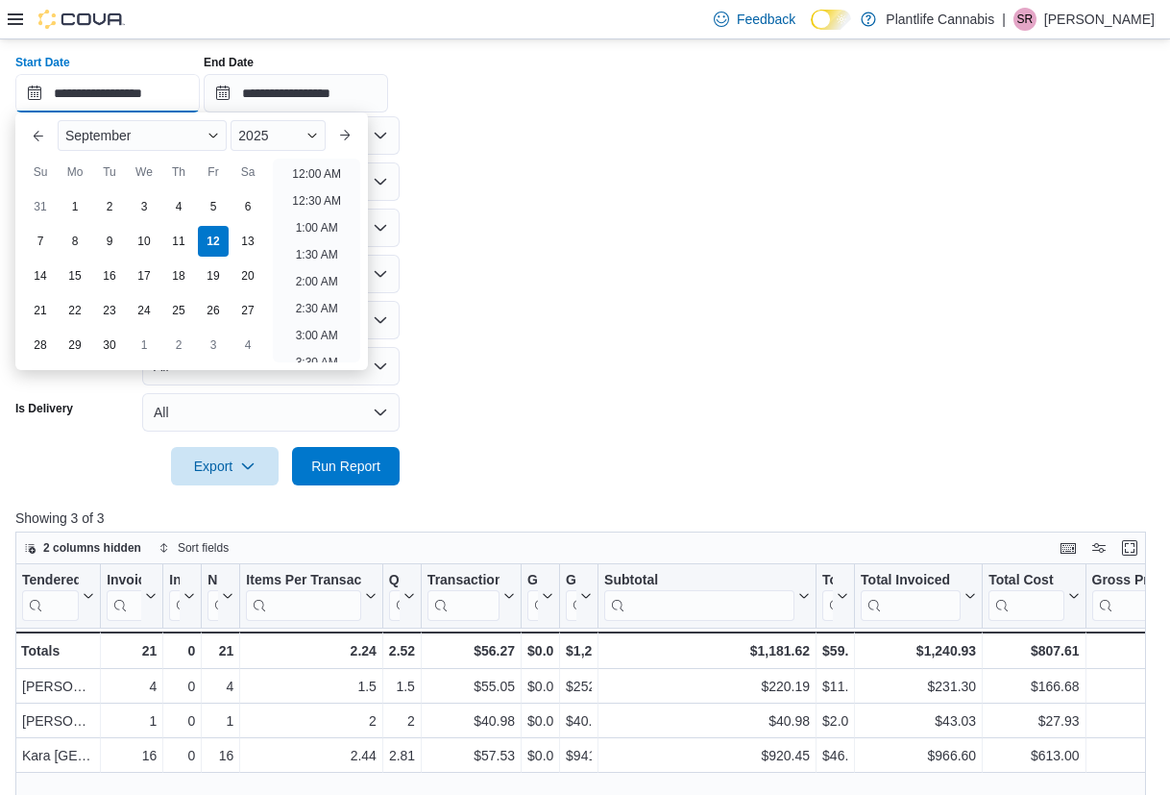
click at [126, 86] on input "**********" at bounding box center [107, 93] width 184 height 38
click at [306, 198] on li "5:30 PM" at bounding box center [316, 194] width 59 height 23
type input "**********"
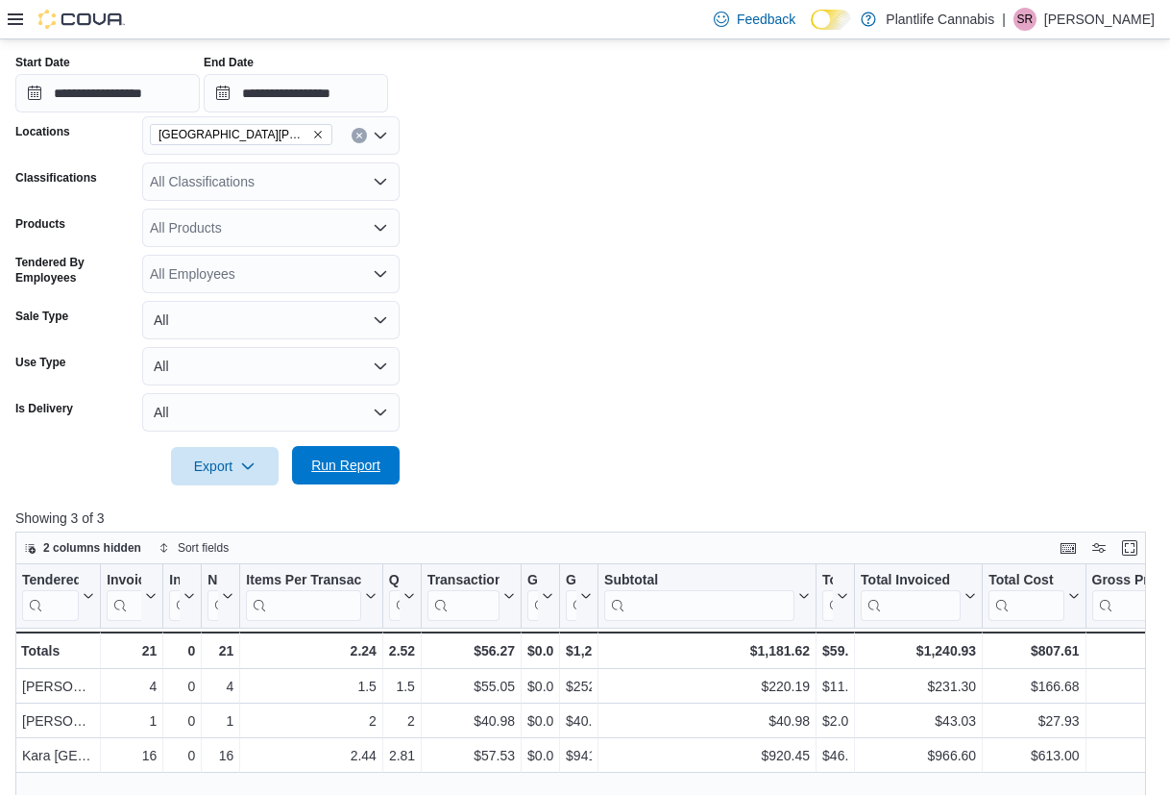
click at [362, 465] on span "Run Report" at bounding box center [345, 464] width 69 height 19
